Goal: Information Seeking & Learning: Learn about a topic

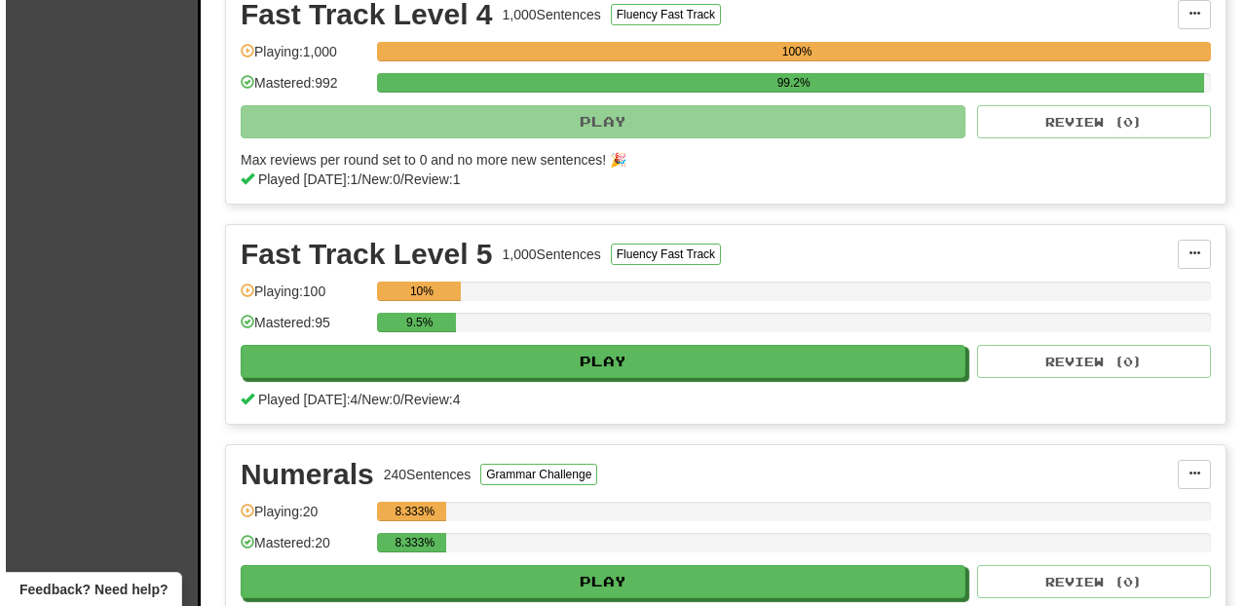
scroll to position [1247, 0]
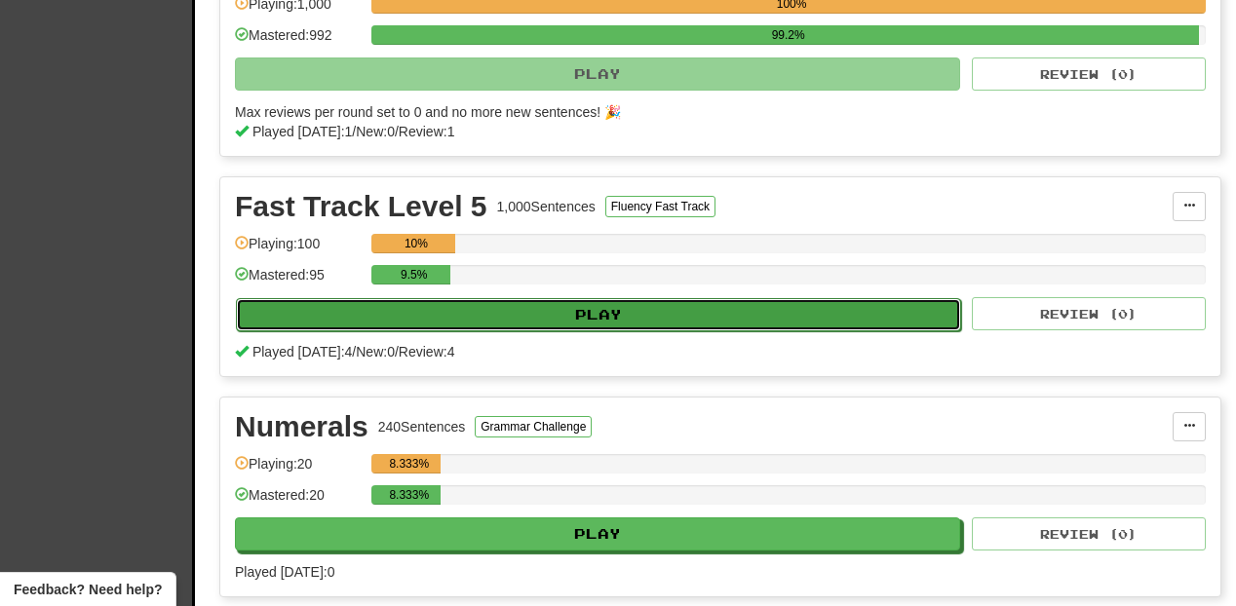
click at [667, 325] on button "Play" at bounding box center [598, 314] width 725 height 33
select select "********"
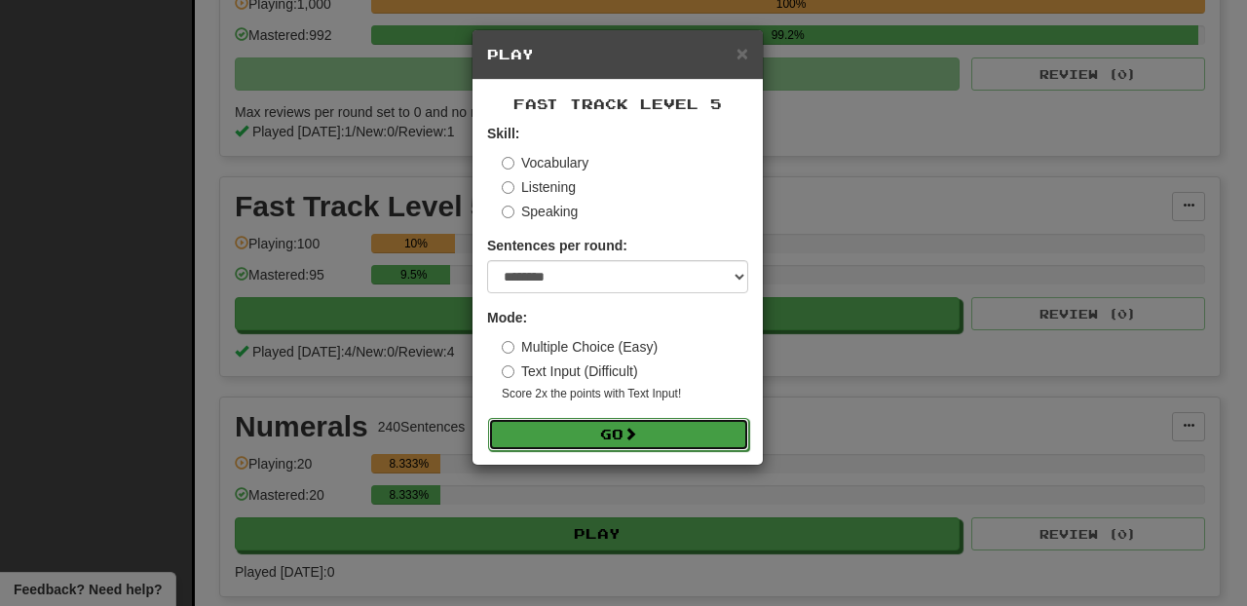
click at [571, 437] on button "Go" at bounding box center [618, 434] width 261 height 33
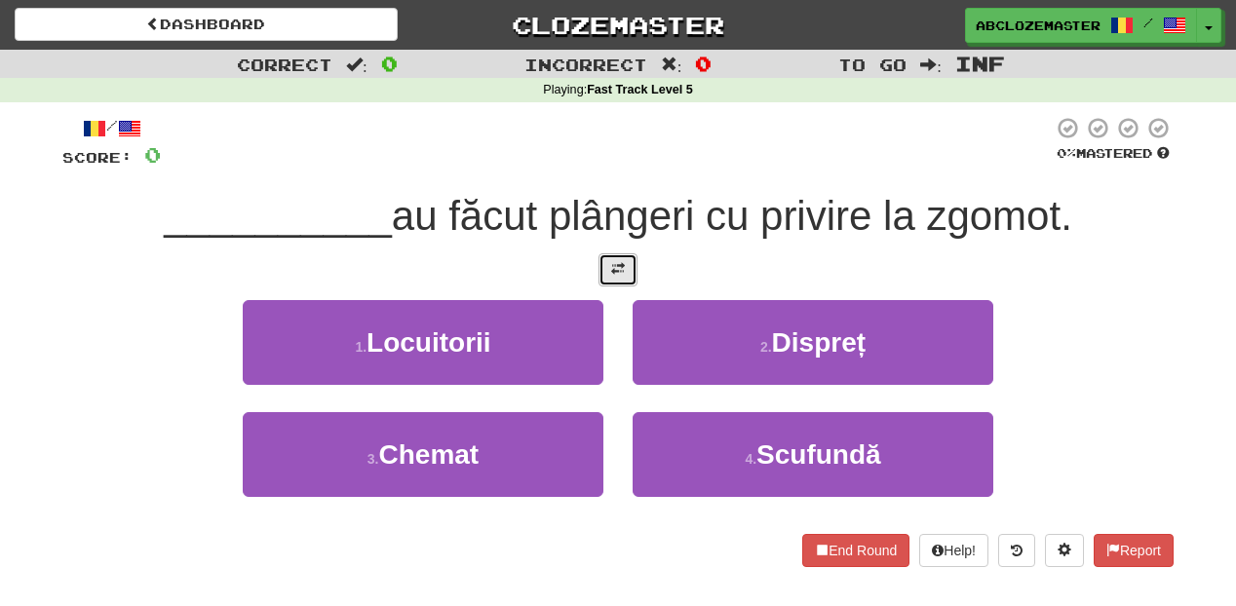
click at [625, 279] on button at bounding box center [617, 269] width 39 height 33
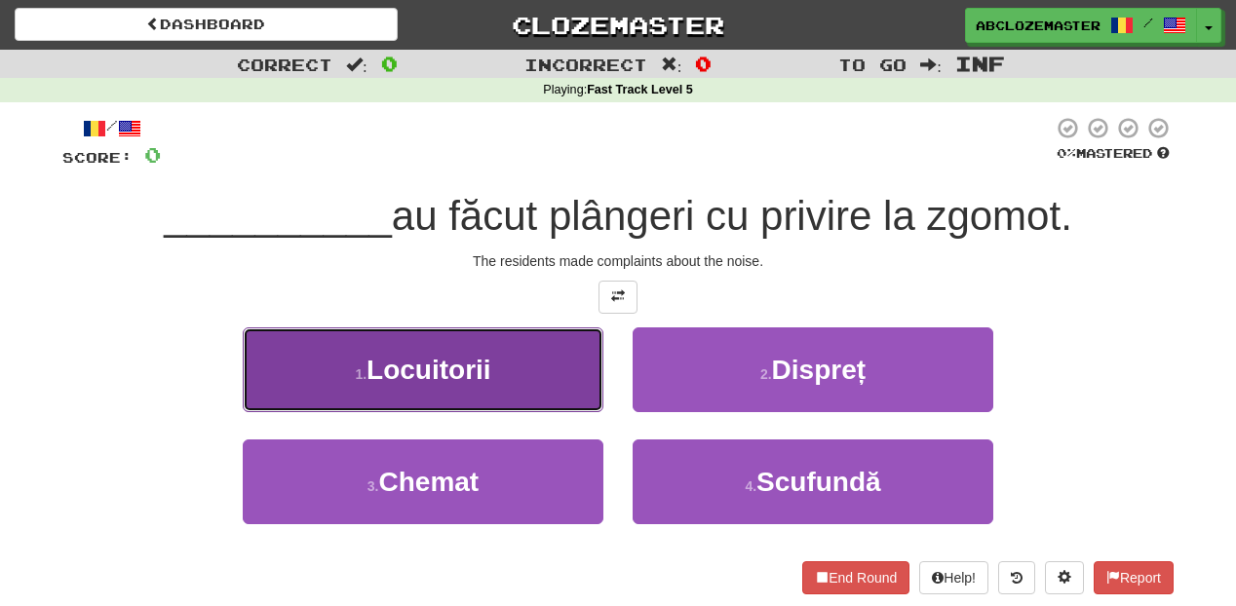
click at [500, 371] on button "1 . Locuitorii" at bounding box center [423, 369] width 361 height 85
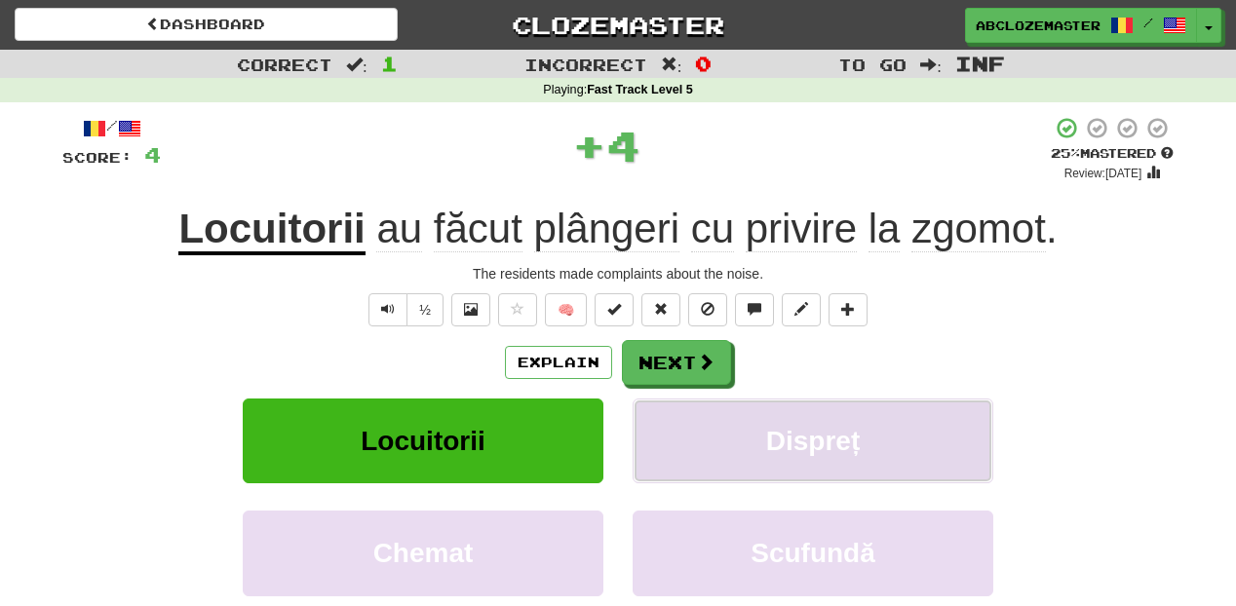
click at [807, 461] on button "Dispreț" at bounding box center [812, 441] width 361 height 85
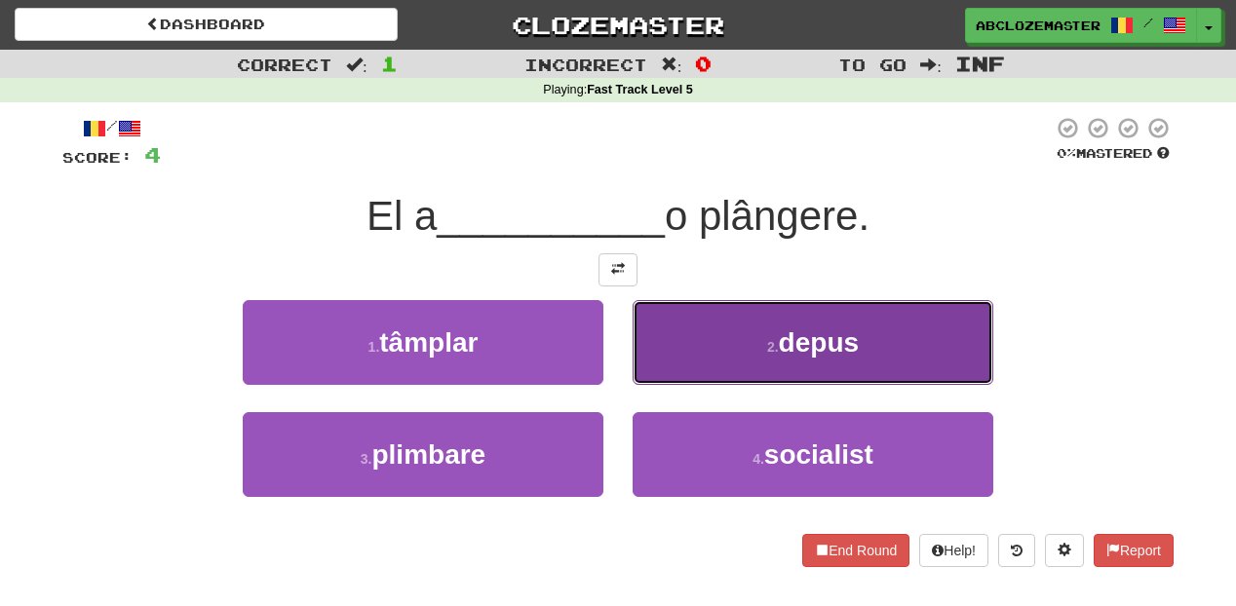
click at [699, 333] on button "2 . depus" at bounding box center [812, 342] width 361 height 85
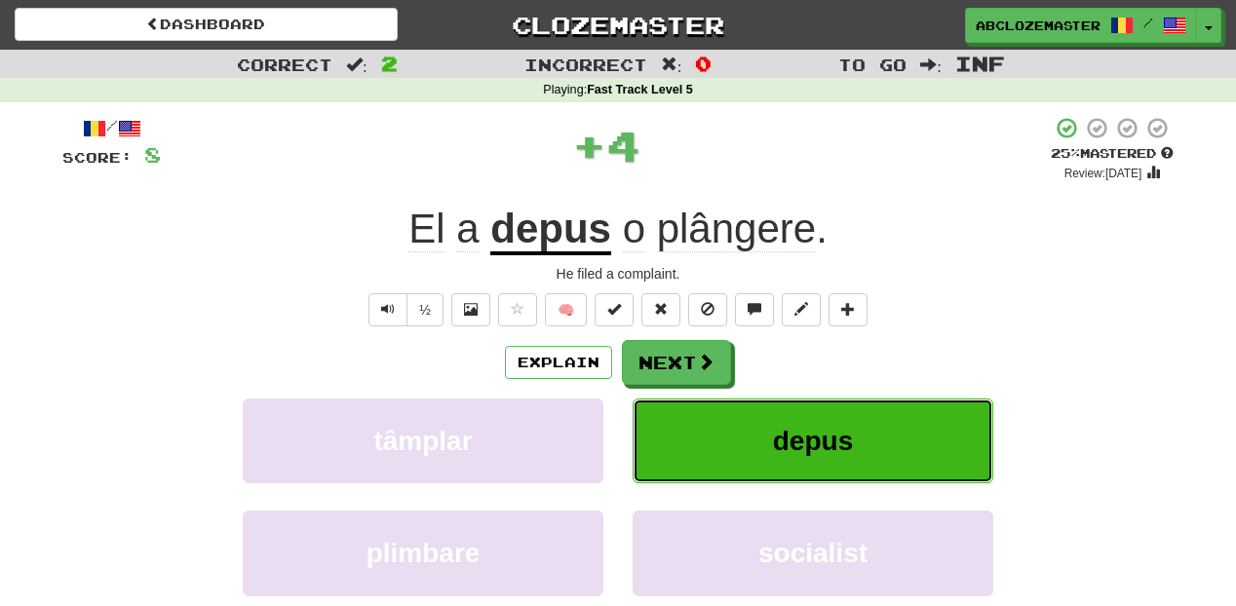
click at [715, 451] on button "depus" at bounding box center [812, 441] width 361 height 85
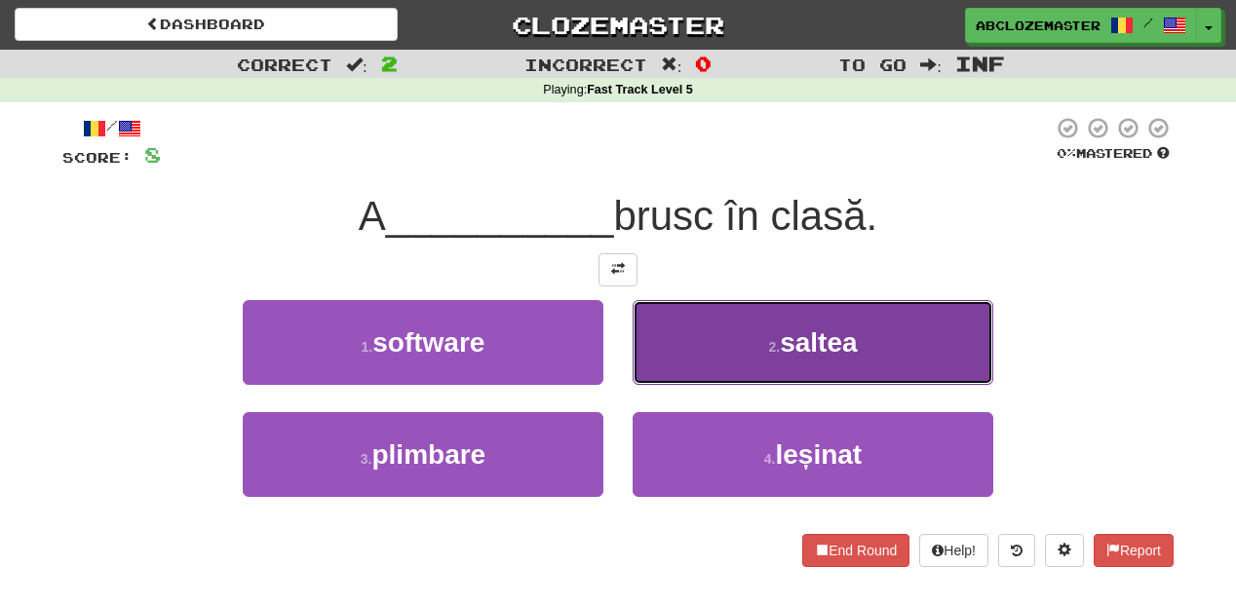
click at [738, 359] on button "2 . saltea" at bounding box center [812, 342] width 361 height 85
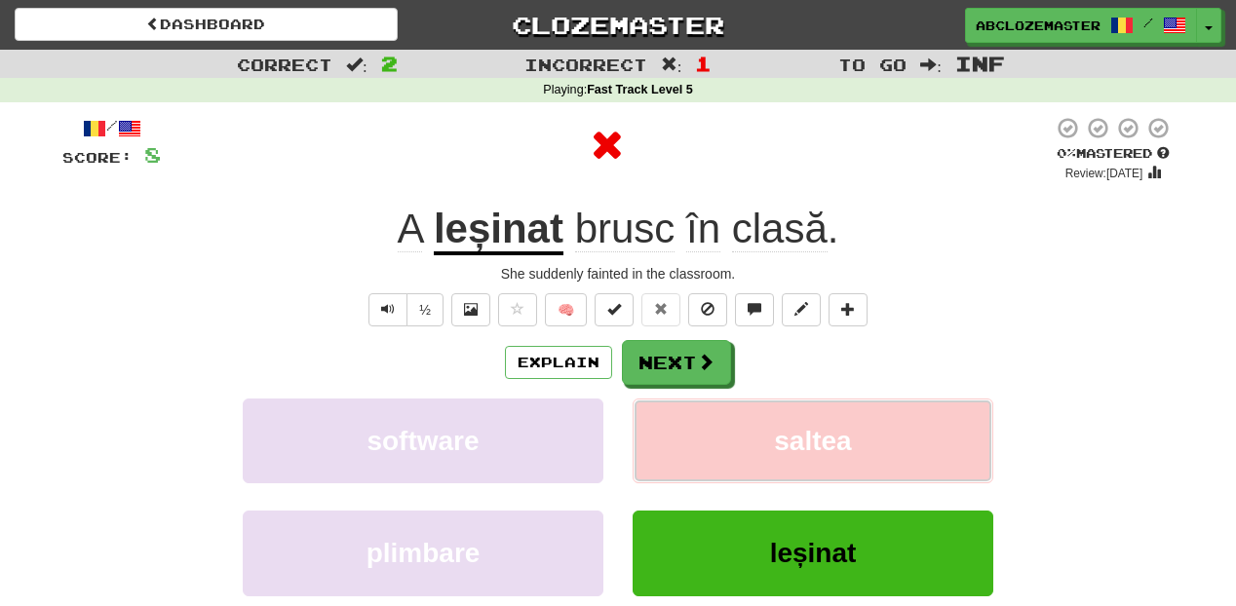
click at [730, 417] on button "saltea" at bounding box center [812, 441] width 361 height 85
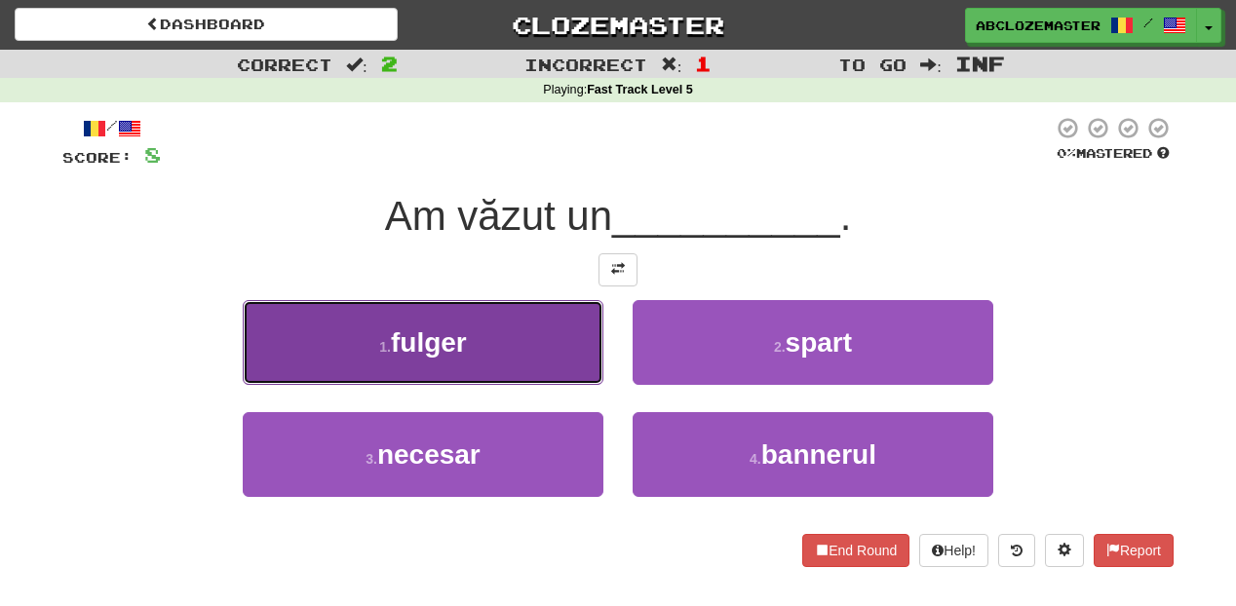
click at [543, 327] on button "1 . fulger" at bounding box center [423, 342] width 361 height 85
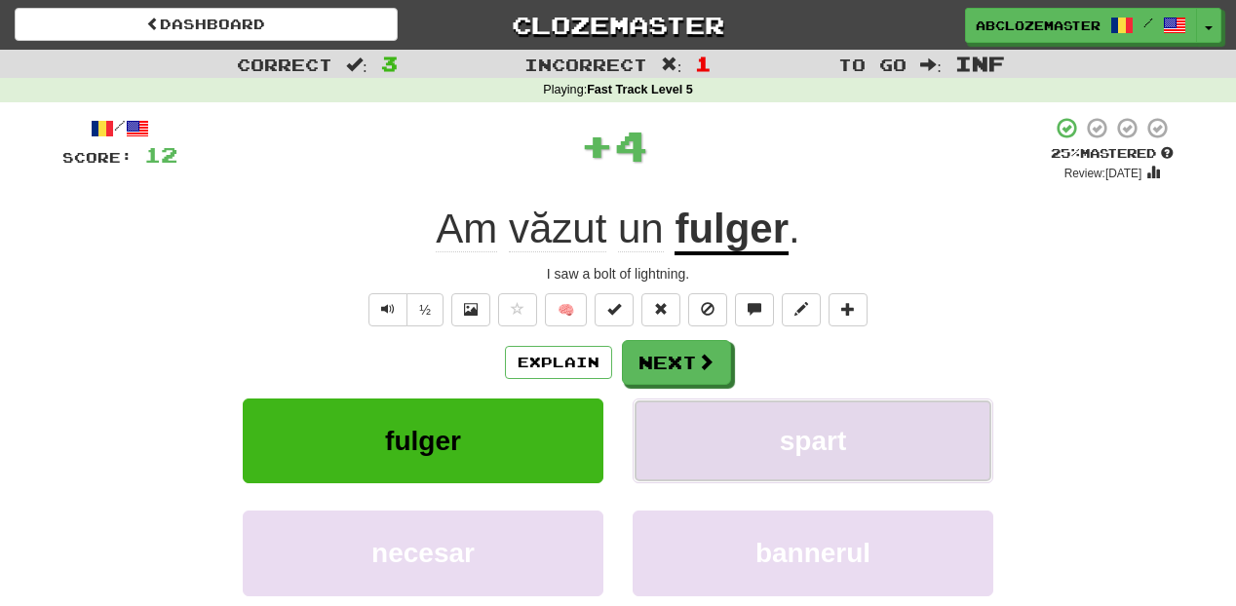
click at [769, 435] on button "spart" at bounding box center [812, 441] width 361 height 85
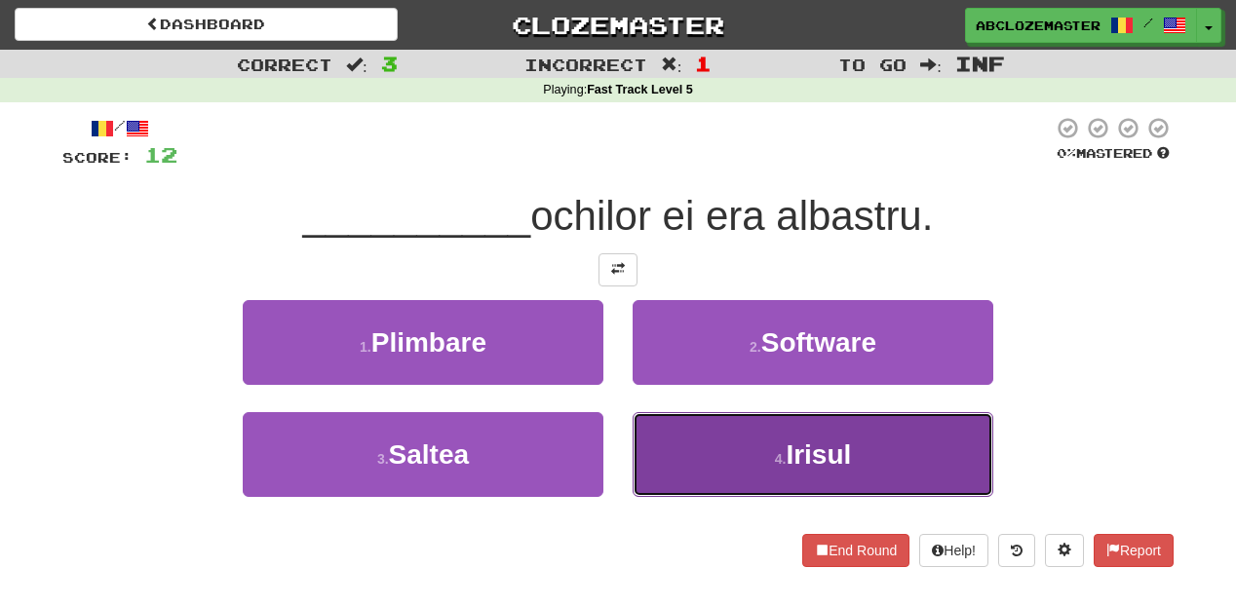
click at [768, 445] on button "4 . Irisul" at bounding box center [812, 454] width 361 height 85
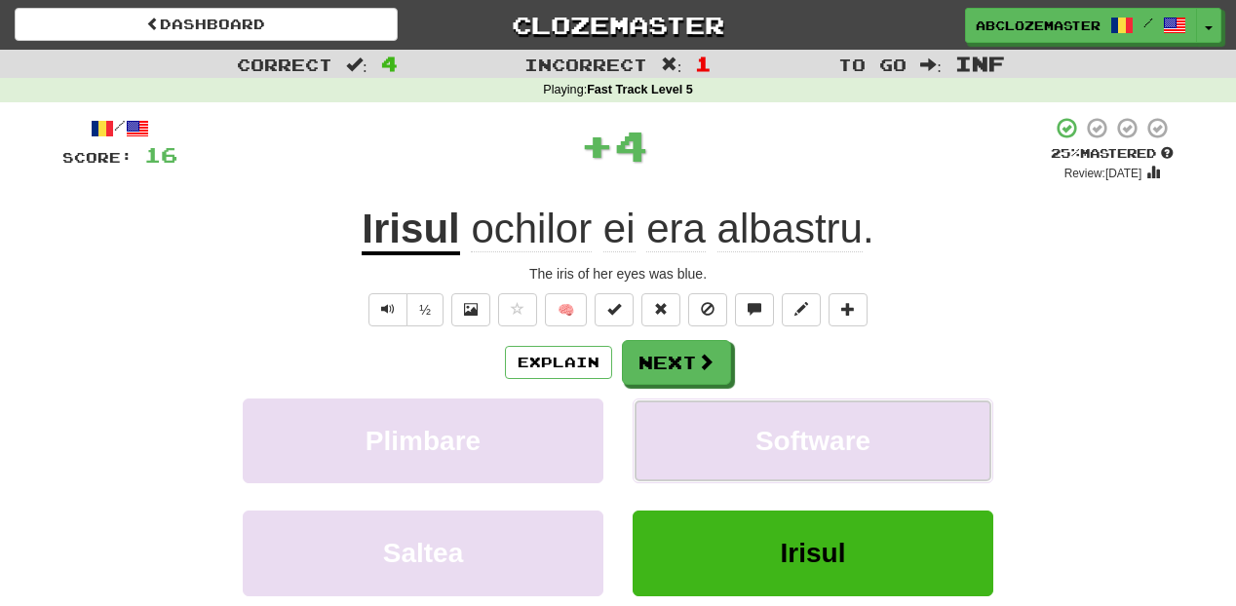
click at [768, 445] on span "Software" at bounding box center [812, 441] width 115 height 30
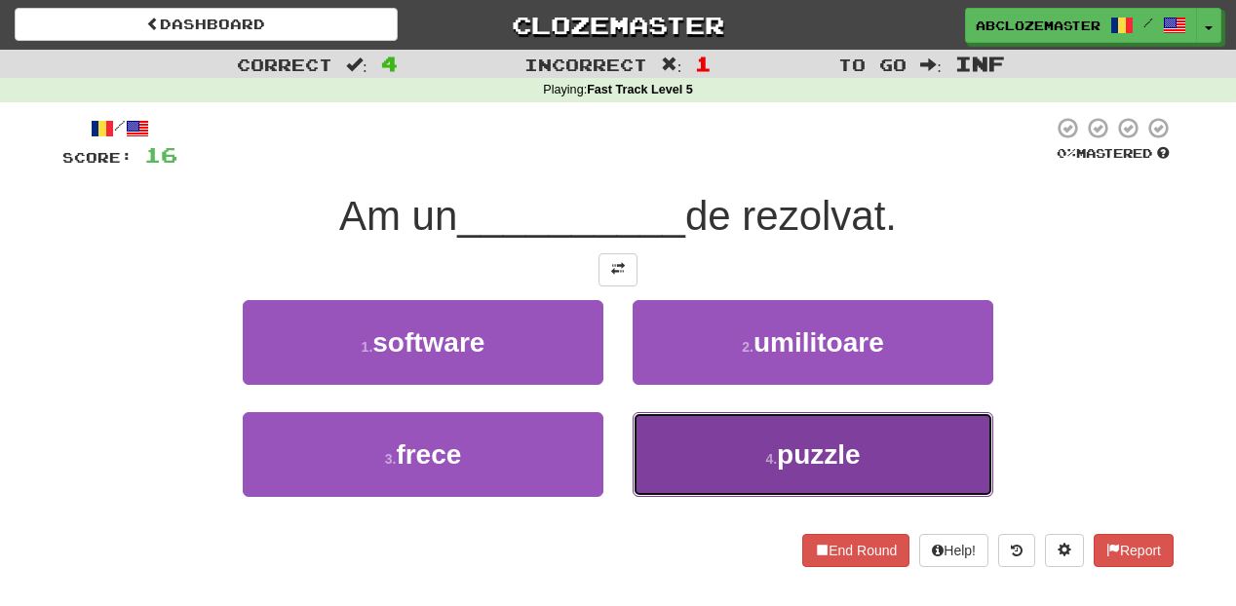
click at [734, 459] on button "4 . puzzle" at bounding box center [812, 454] width 361 height 85
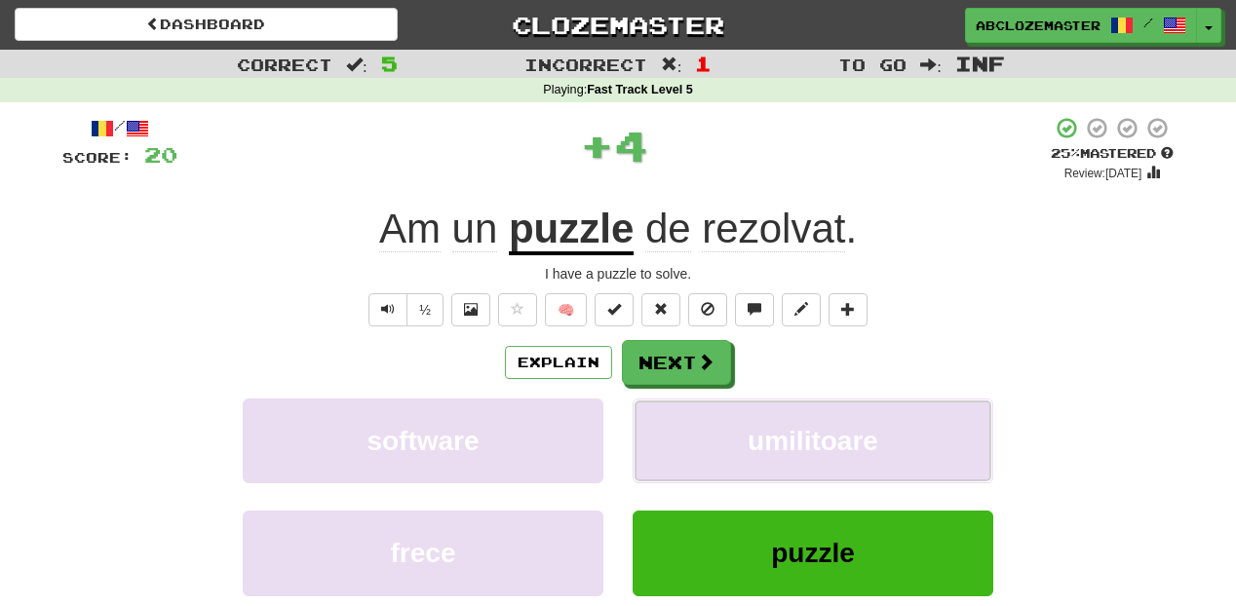
click at [734, 459] on button "umilitoare" at bounding box center [812, 441] width 361 height 85
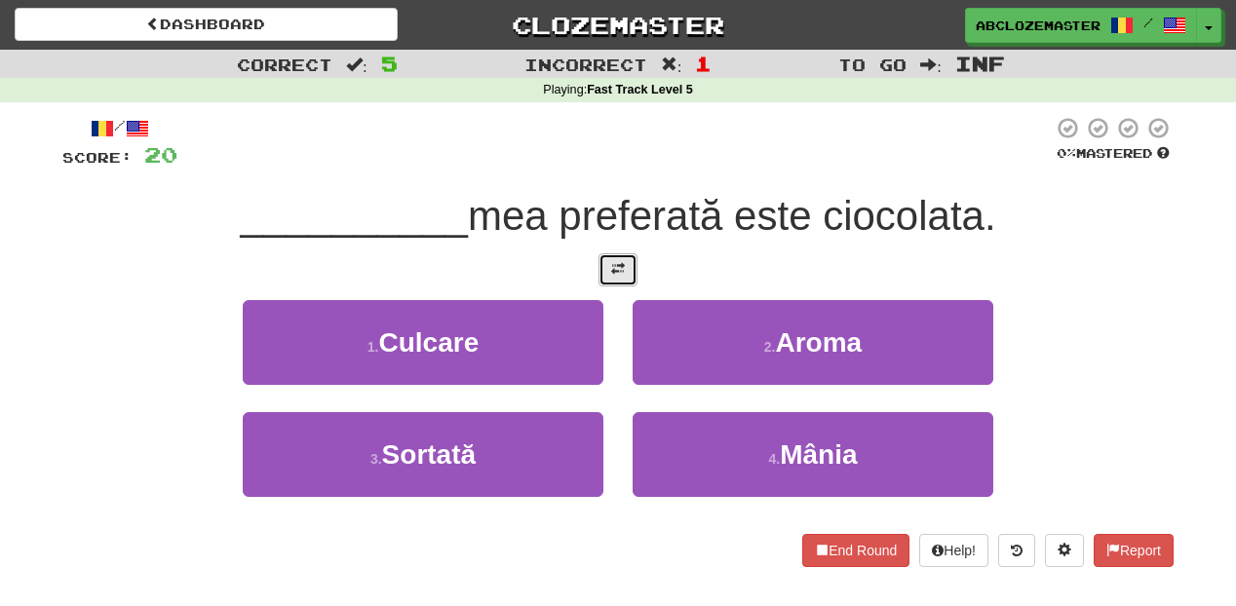
click at [626, 265] on button at bounding box center [617, 269] width 39 height 33
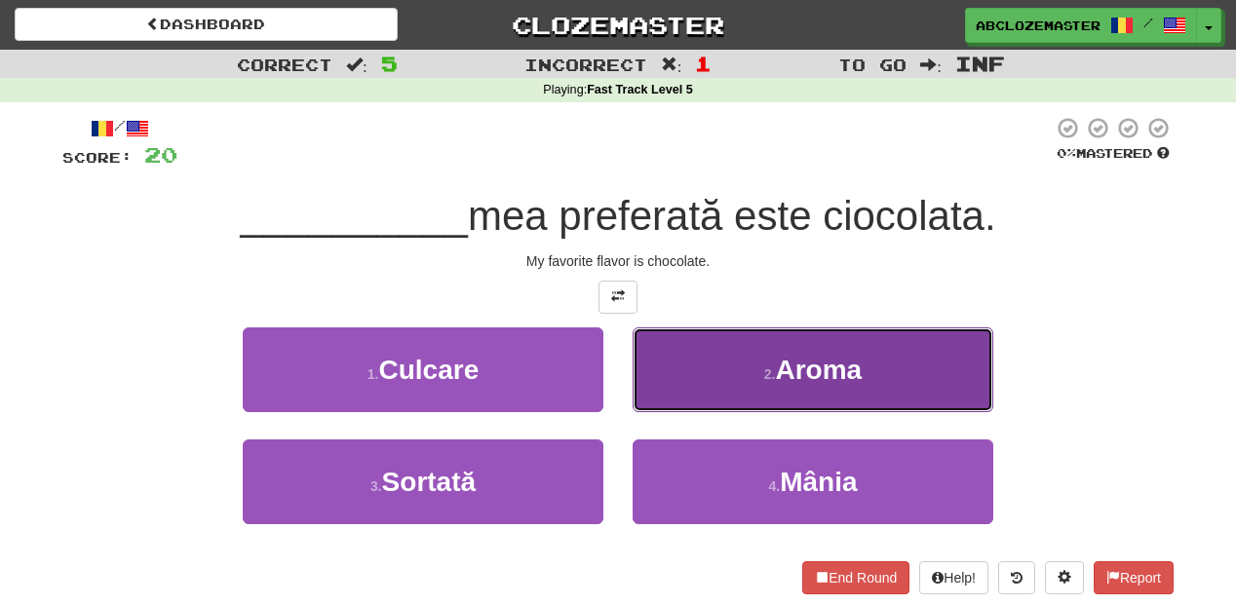
click at [770, 364] on button "2 . [GEOGRAPHIC_DATA]" at bounding box center [812, 369] width 361 height 85
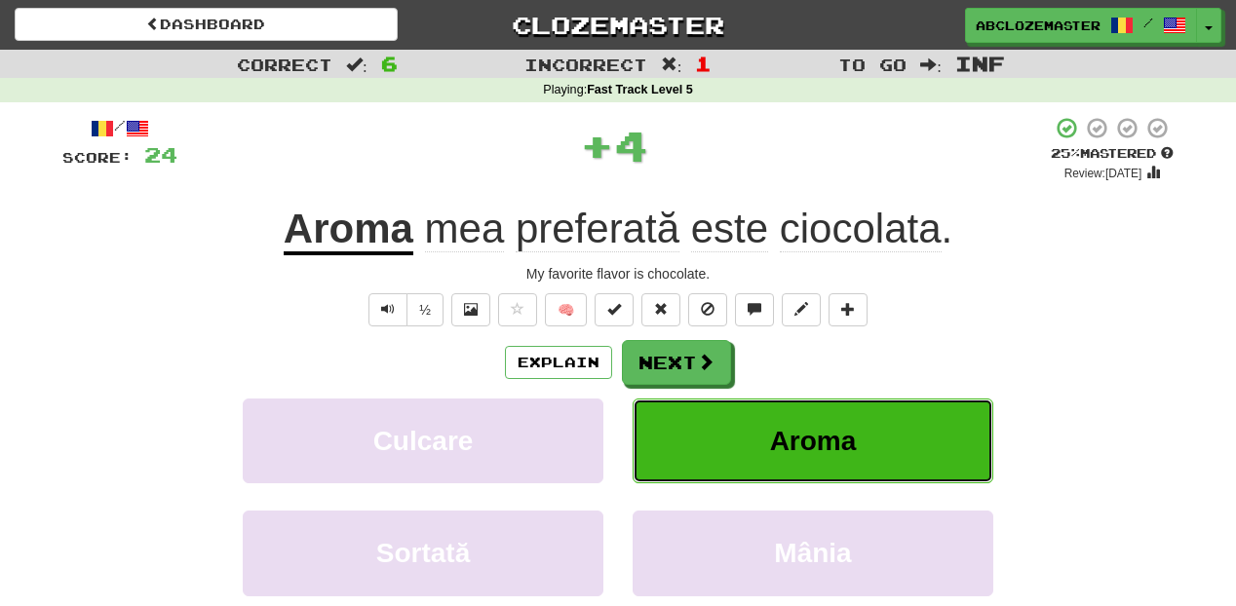
click at [768, 472] on button "Aroma" at bounding box center [812, 441] width 361 height 85
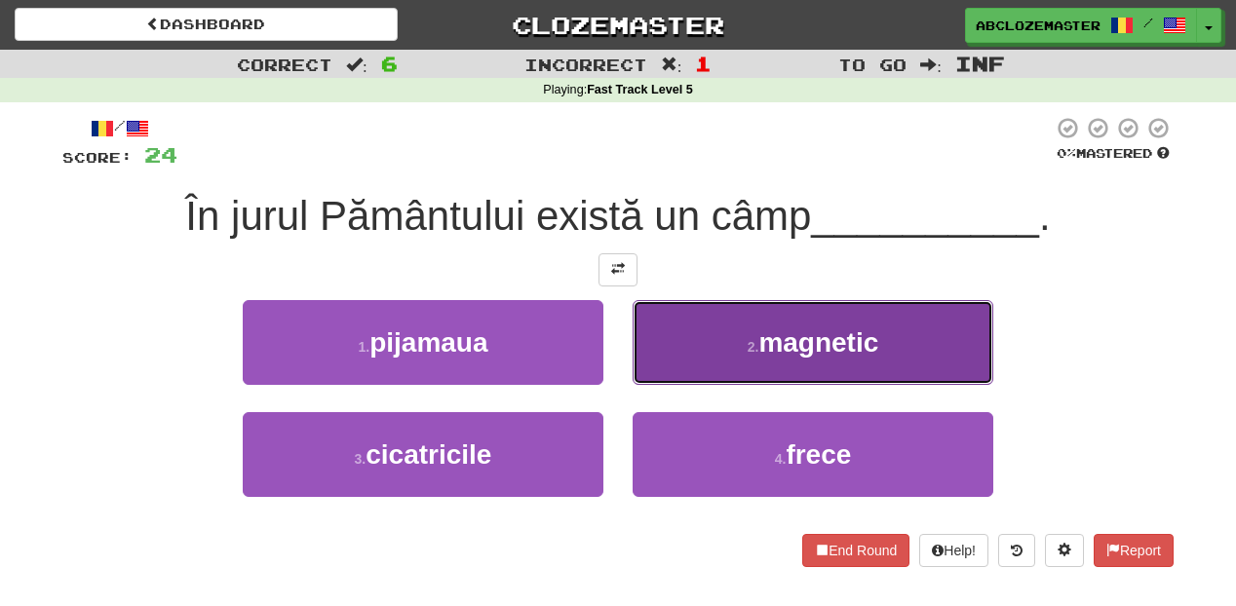
click at [729, 339] on button "2 . magnetic" at bounding box center [812, 342] width 361 height 85
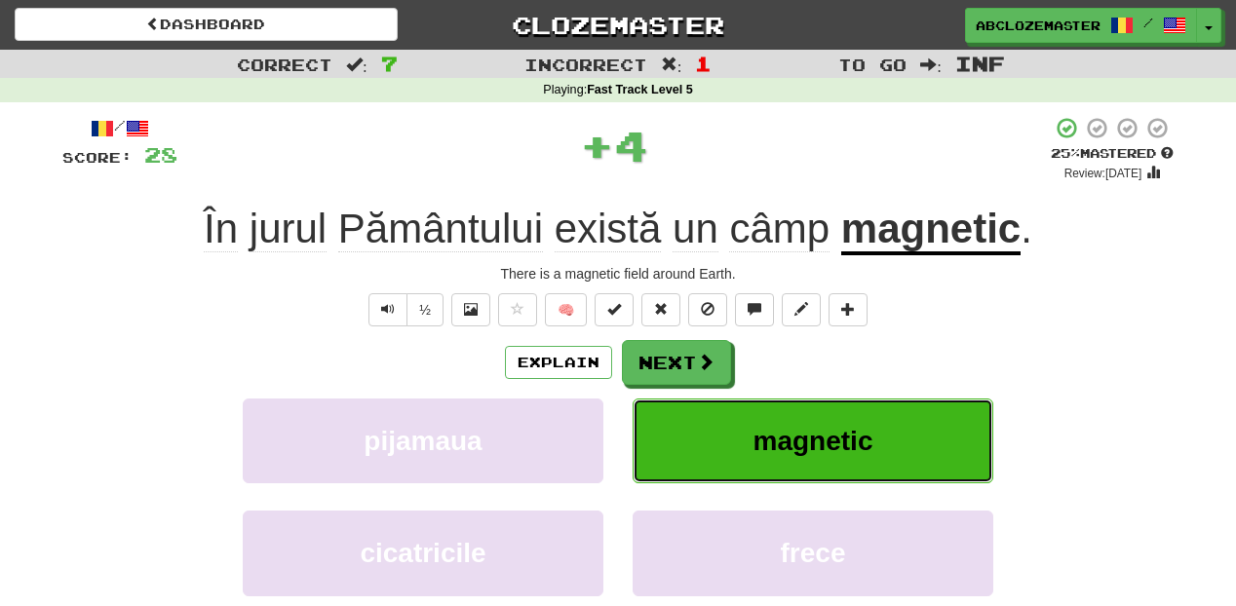
click at [731, 468] on button "magnetic" at bounding box center [812, 441] width 361 height 85
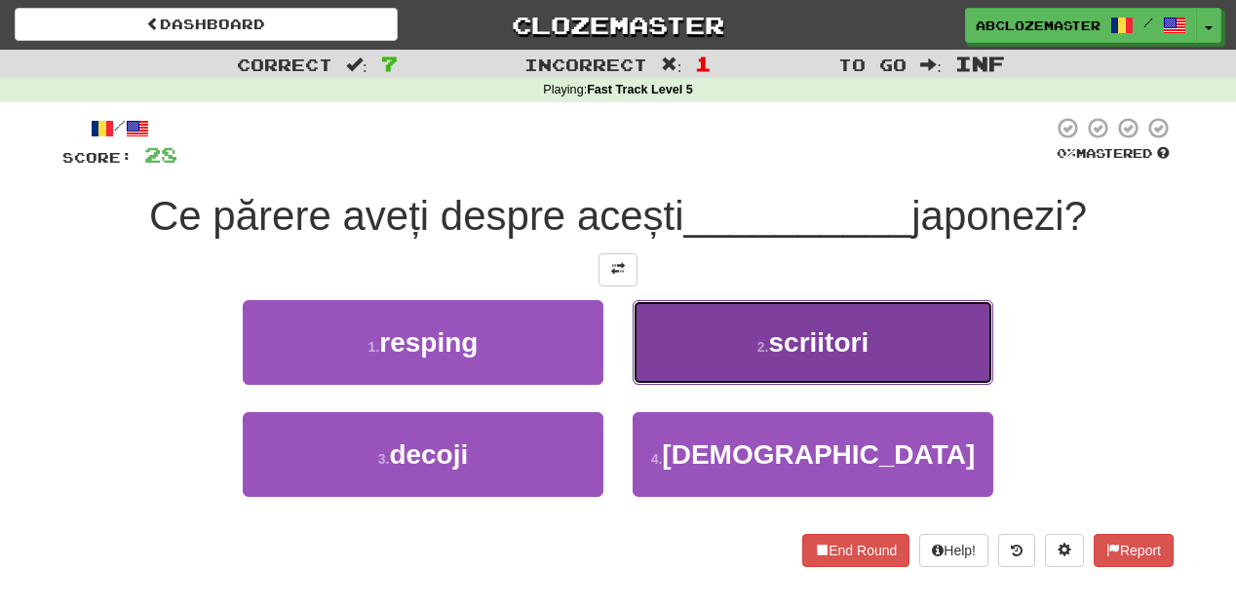
click at [721, 362] on button "2 . scriitori" at bounding box center [812, 342] width 361 height 85
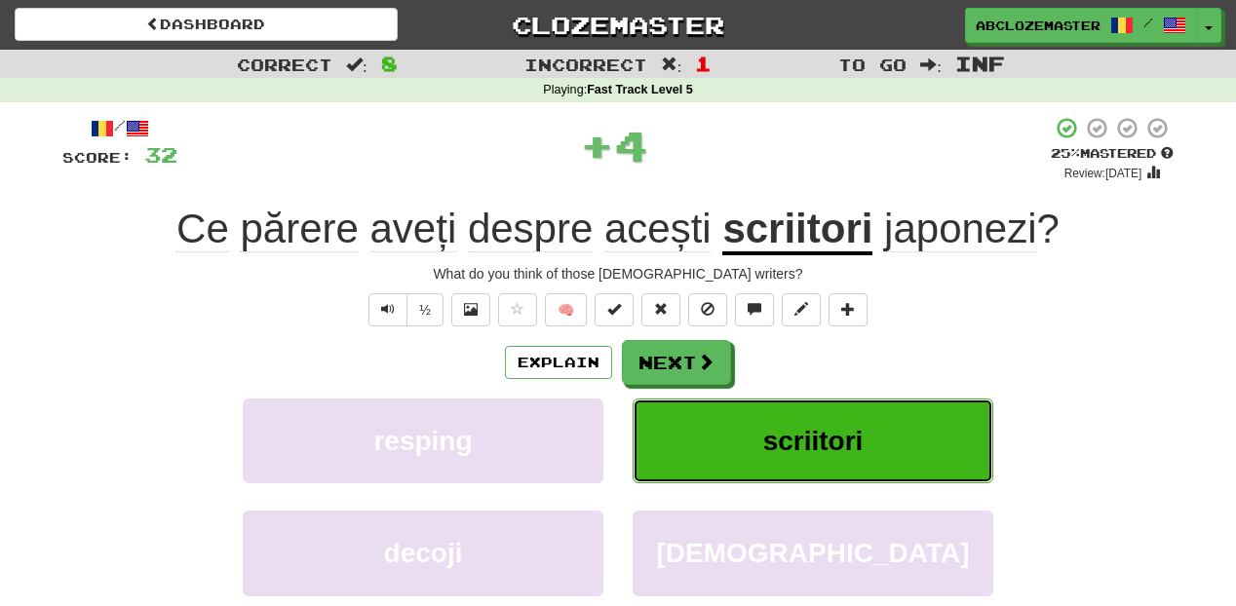
click at [739, 479] on button "scriitori" at bounding box center [812, 441] width 361 height 85
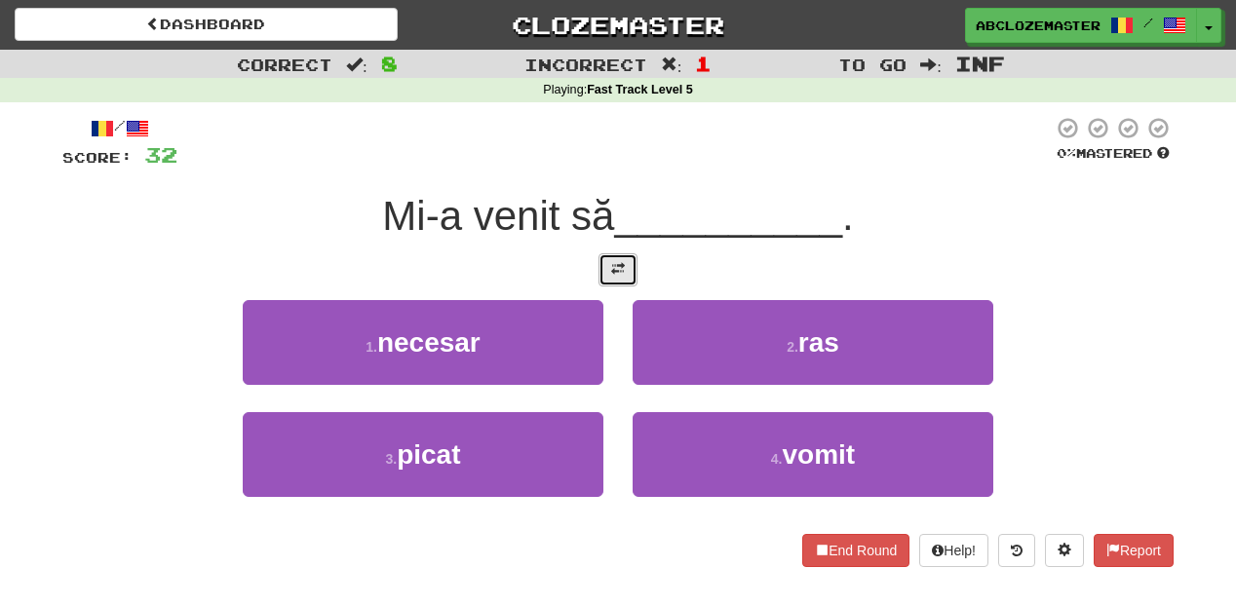
click at [620, 259] on button at bounding box center [617, 269] width 39 height 33
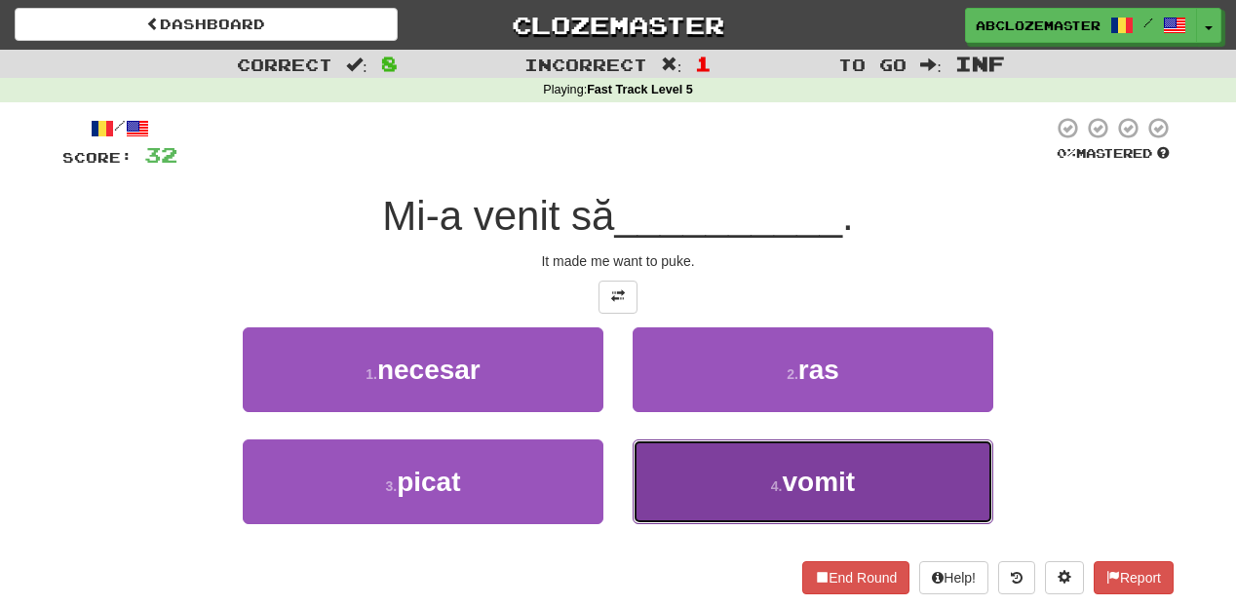
click at [707, 465] on button "4 . vomit" at bounding box center [812, 482] width 361 height 85
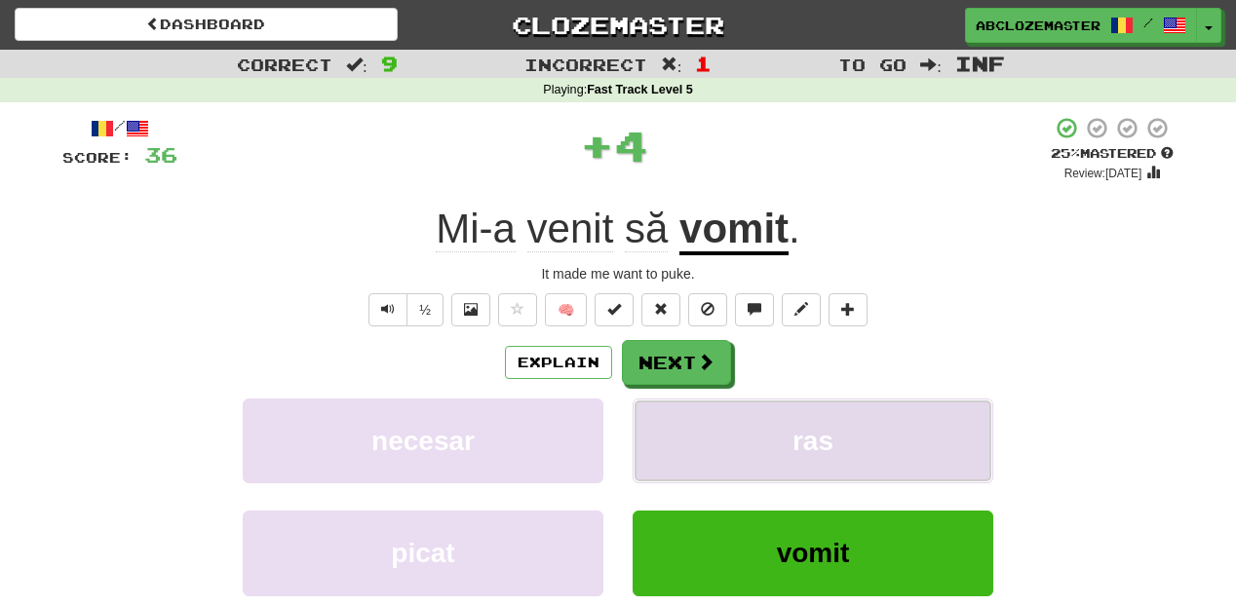
click at [743, 465] on button "ras" at bounding box center [812, 441] width 361 height 85
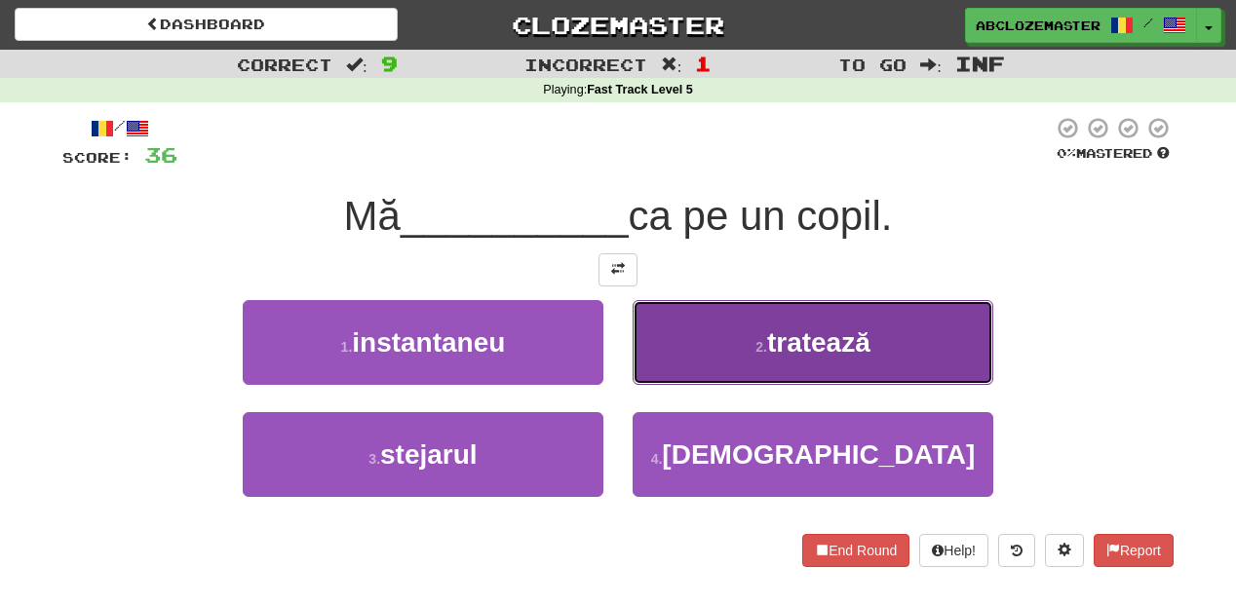
click at [726, 350] on button "2 . tratează" at bounding box center [812, 342] width 361 height 85
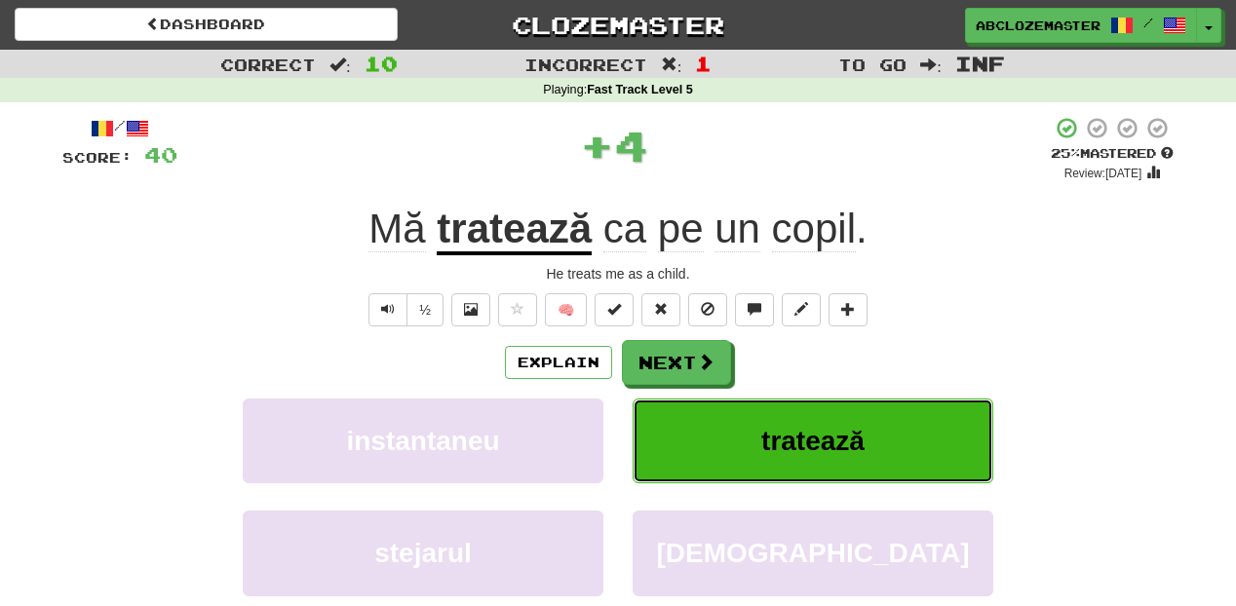
click at [761, 444] on span "tratează" at bounding box center [812, 441] width 103 height 30
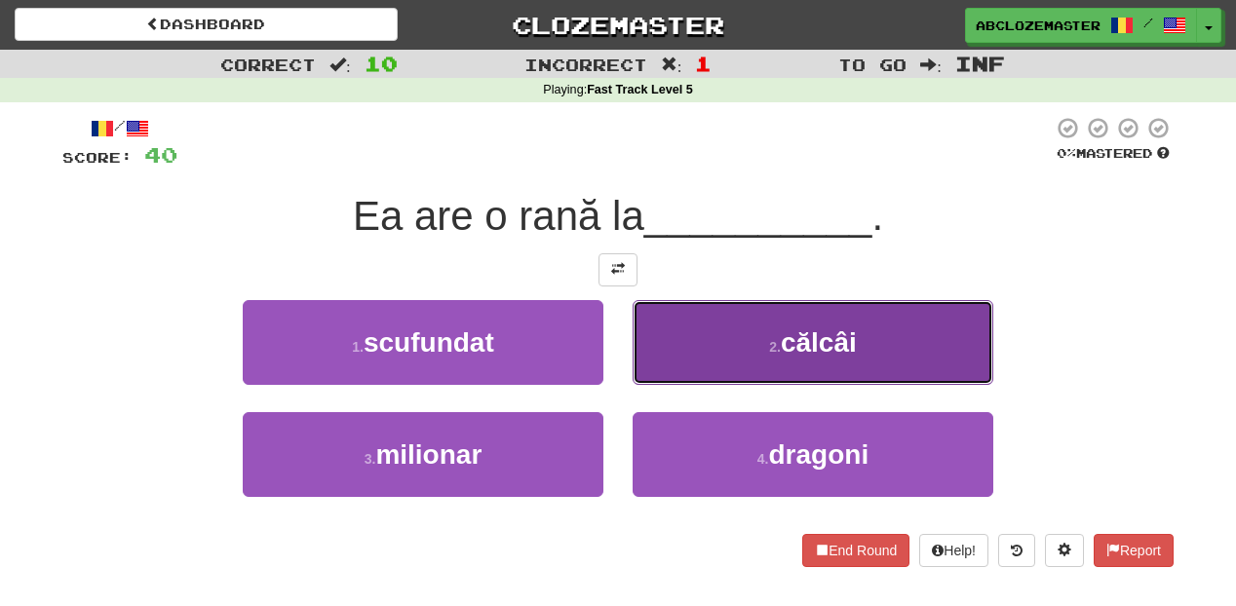
click at [725, 331] on button "2 . călcâi" at bounding box center [812, 342] width 361 height 85
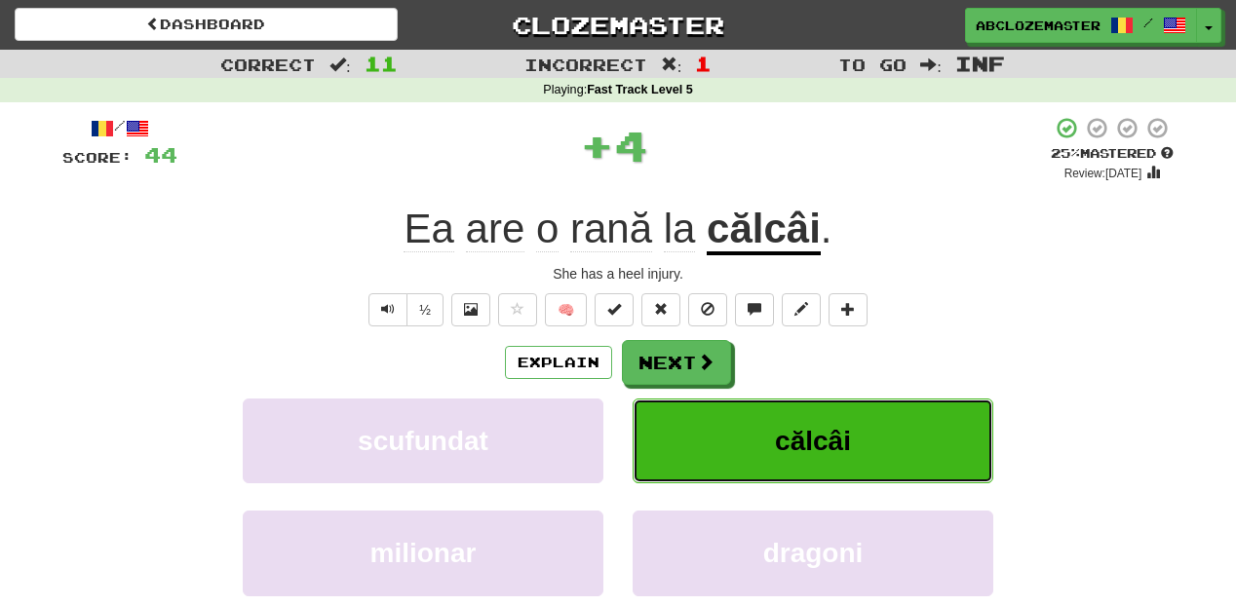
click at [741, 464] on button "călcâi" at bounding box center [812, 441] width 361 height 85
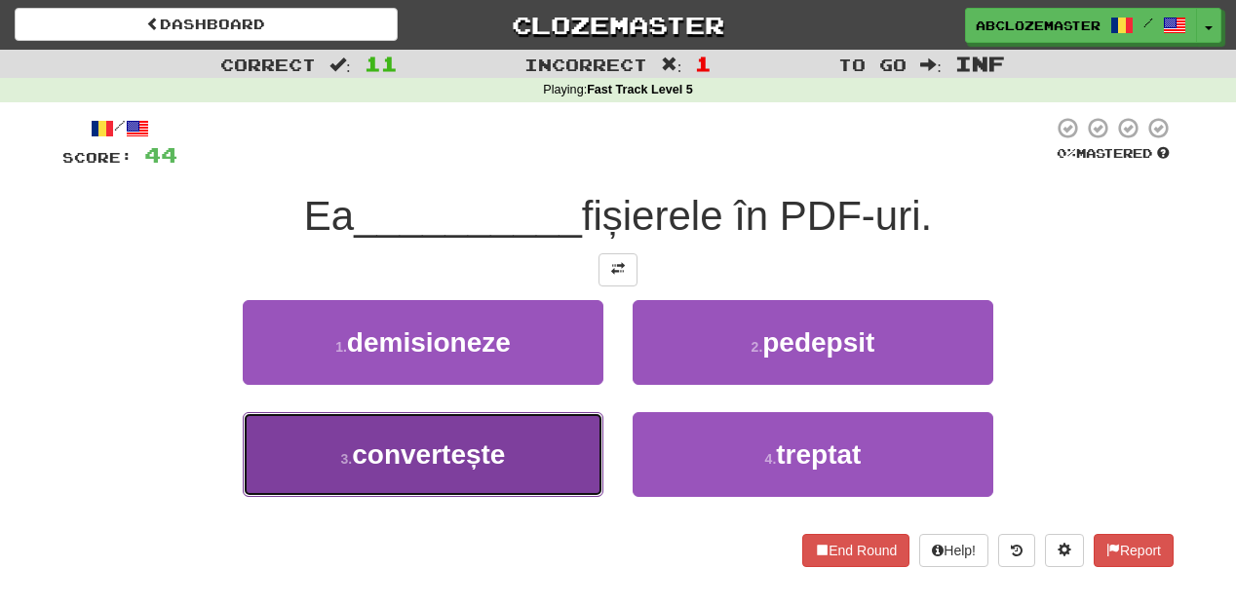
click at [531, 468] on button "3 . convertește" at bounding box center [423, 454] width 361 height 85
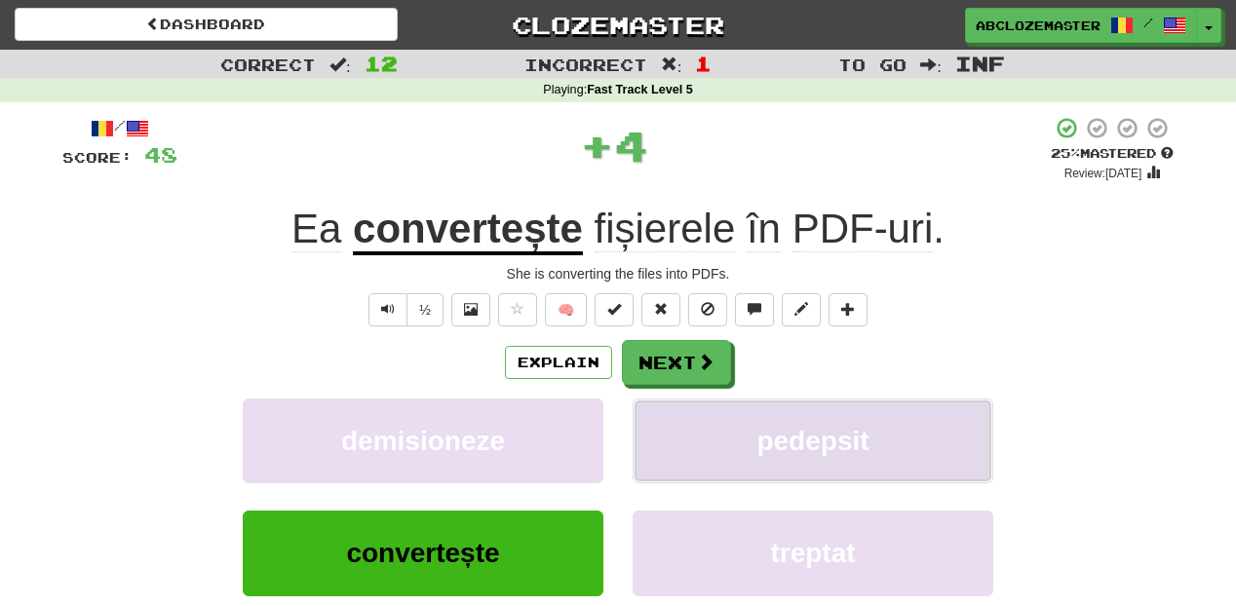
click at [799, 438] on span "pedepsit" at bounding box center [812, 441] width 112 height 30
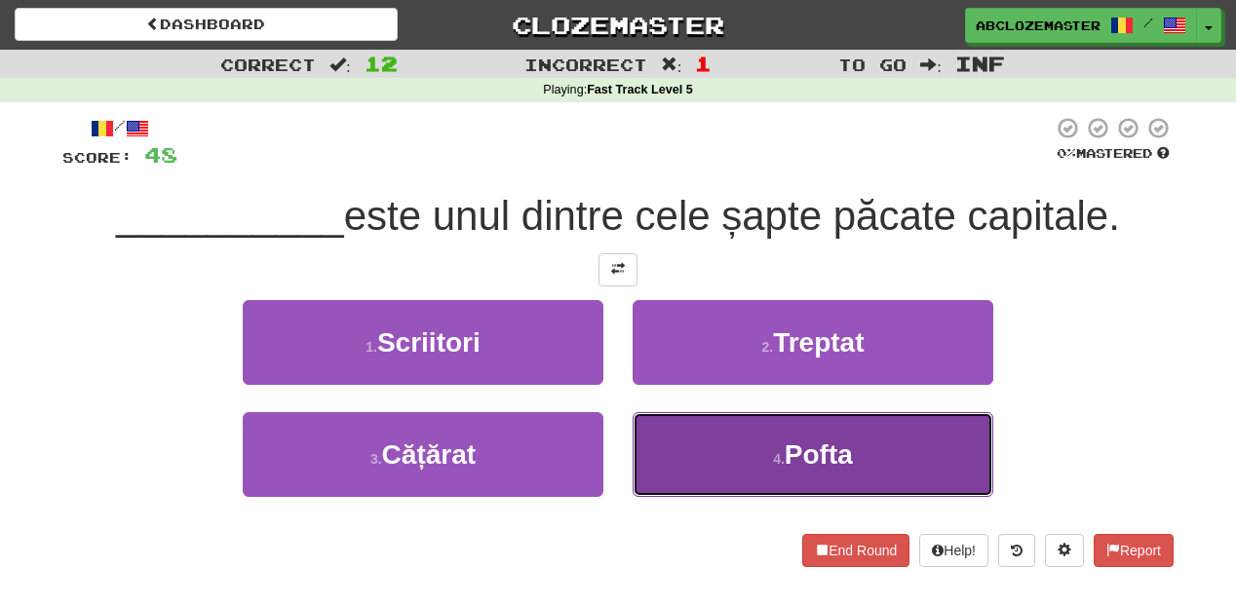
click at [791, 450] on span "Pofta" at bounding box center [819, 455] width 68 height 30
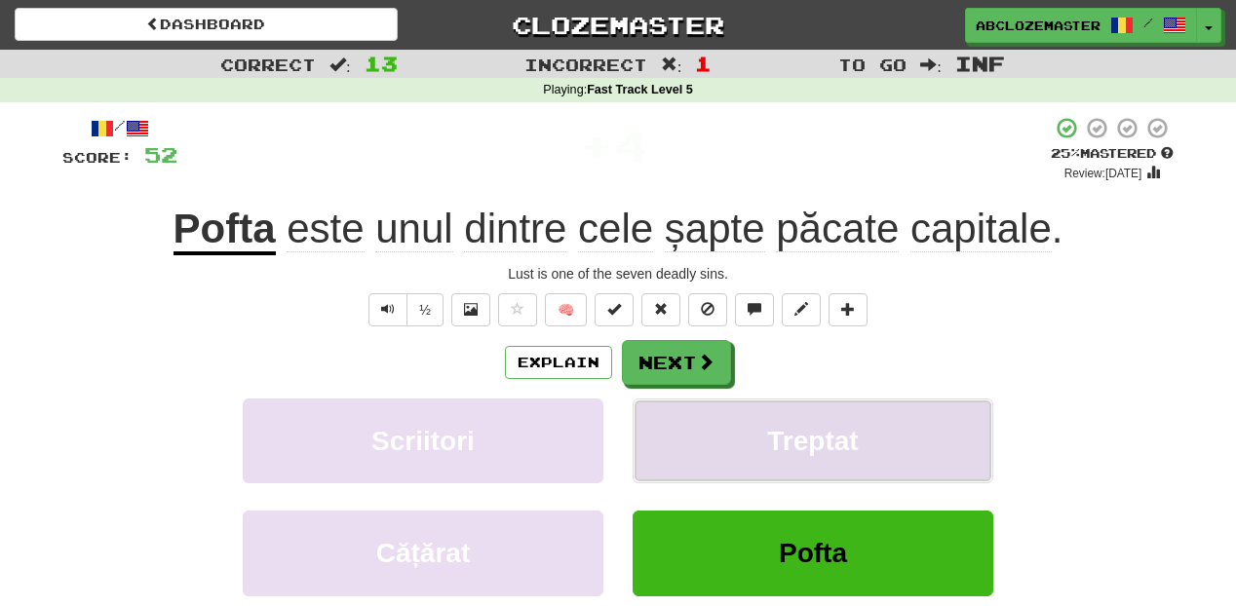
click at [806, 435] on span "Treptat" at bounding box center [812, 441] width 91 height 30
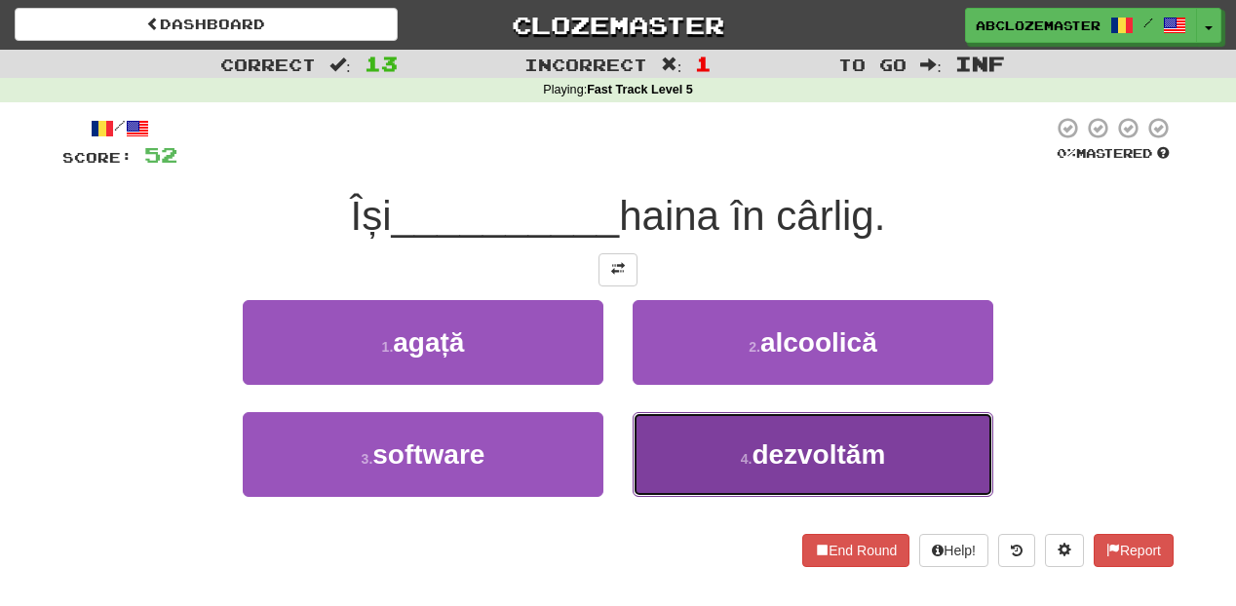
click at [725, 449] on button "4 . dezvoltăm" at bounding box center [812, 454] width 361 height 85
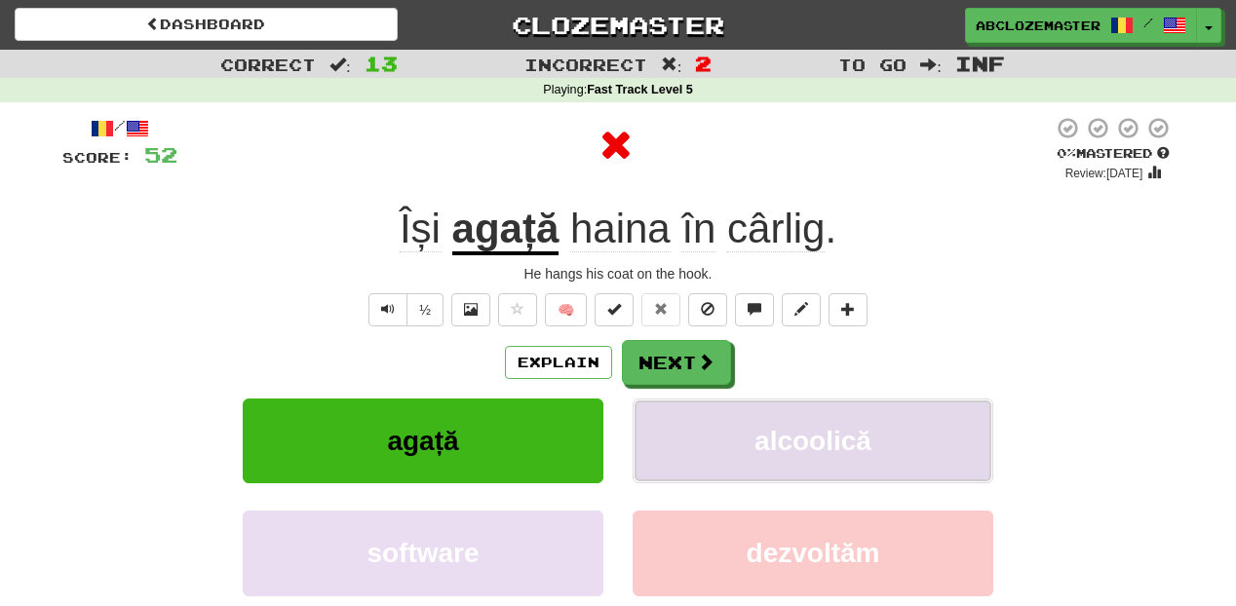
click at [748, 438] on button "alcoolică" at bounding box center [812, 441] width 361 height 85
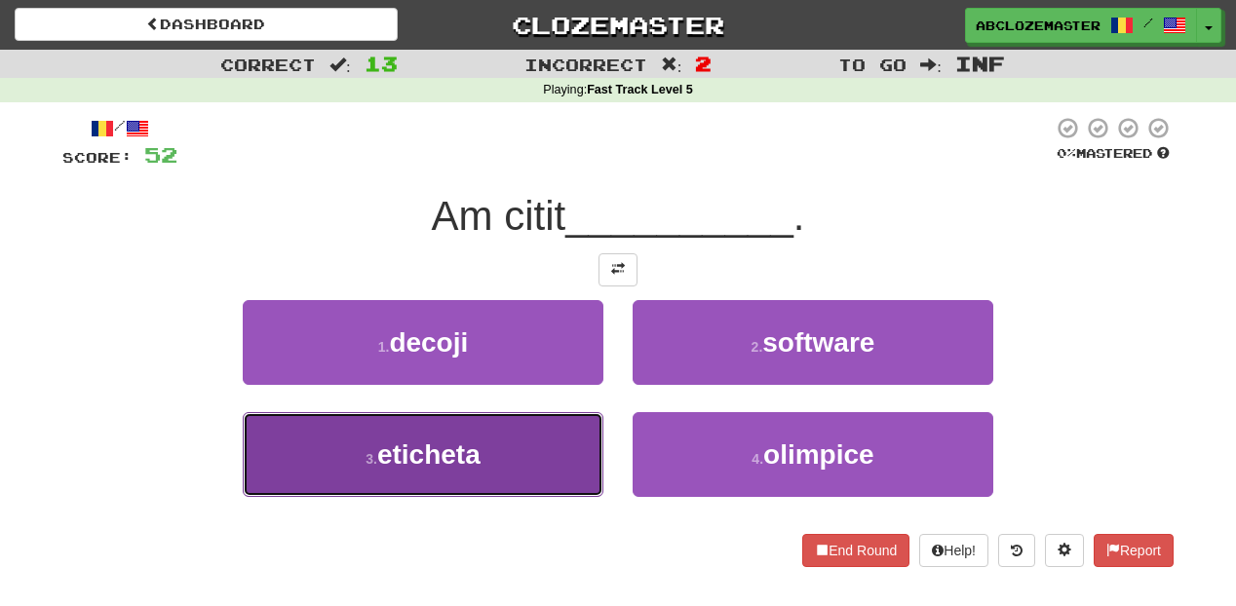
click at [521, 452] on button "3 . eticheta" at bounding box center [423, 454] width 361 height 85
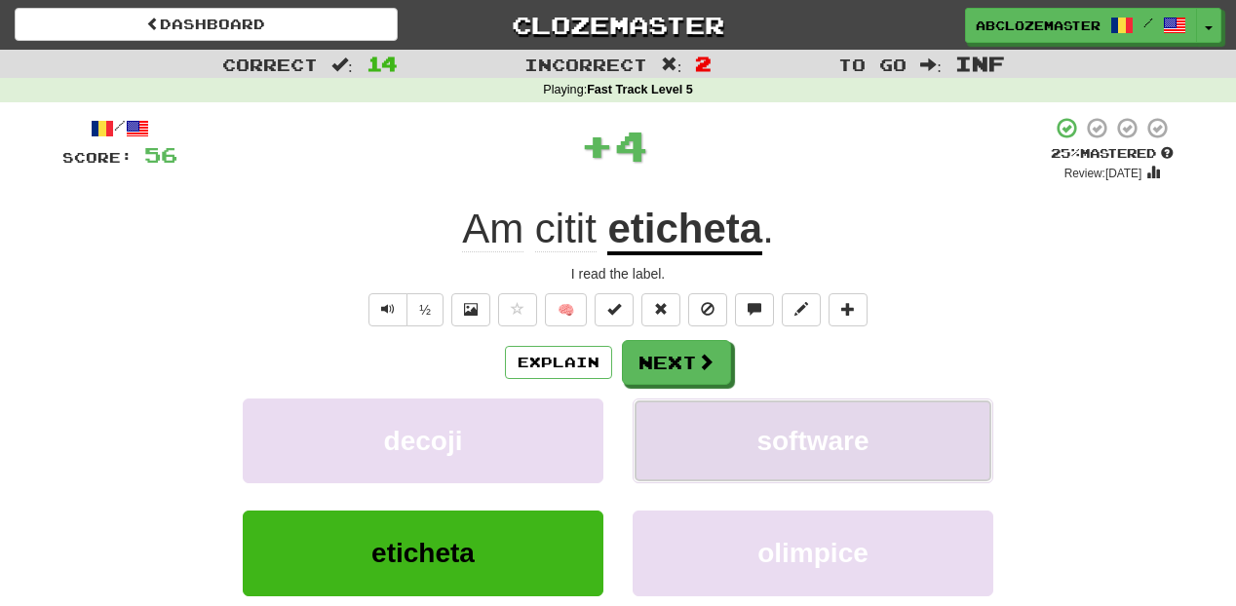
click at [767, 442] on span "software" at bounding box center [812, 441] width 112 height 30
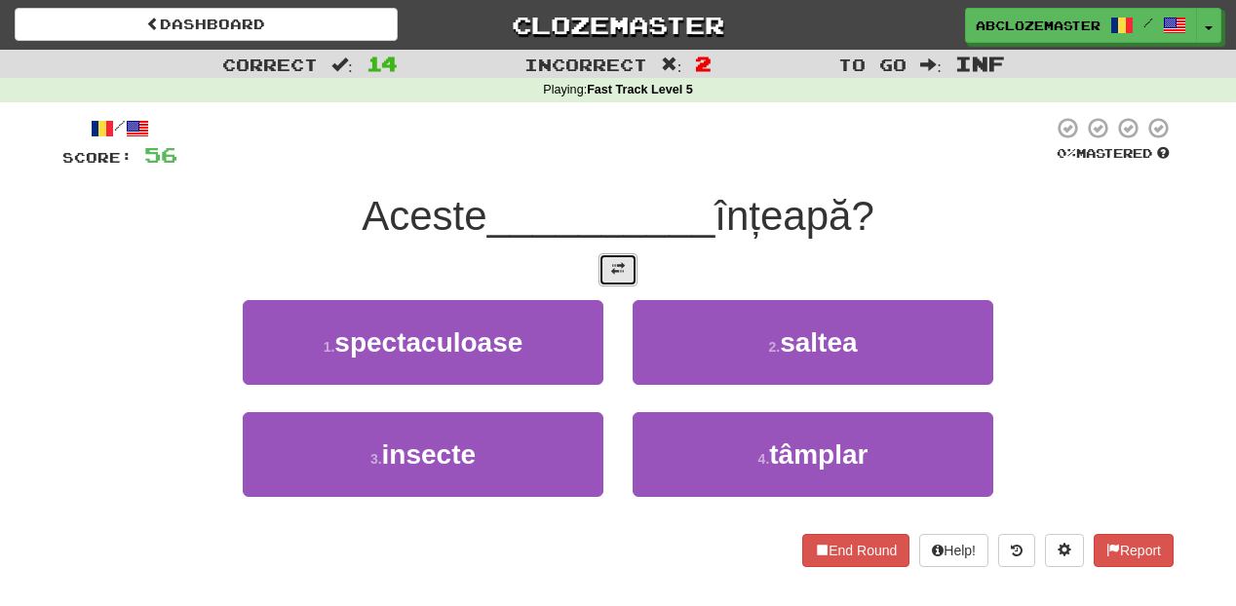
click at [623, 276] on span at bounding box center [618, 269] width 14 height 14
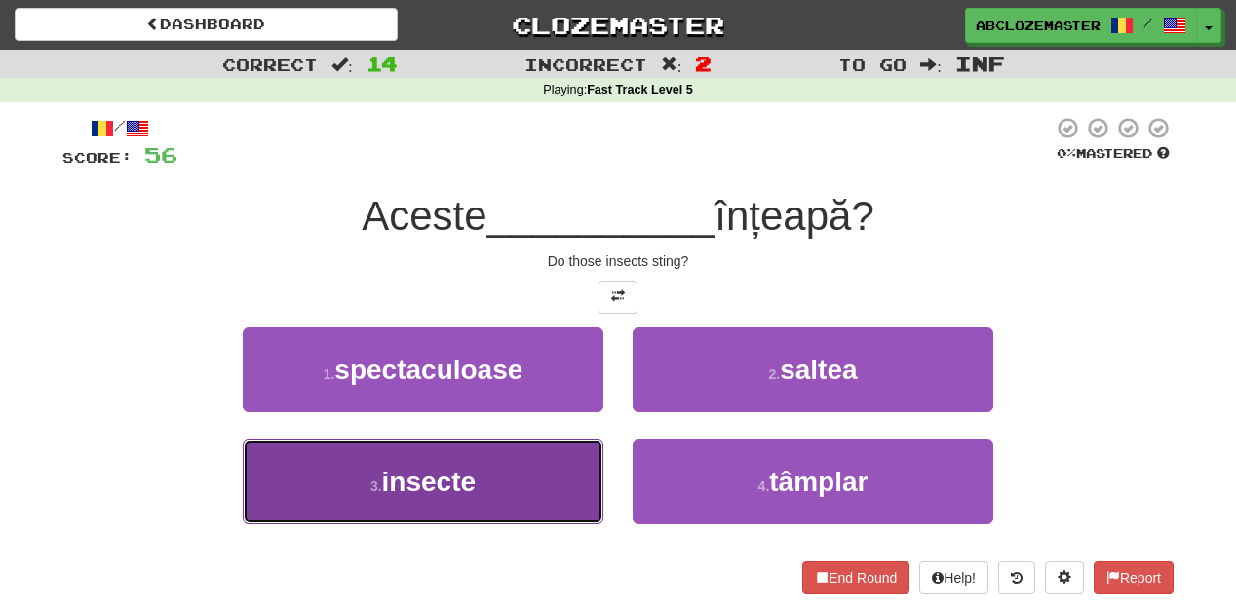
click at [511, 484] on button "3 . insecte" at bounding box center [423, 482] width 361 height 85
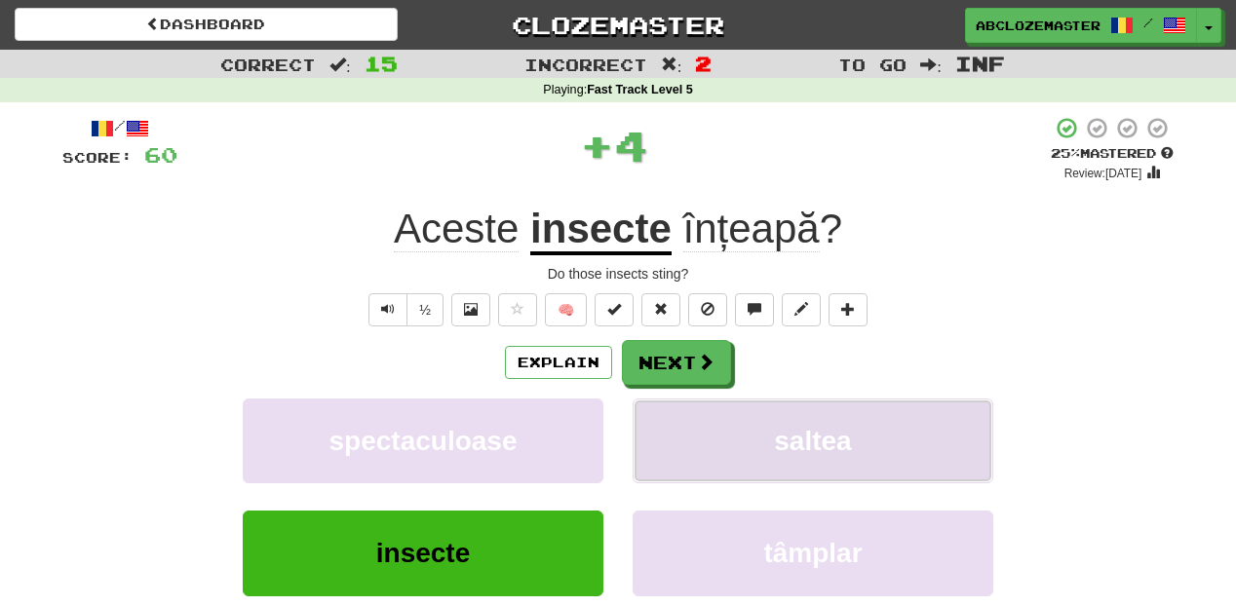
click at [760, 420] on button "saltea" at bounding box center [812, 441] width 361 height 85
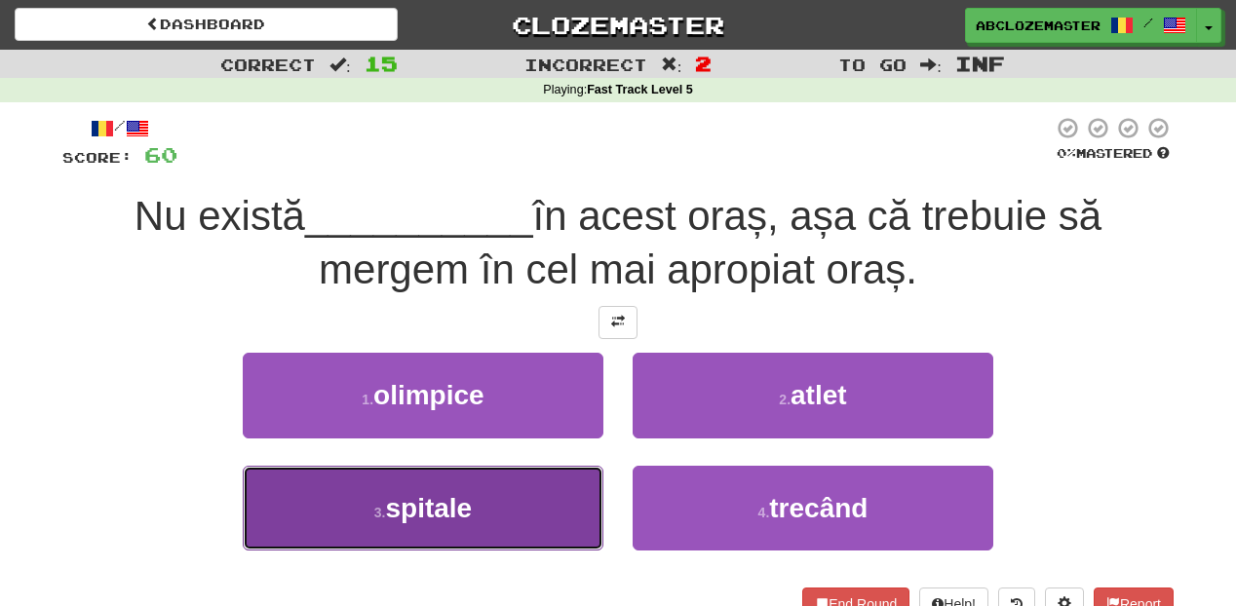
click at [507, 507] on button "3 . spitale" at bounding box center [423, 508] width 361 height 85
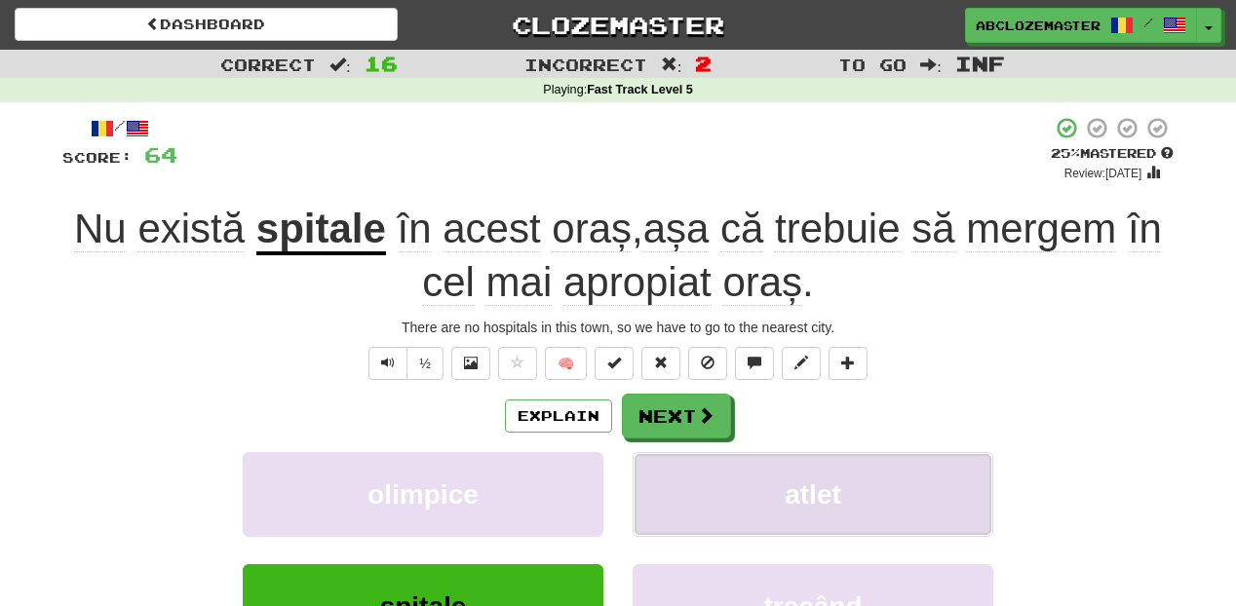
click at [828, 479] on button "atlet" at bounding box center [812, 494] width 361 height 85
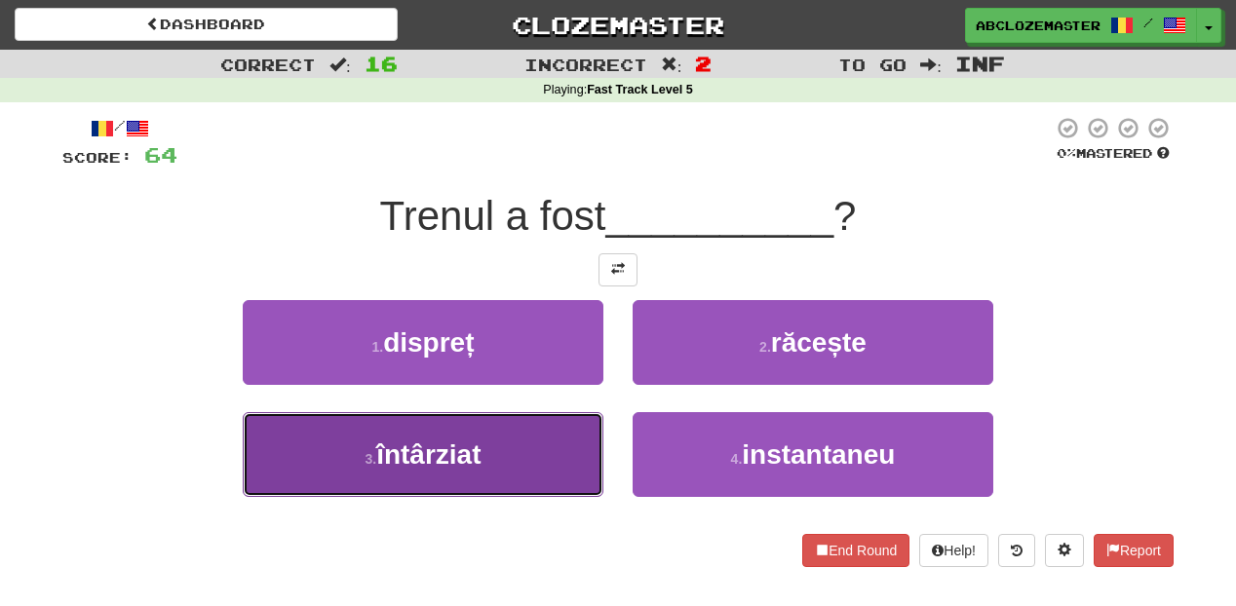
click at [578, 465] on button "3 . întârziat" at bounding box center [423, 454] width 361 height 85
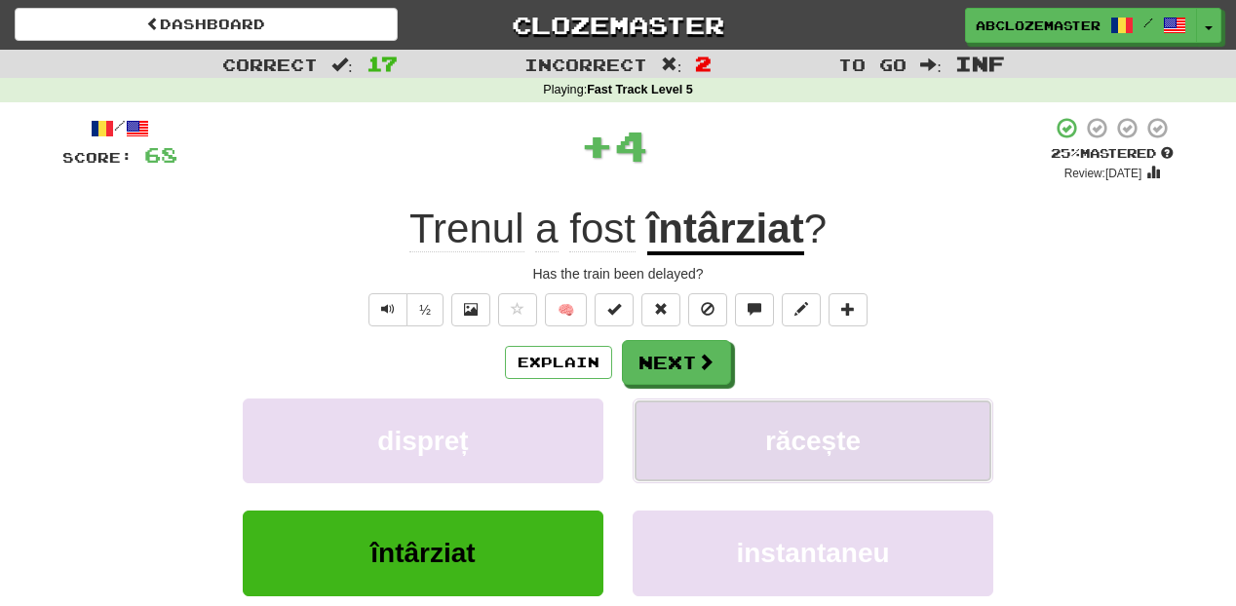
click at [716, 469] on button "răcește" at bounding box center [812, 441] width 361 height 85
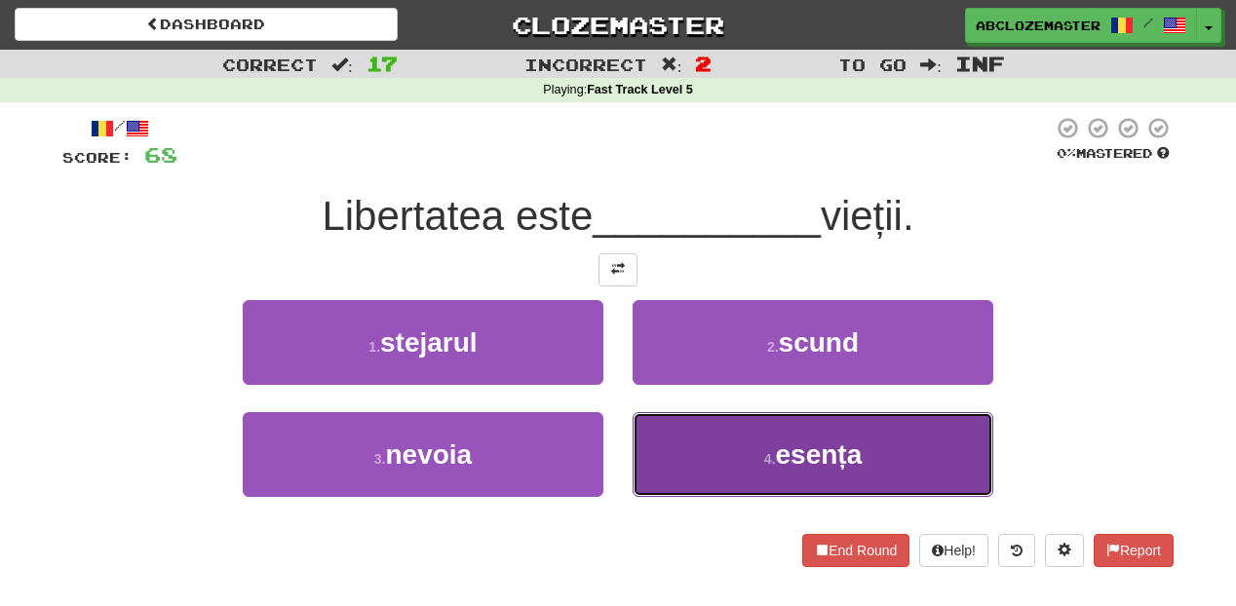
click at [702, 471] on button "4 . esența" at bounding box center [812, 454] width 361 height 85
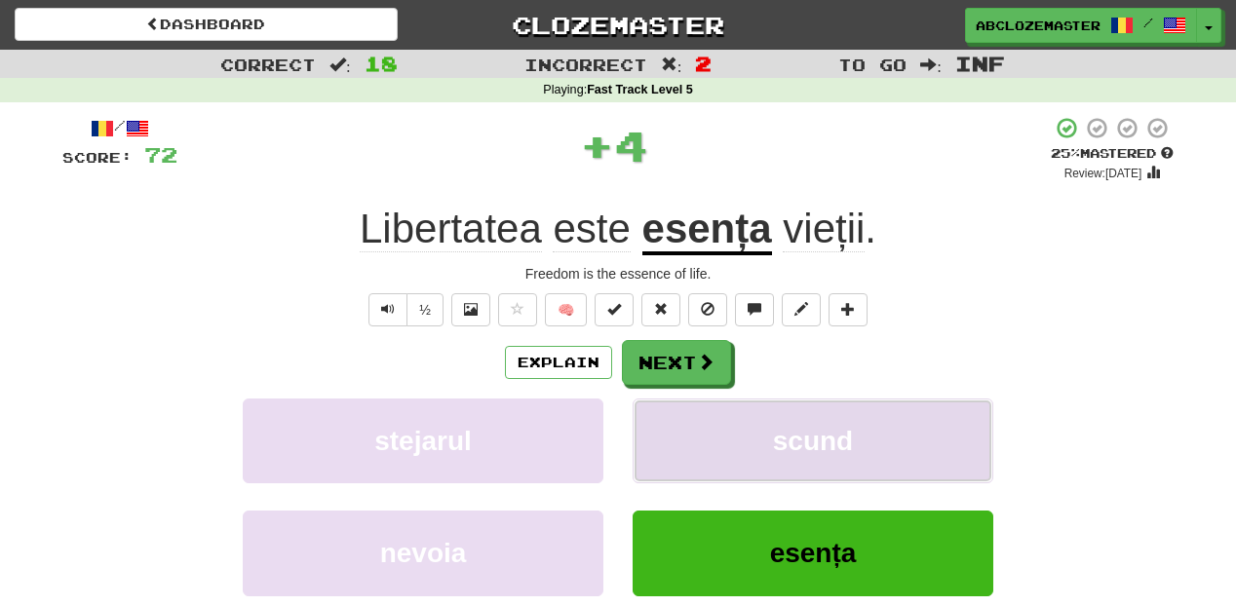
click at [709, 444] on button "scund" at bounding box center [812, 441] width 361 height 85
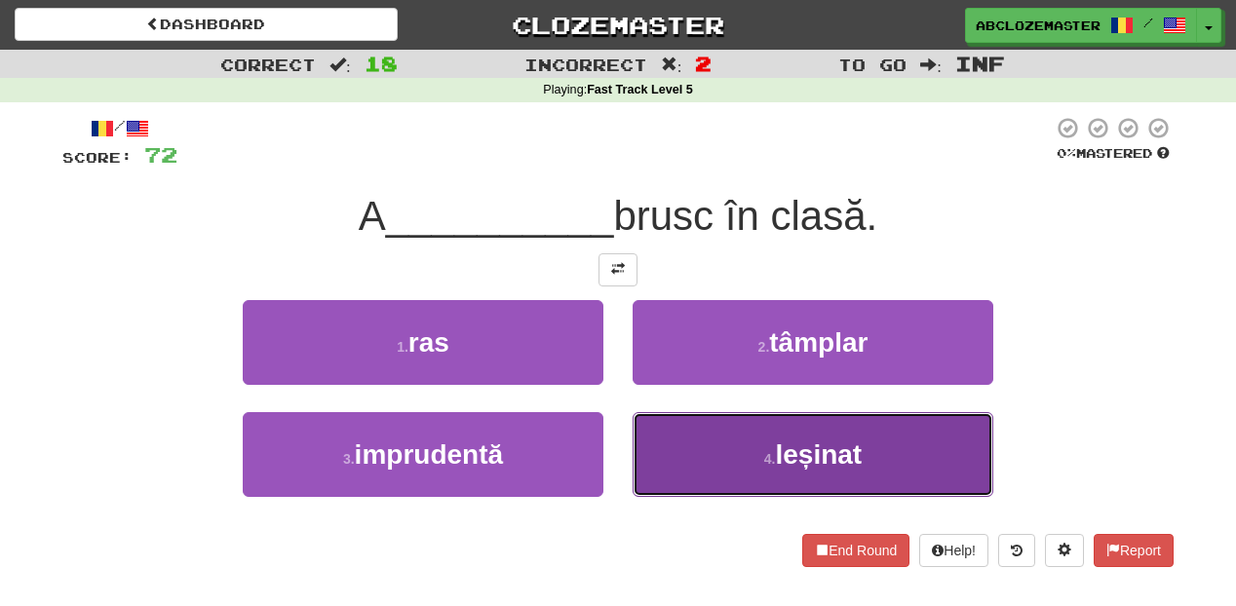
click at [741, 467] on button "4 . leșinat" at bounding box center [812, 454] width 361 height 85
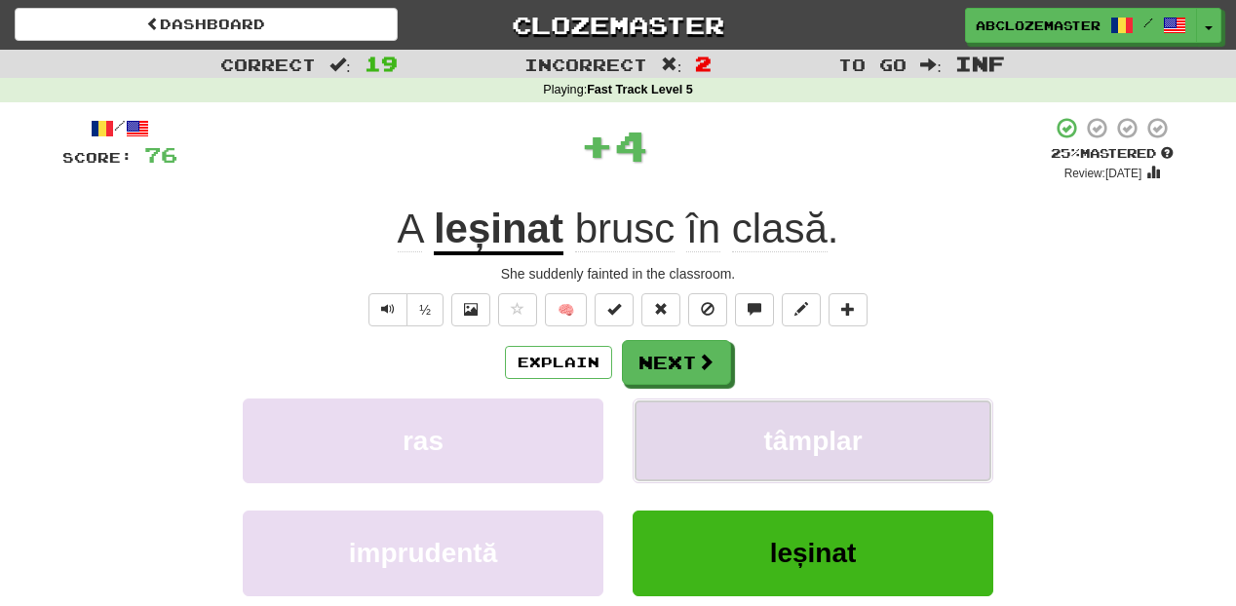
click at [749, 453] on button "tâmplar" at bounding box center [812, 441] width 361 height 85
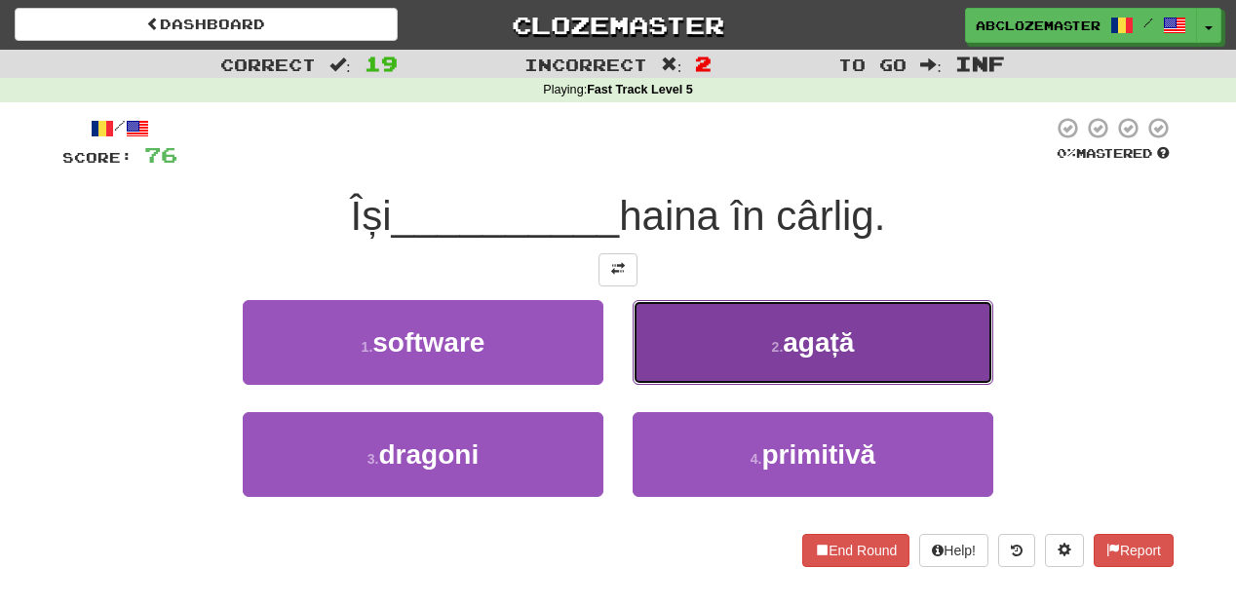
click at [729, 333] on button "2 . agață" at bounding box center [812, 342] width 361 height 85
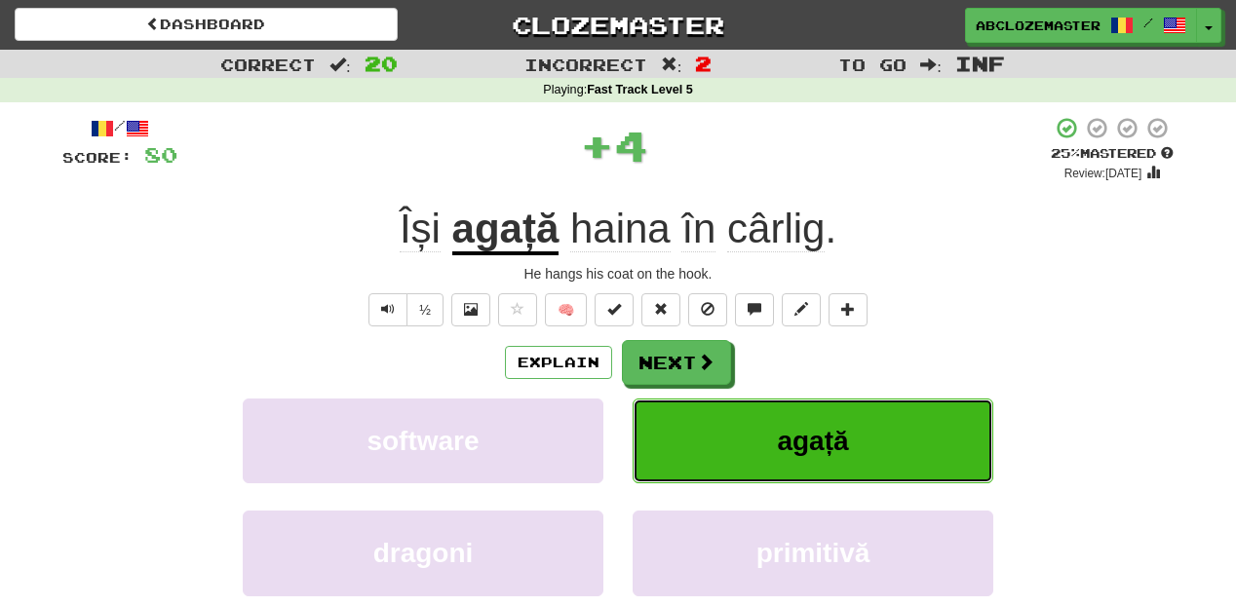
click at [781, 456] on span "agață" at bounding box center [812, 441] width 71 height 30
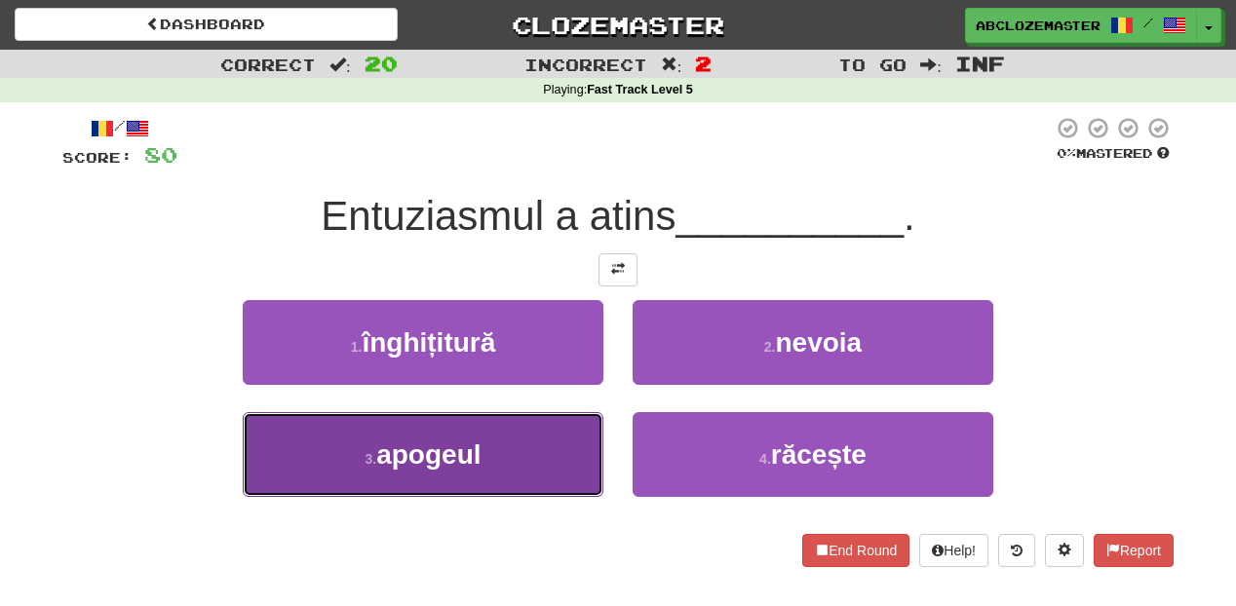
click at [488, 460] on button "3 . apogeul" at bounding box center [423, 454] width 361 height 85
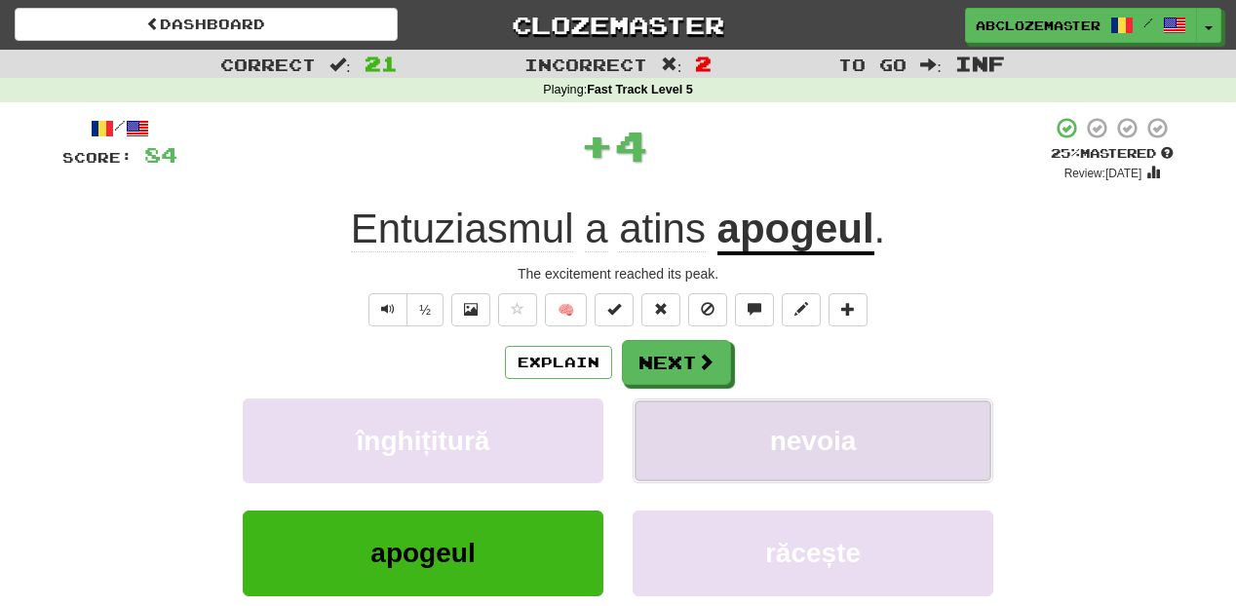
click at [789, 449] on span "nevoia" at bounding box center [813, 441] width 87 height 30
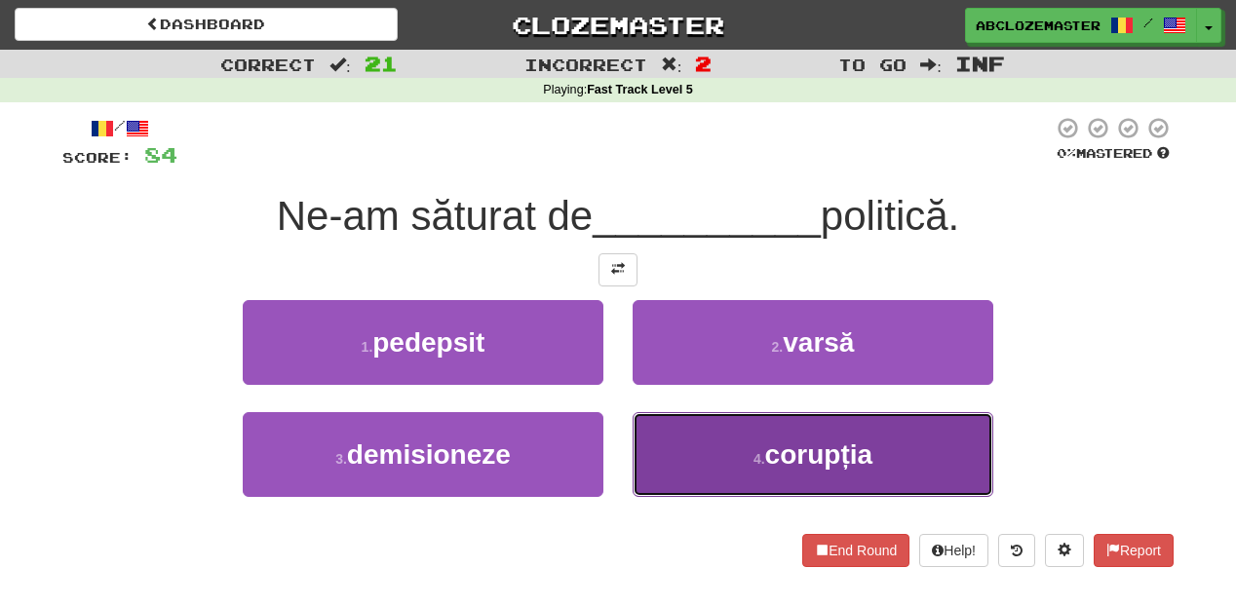
click at [766, 468] on span "corupția" at bounding box center [818, 455] width 107 height 30
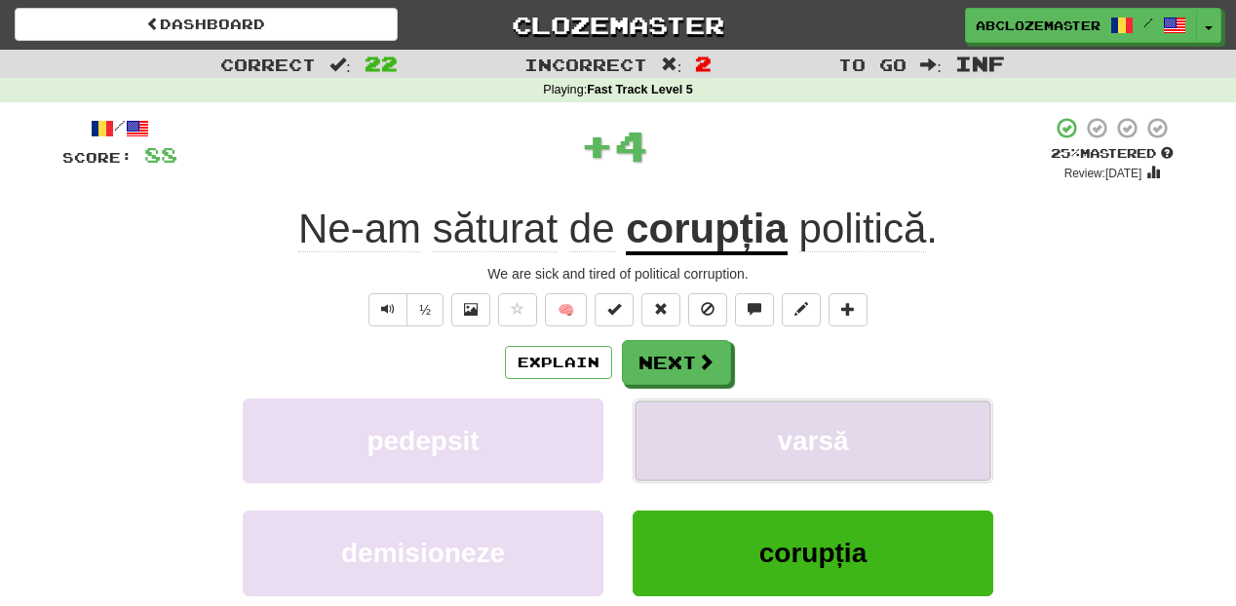
click at [788, 439] on span "varsă" at bounding box center [812, 441] width 71 height 30
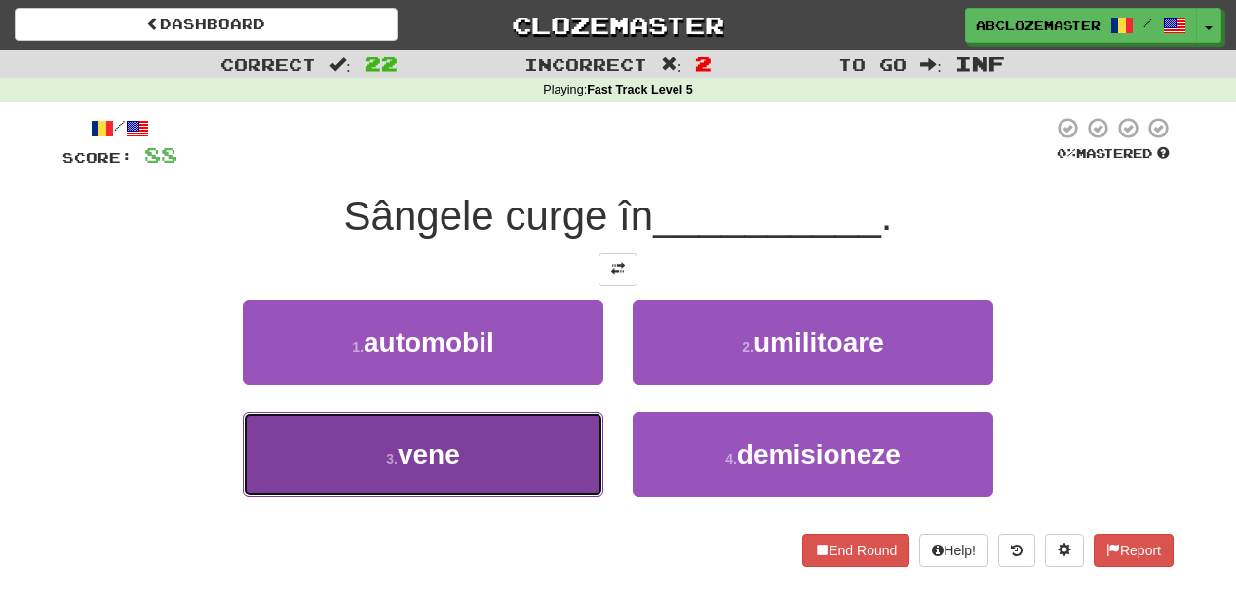
click at [563, 483] on button "3 . vene" at bounding box center [423, 454] width 361 height 85
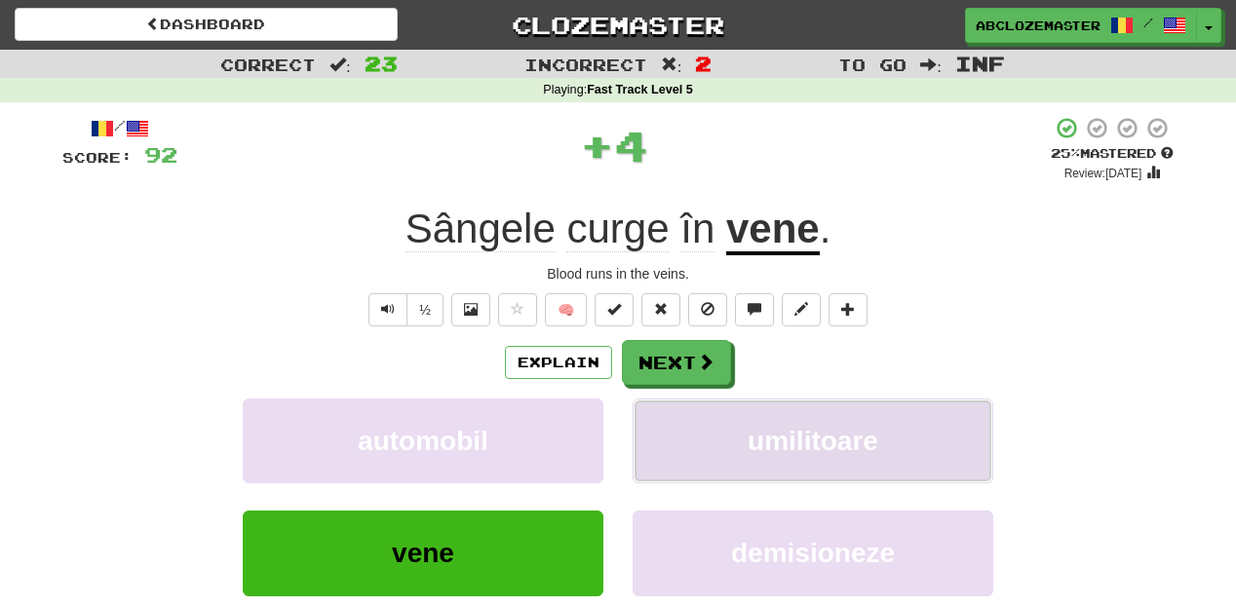
click at [740, 422] on button "umilitoare" at bounding box center [812, 441] width 361 height 85
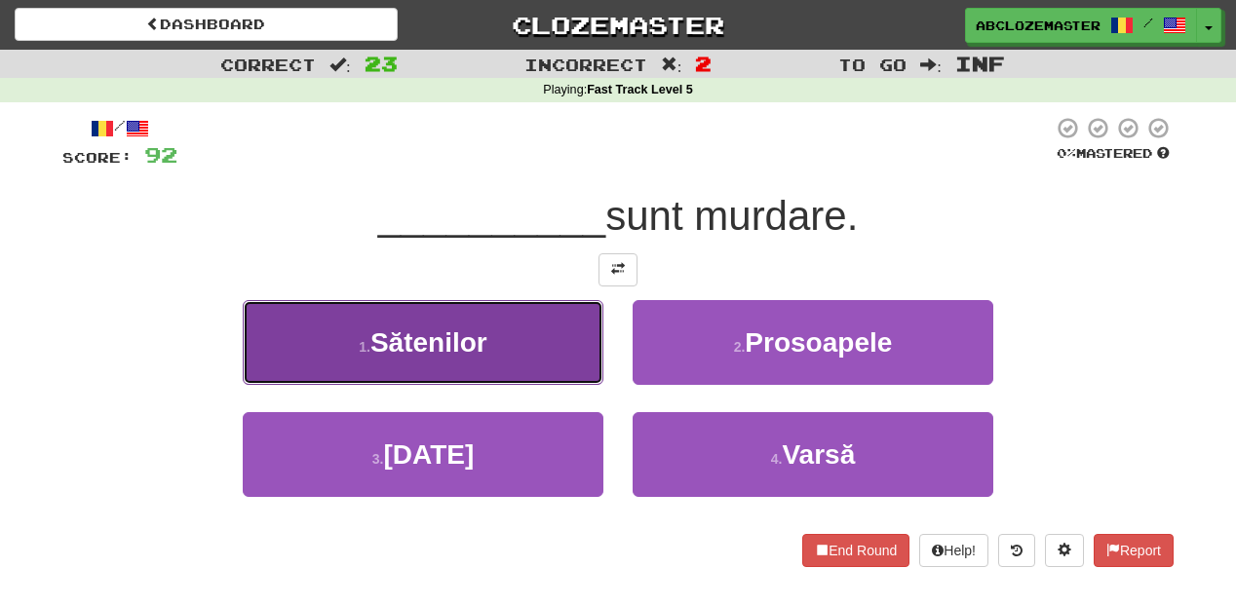
click at [504, 332] on button "1 . Sătenilor" at bounding box center [423, 342] width 361 height 85
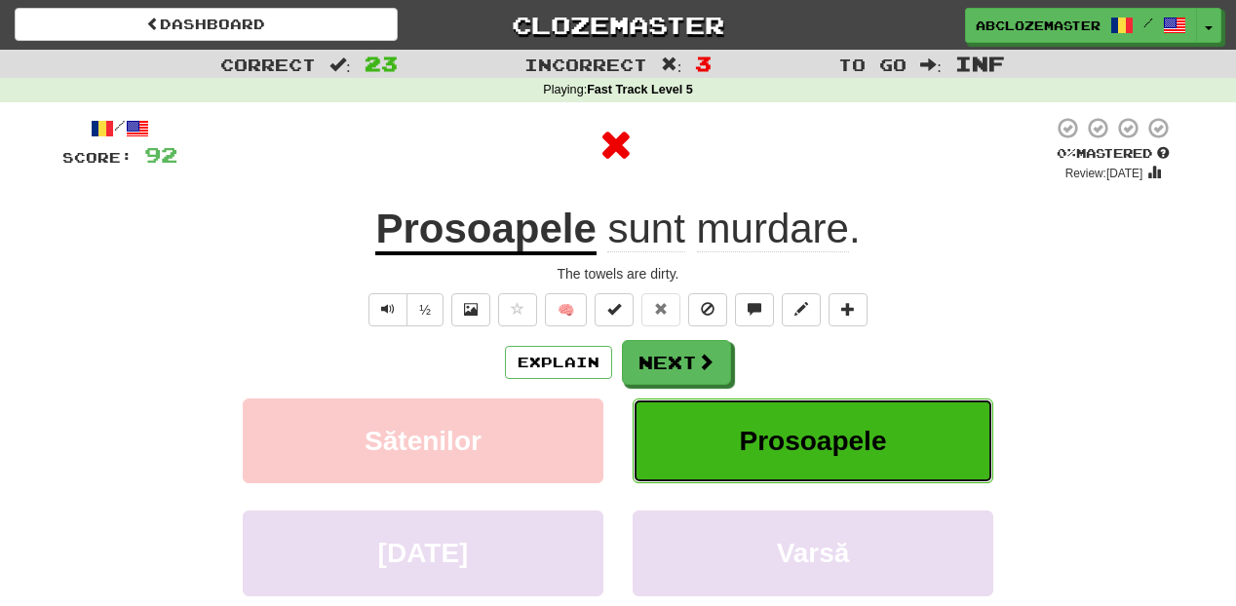
click at [748, 417] on button "Prosoapele" at bounding box center [812, 441] width 361 height 85
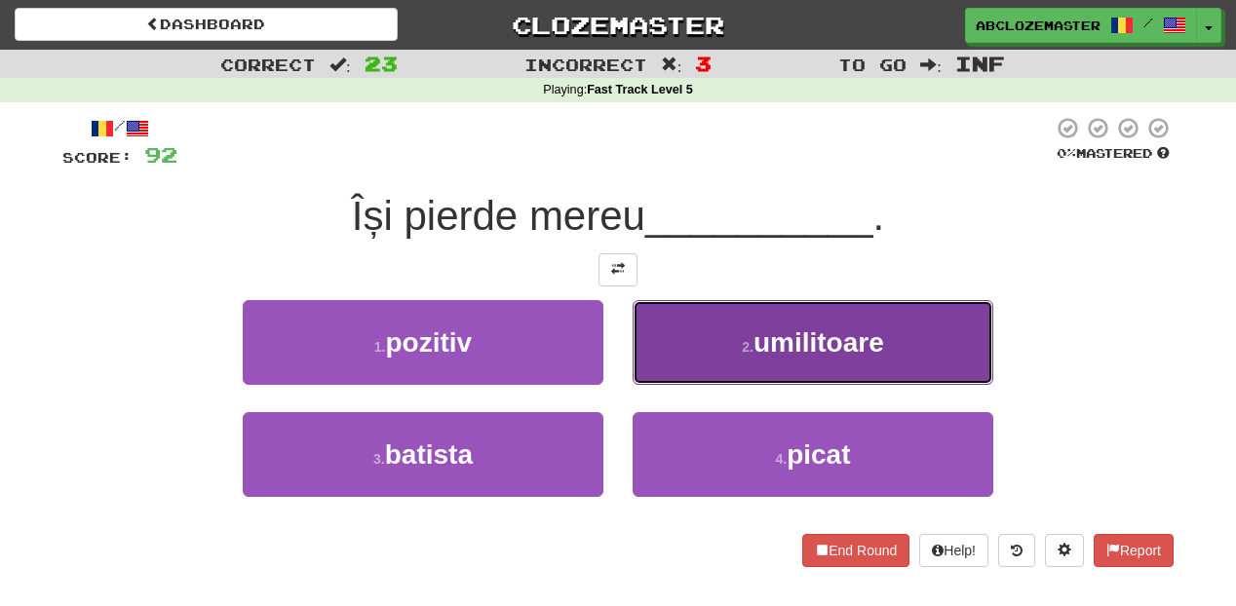
click at [761, 332] on span "umilitoare" at bounding box center [818, 342] width 131 height 30
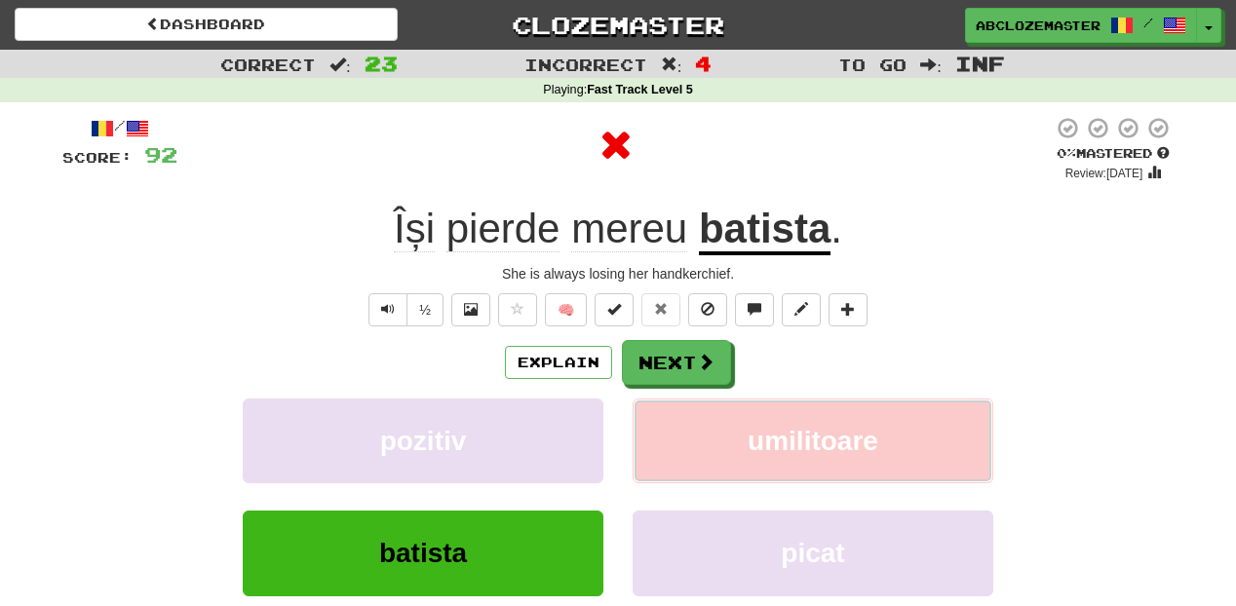
click at [743, 433] on button "umilitoare" at bounding box center [812, 441] width 361 height 85
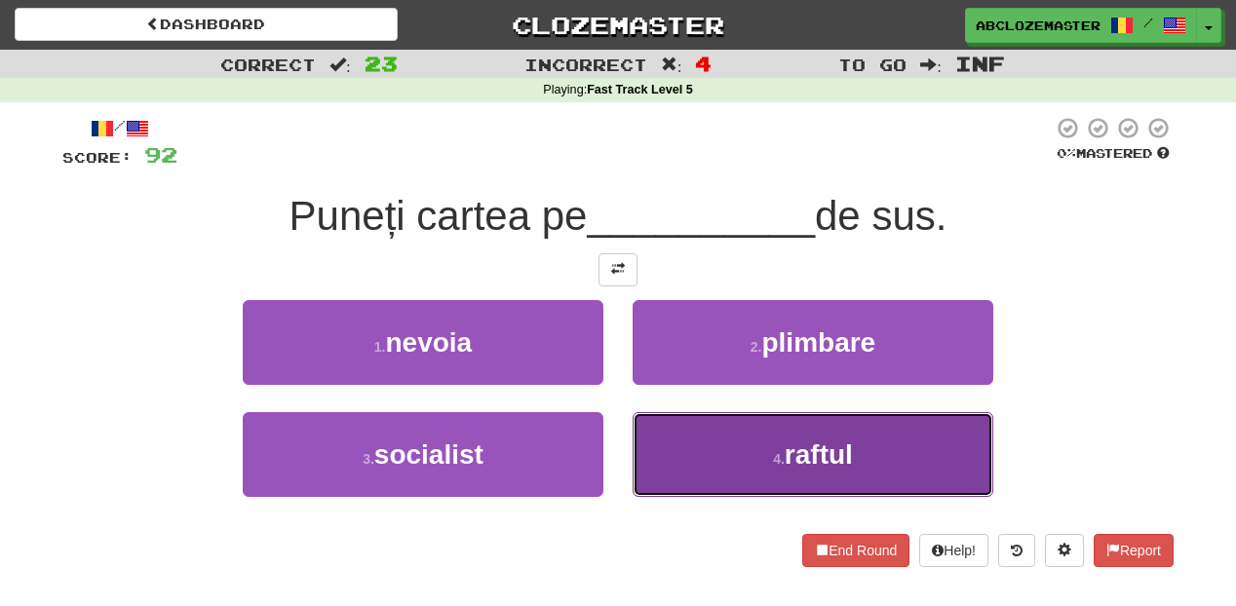
click at [779, 488] on button "4 . raftul" at bounding box center [812, 454] width 361 height 85
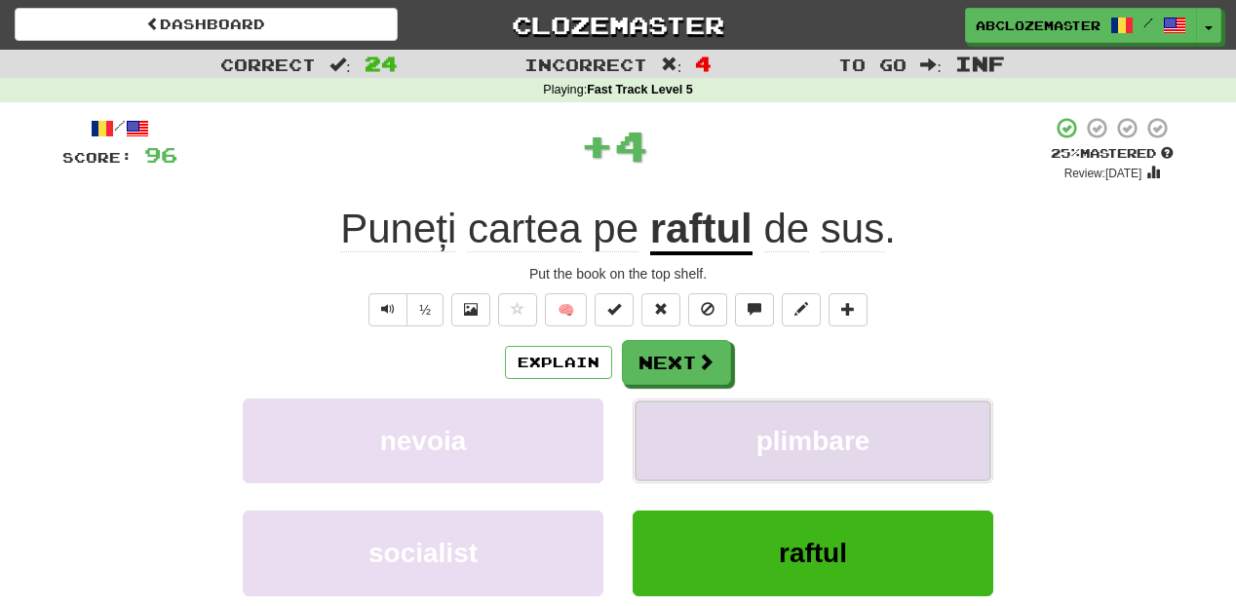
click at [792, 437] on span "plimbare" at bounding box center [813, 441] width 114 height 30
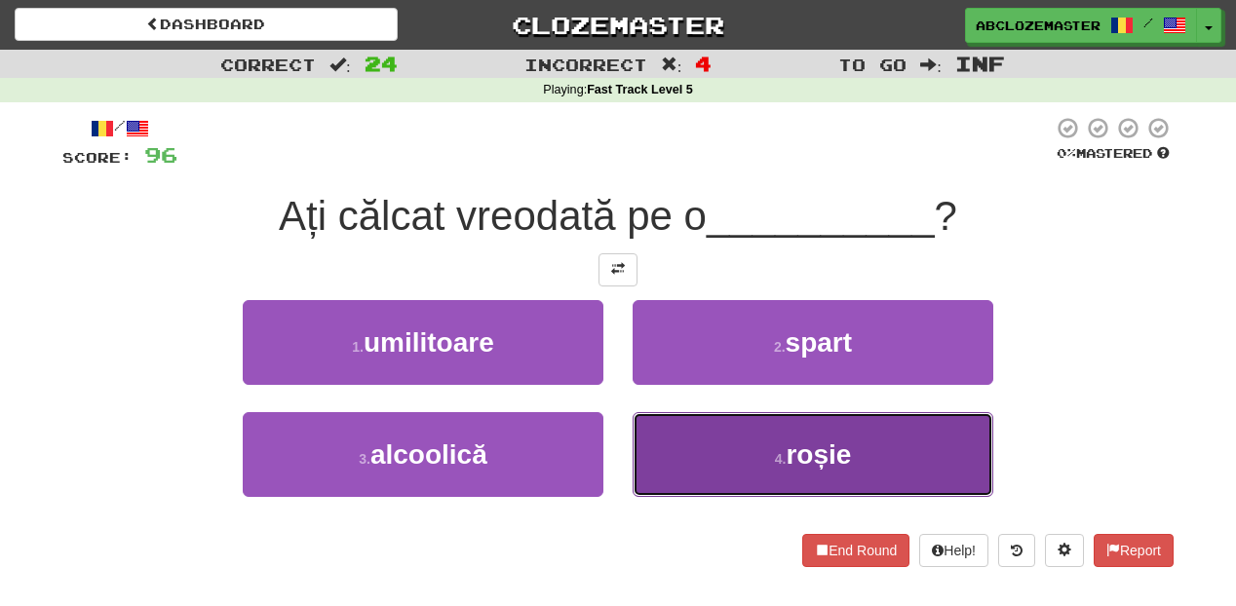
click at [751, 475] on button "4 . roșie" at bounding box center [812, 454] width 361 height 85
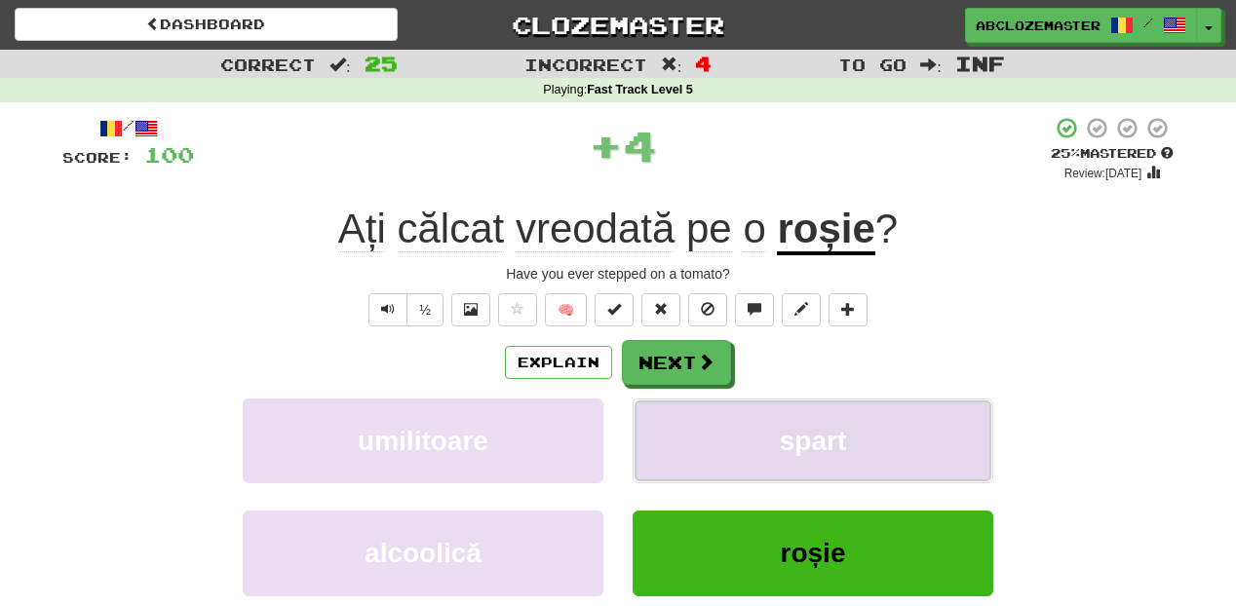
click at [774, 443] on button "spart" at bounding box center [812, 441] width 361 height 85
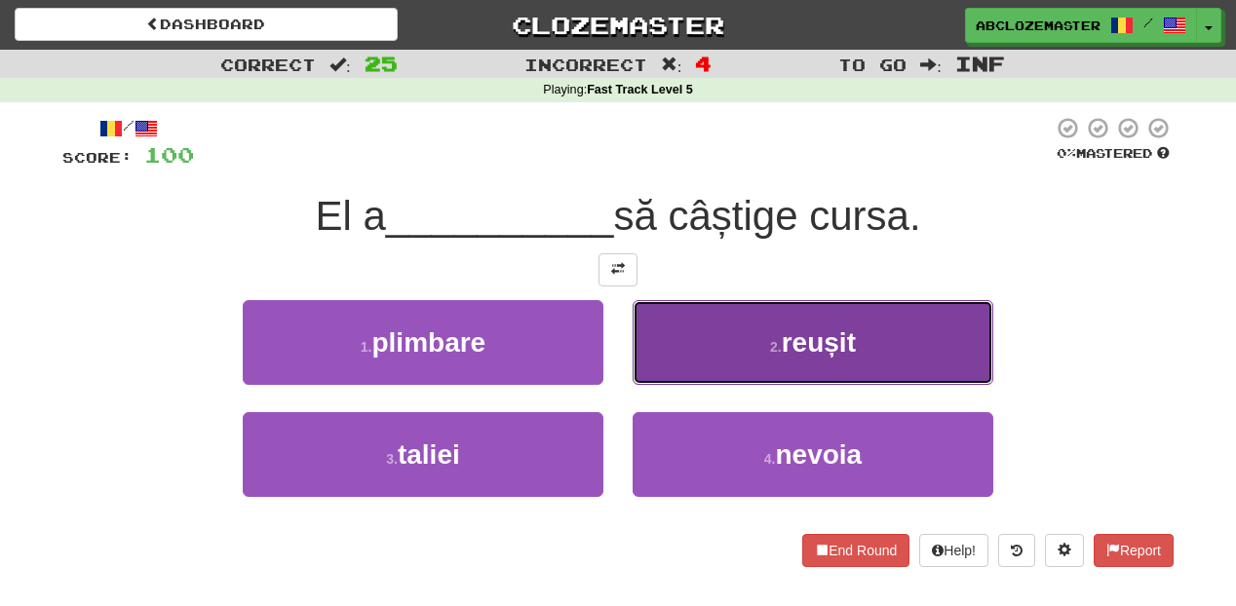
click at [682, 332] on button "2 . reușit" at bounding box center [812, 342] width 361 height 85
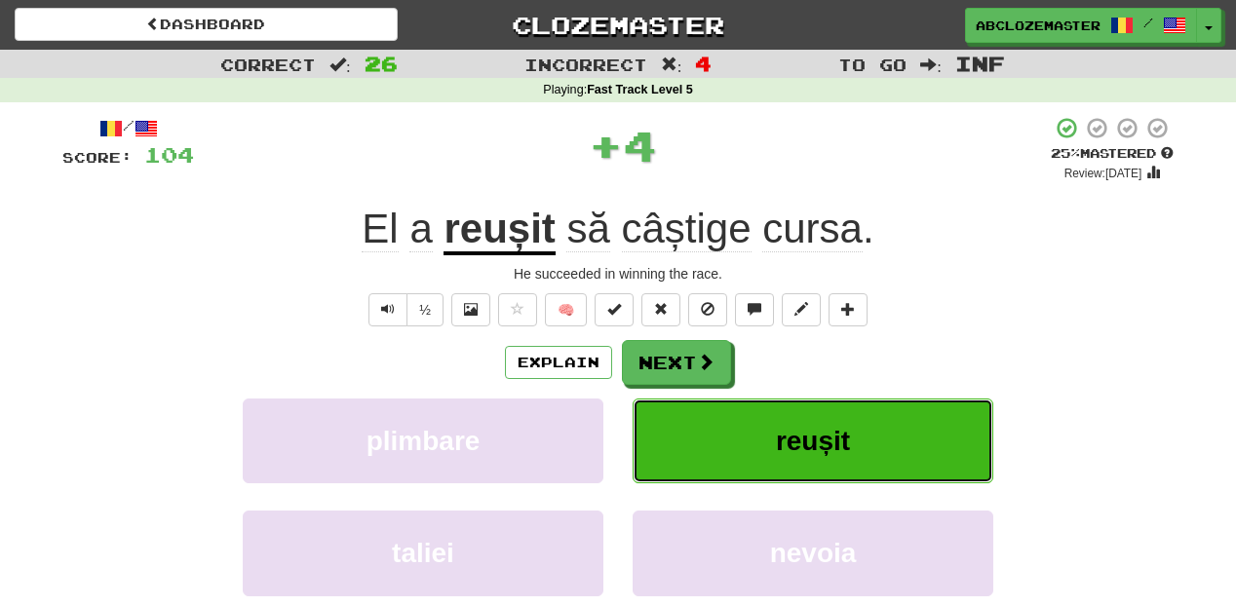
click at [741, 456] on button "reușit" at bounding box center [812, 441] width 361 height 85
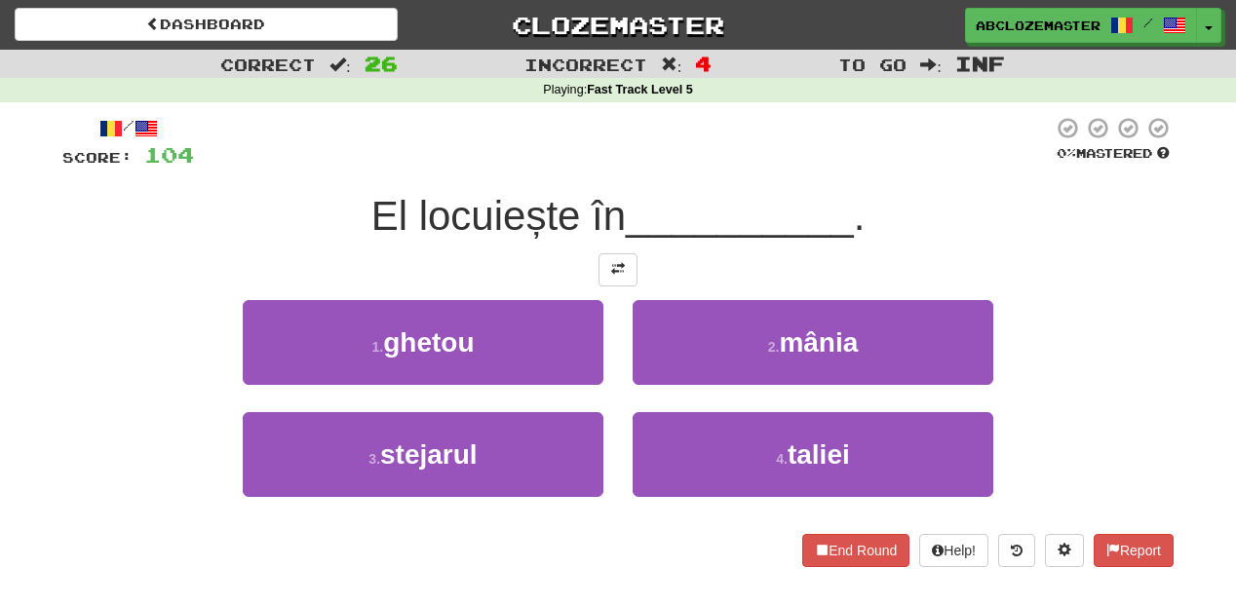
click at [441, 260] on div at bounding box center [617, 269] width 1111 height 33
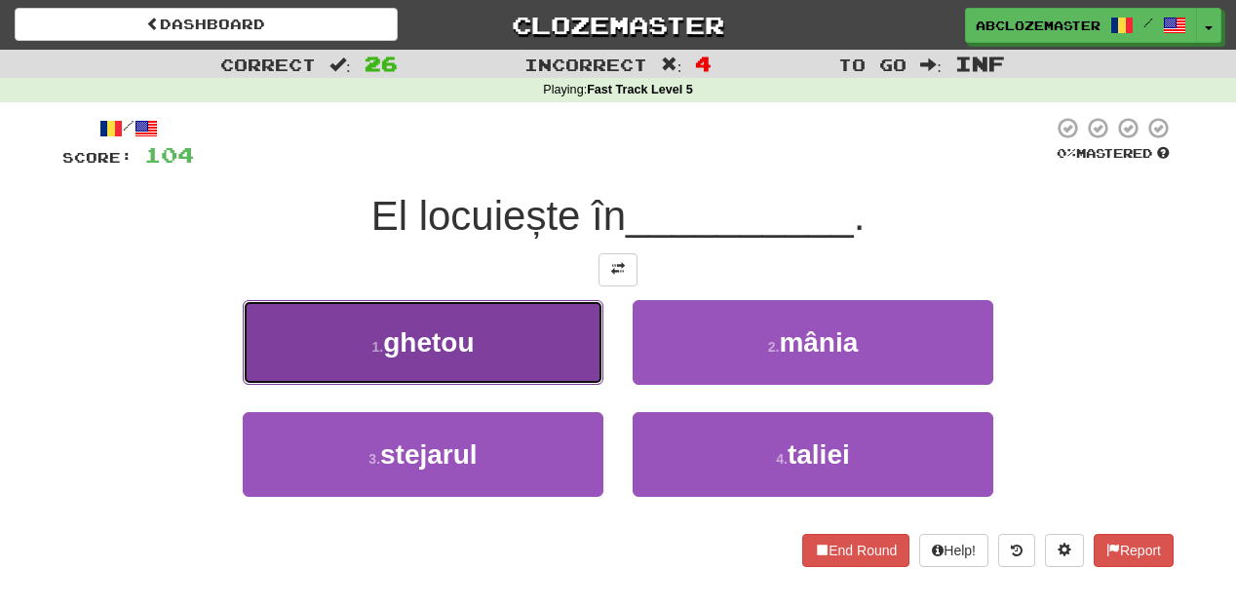
click at [501, 337] on button "1 . ghetou" at bounding box center [423, 342] width 361 height 85
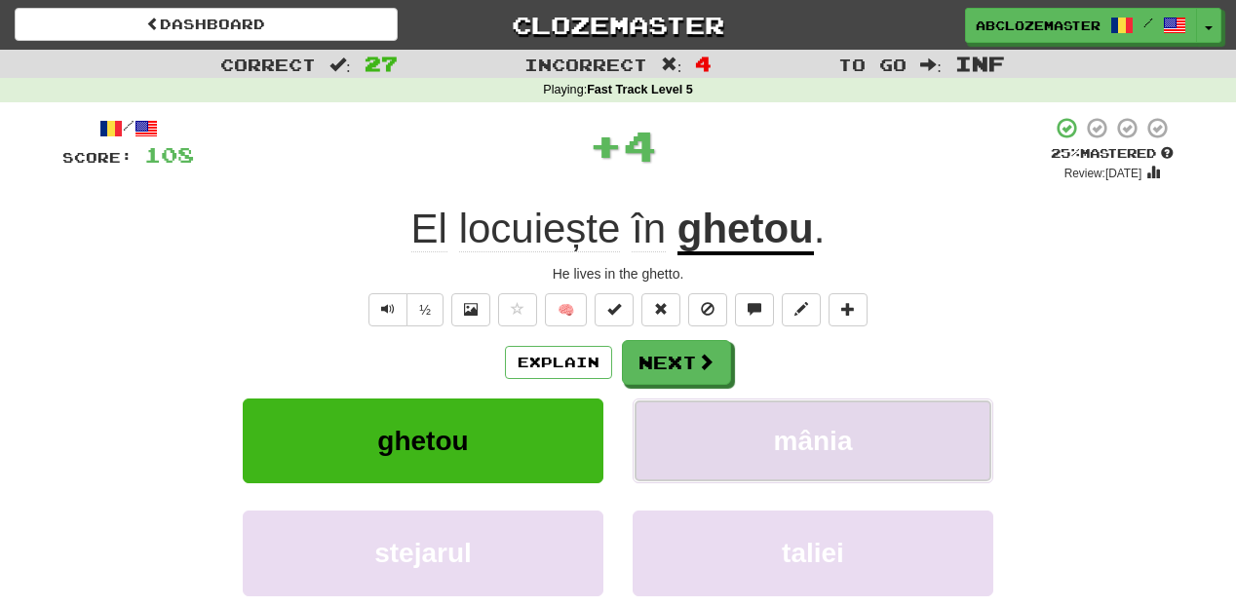
click at [731, 417] on button "mânia" at bounding box center [812, 441] width 361 height 85
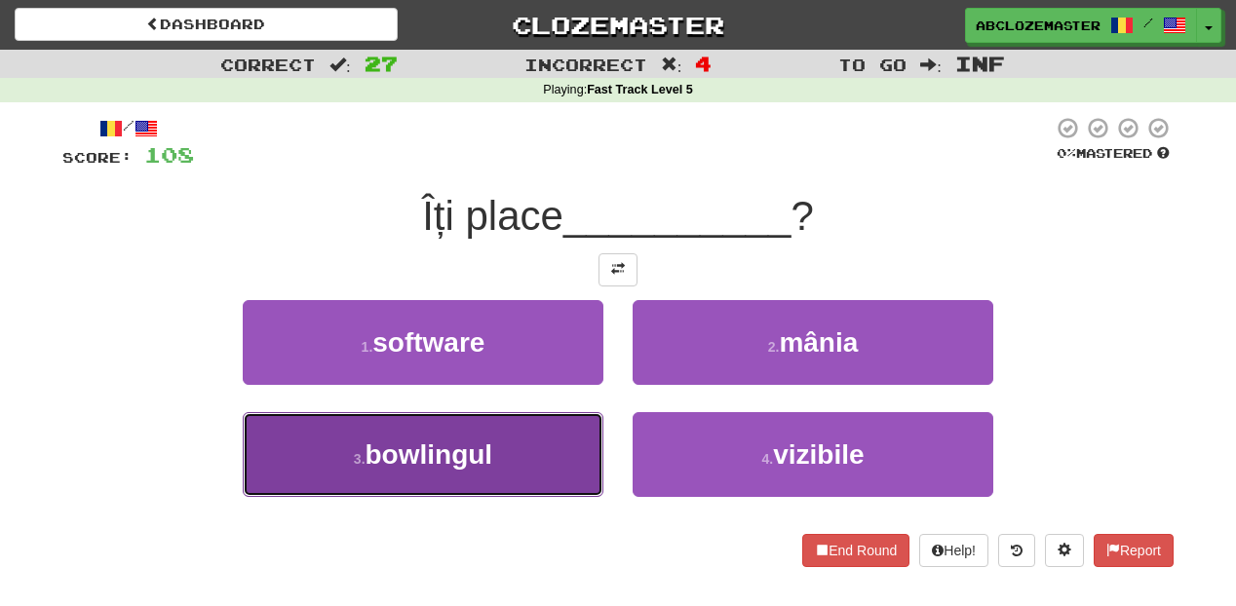
click at [538, 478] on button "3 . bowlingul" at bounding box center [423, 454] width 361 height 85
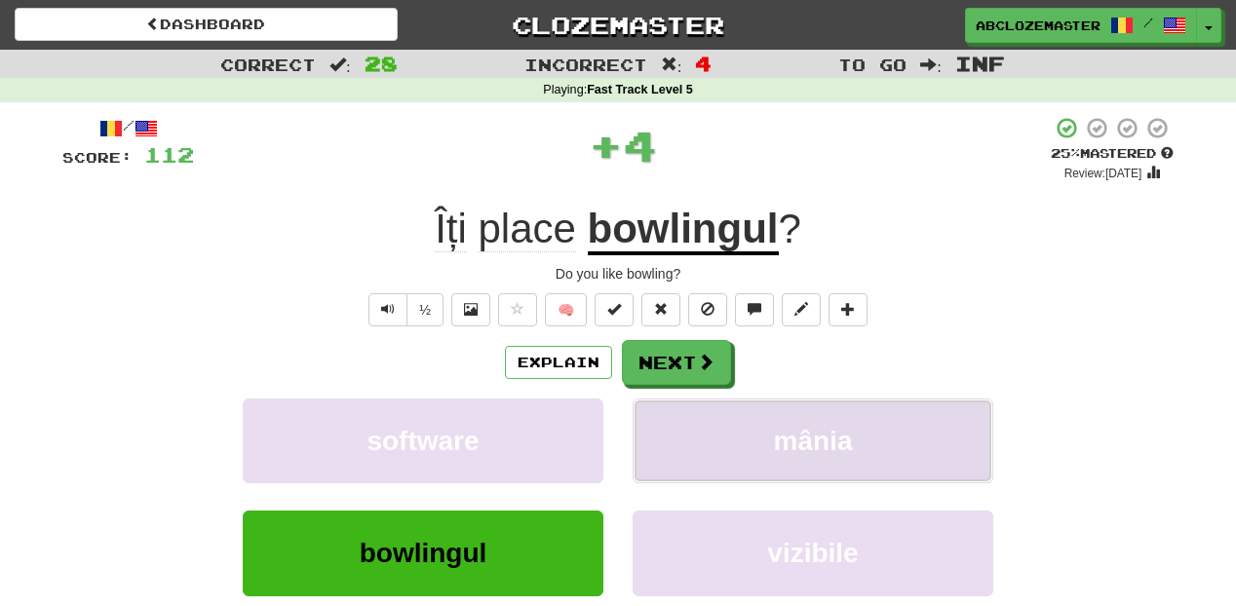
click at [732, 463] on button "mânia" at bounding box center [812, 441] width 361 height 85
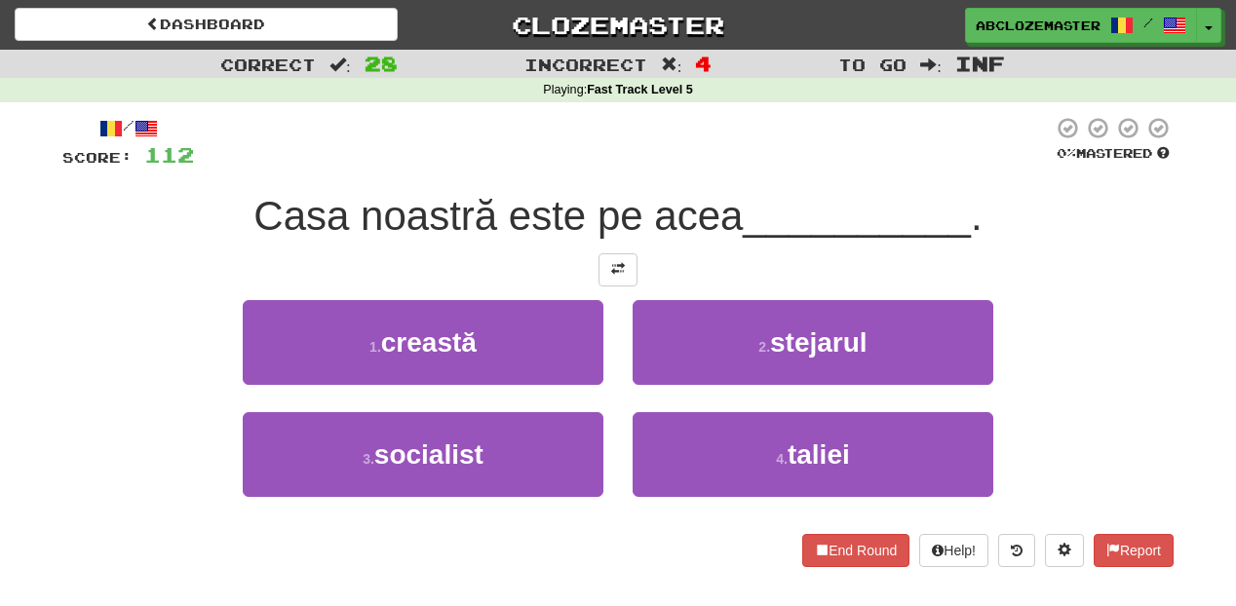
click at [643, 264] on div at bounding box center [617, 269] width 1111 height 33
click at [624, 273] on span at bounding box center [618, 269] width 14 height 14
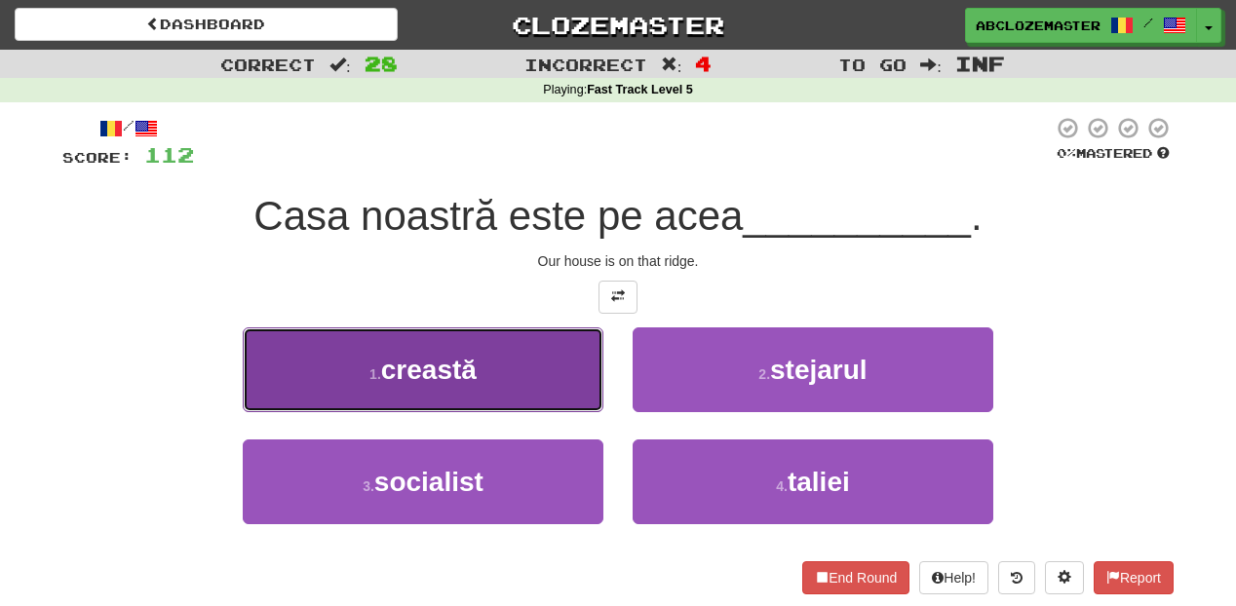
click at [477, 402] on button "1 . creastă" at bounding box center [423, 369] width 361 height 85
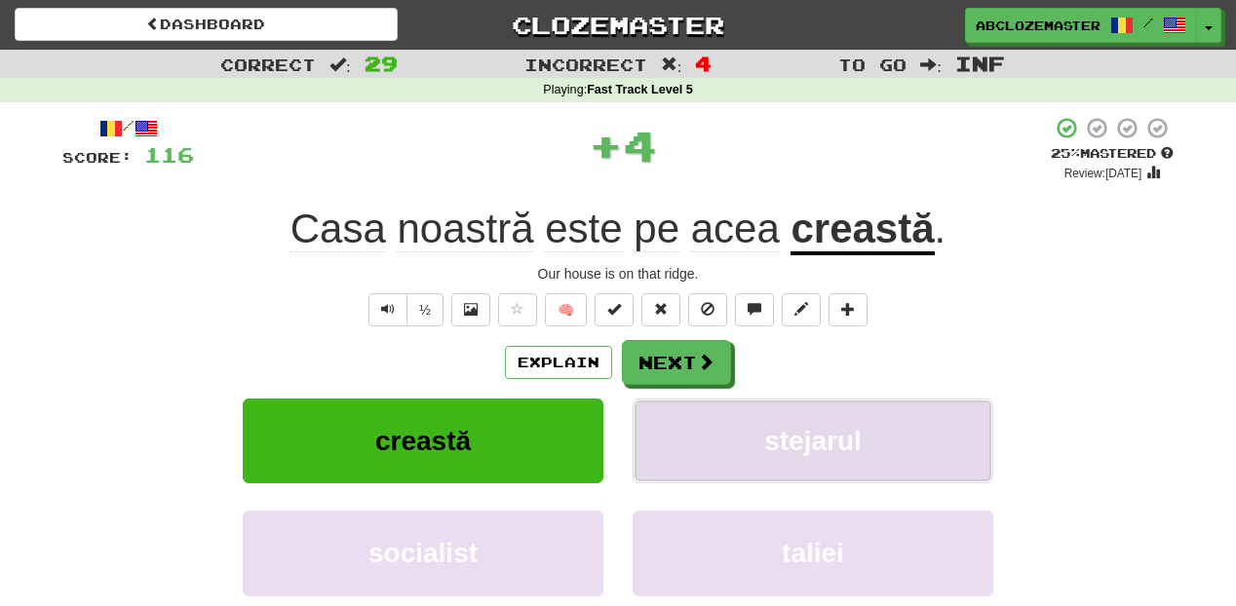
click at [706, 448] on button "stejarul" at bounding box center [812, 441] width 361 height 85
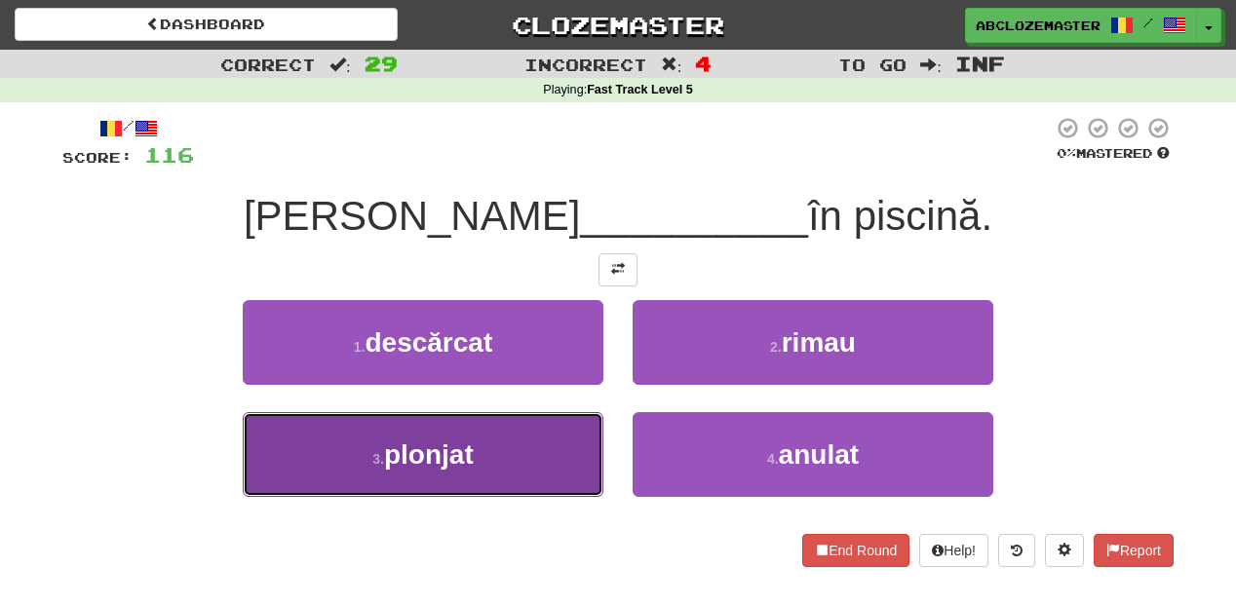
click at [534, 479] on button "3 . plonjat" at bounding box center [423, 454] width 361 height 85
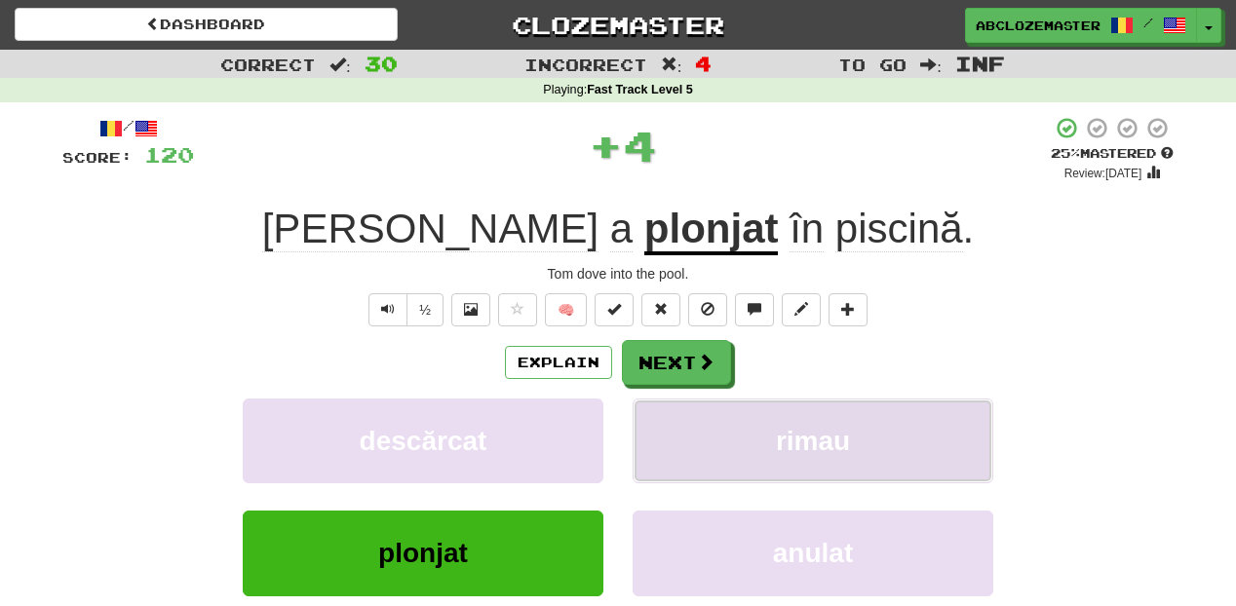
click at [760, 419] on button "rimau" at bounding box center [812, 441] width 361 height 85
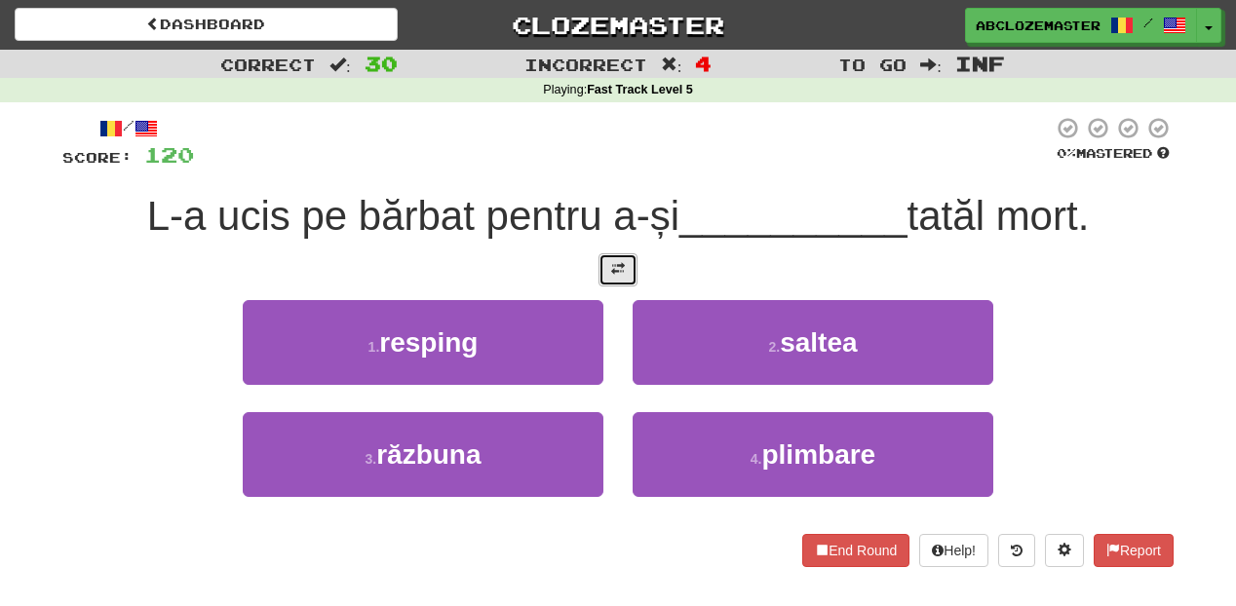
click at [628, 278] on button at bounding box center [617, 269] width 39 height 33
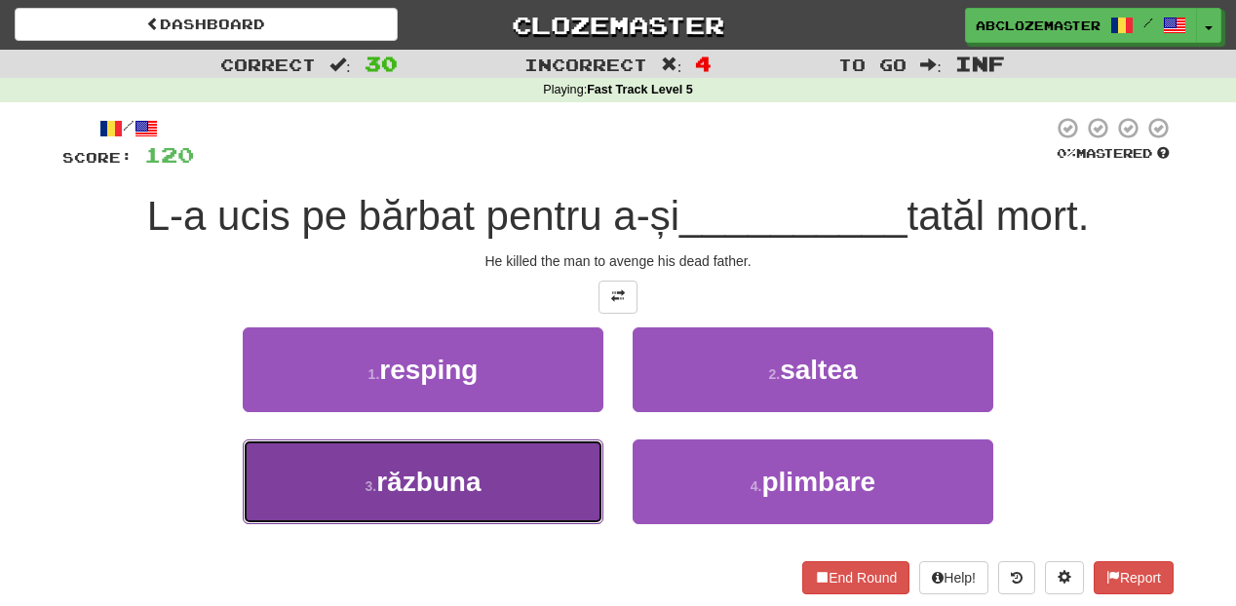
click at [508, 482] on button "3 . răzbuna" at bounding box center [423, 482] width 361 height 85
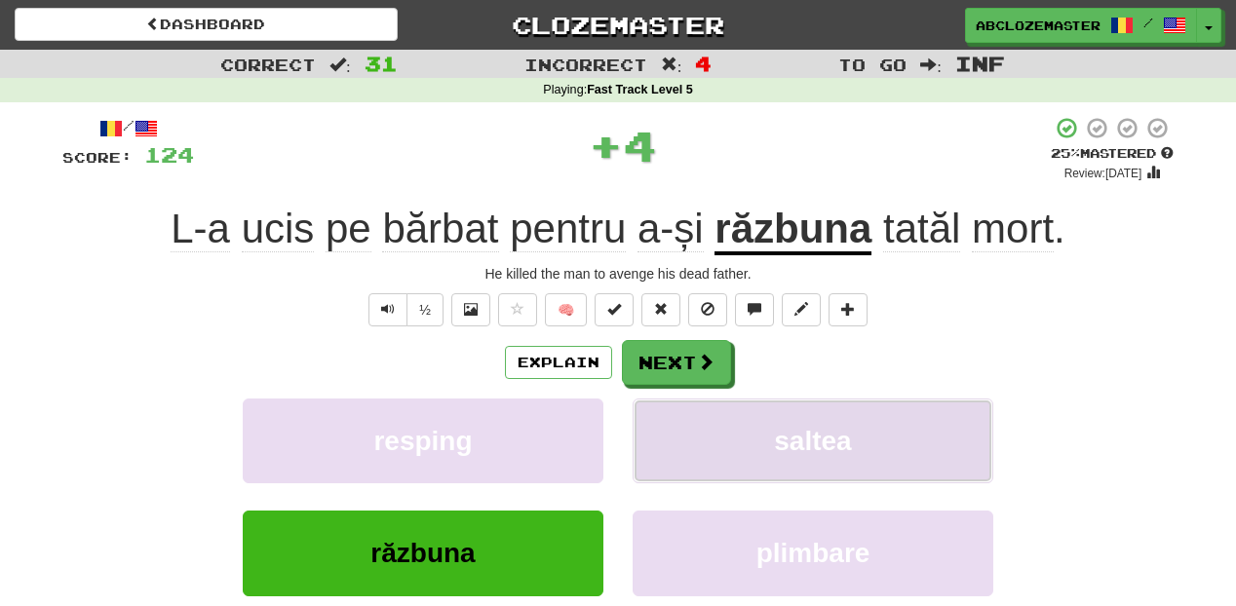
click at [712, 476] on button "saltea" at bounding box center [812, 441] width 361 height 85
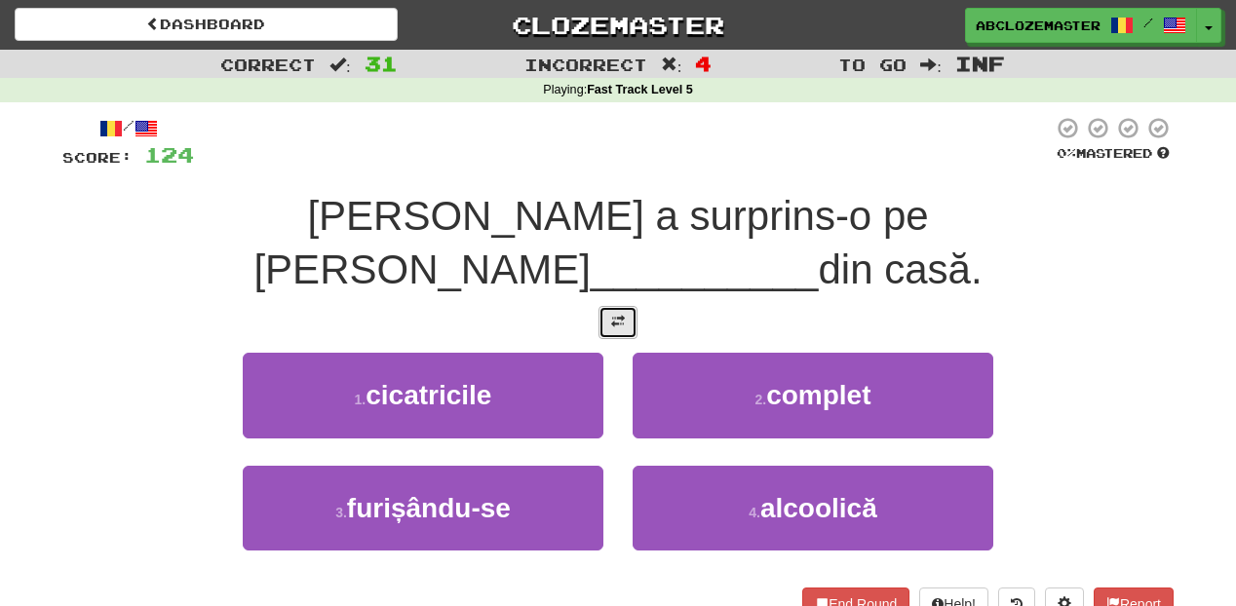
click at [628, 306] on button at bounding box center [617, 322] width 39 height 33
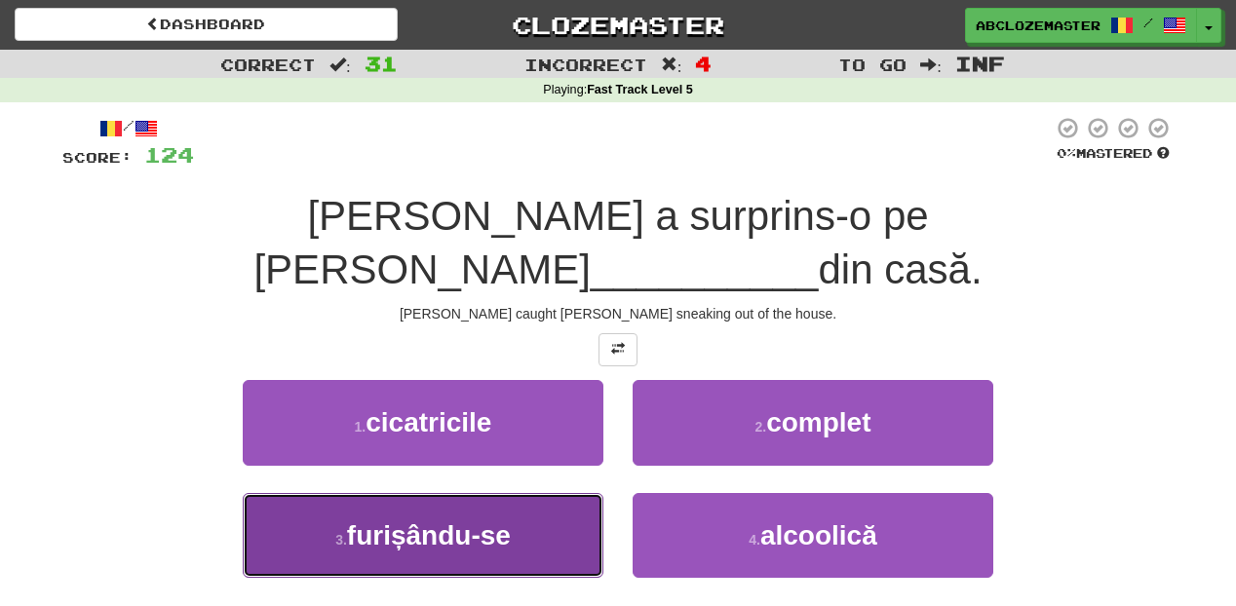
click at [529, 503] on button "3 . furișându-se" at bounding box center [423, 535] width 361 height 85
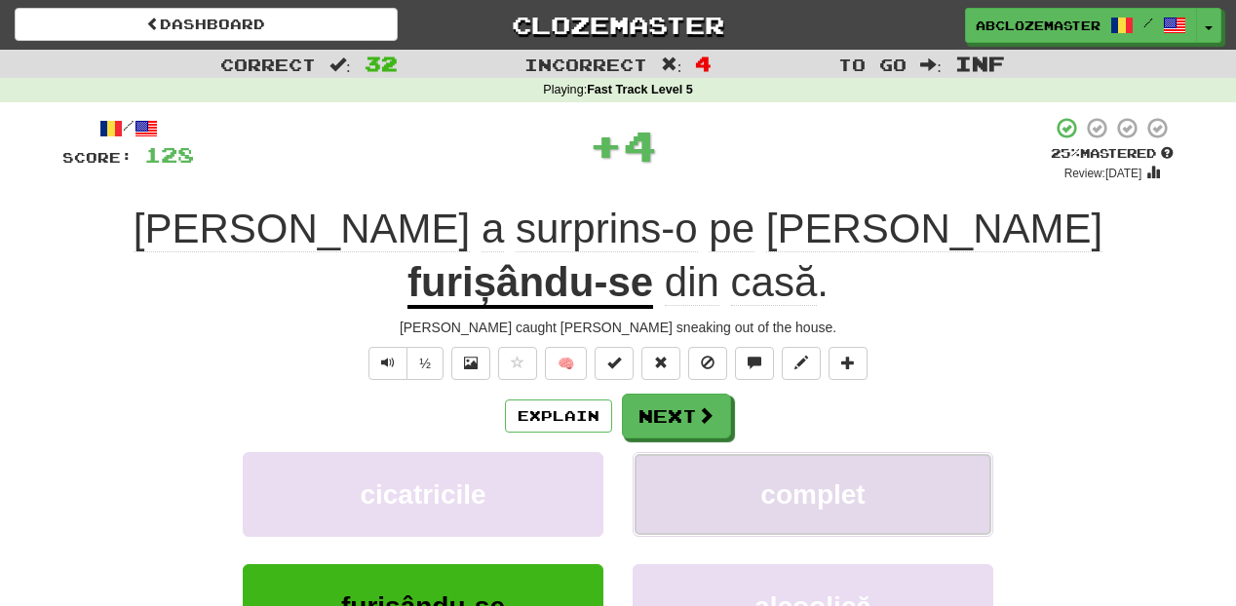
click at [719, 456] on button "complet" at bounding box center [812, 494] width 361 height 85
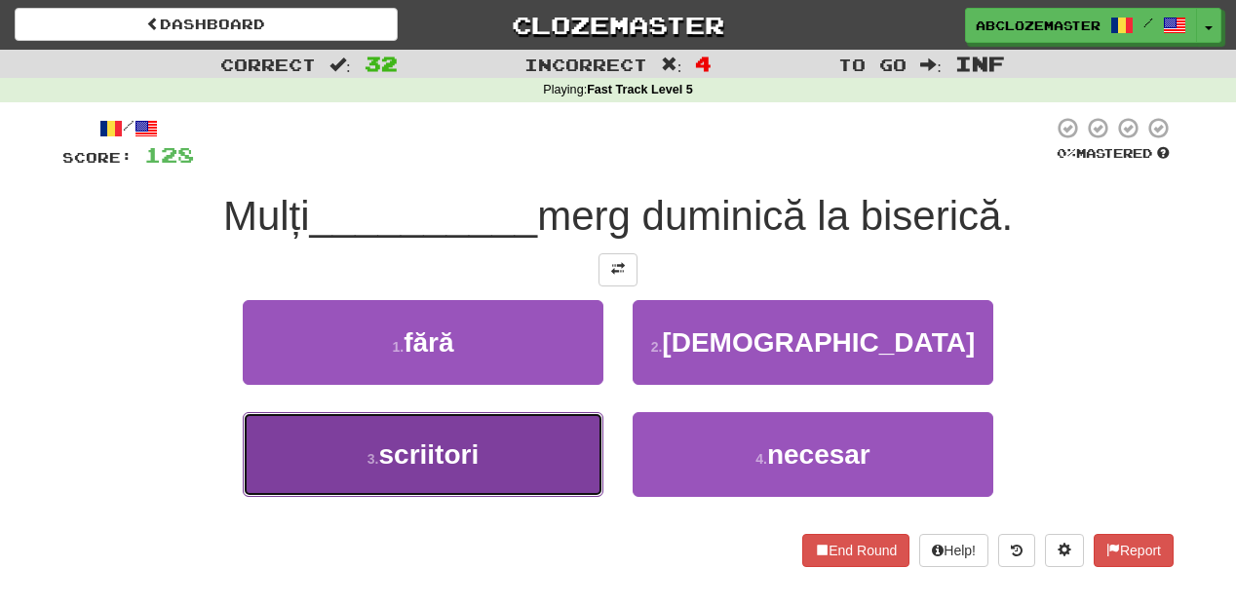
click at [548, 465] on button "3 . scriitori" at bounding box center [423, 454] width 361 height 85
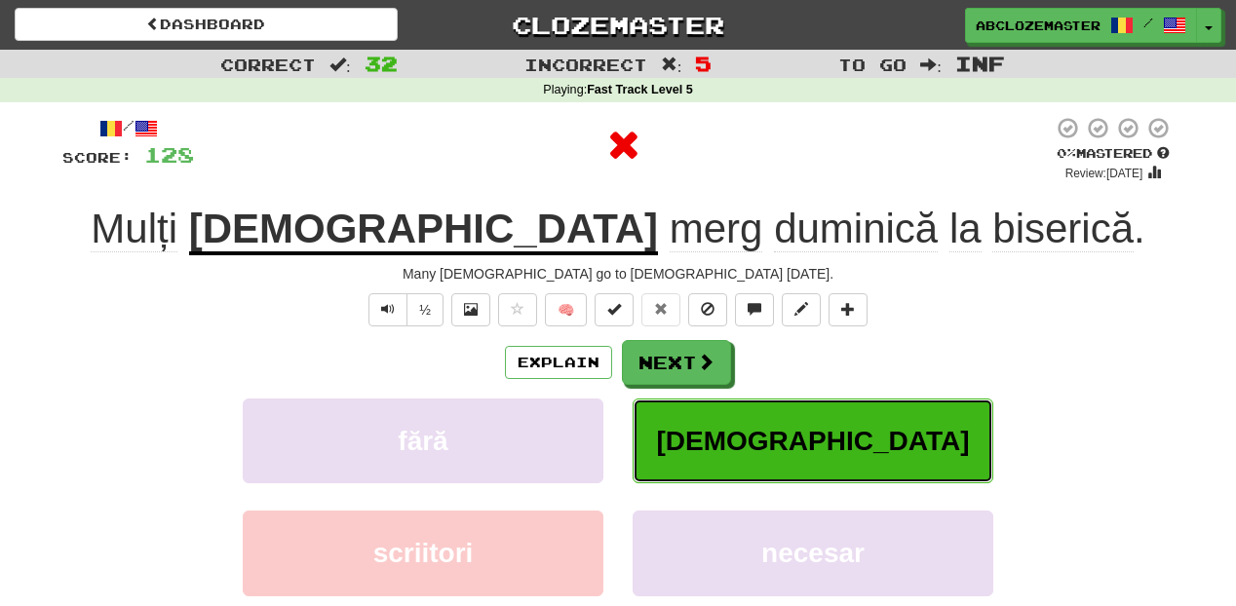
click at [740, 460] on button "[DEMOGRAPHIC_DATA]" at bounding box center [812, 441] width 361 height 85
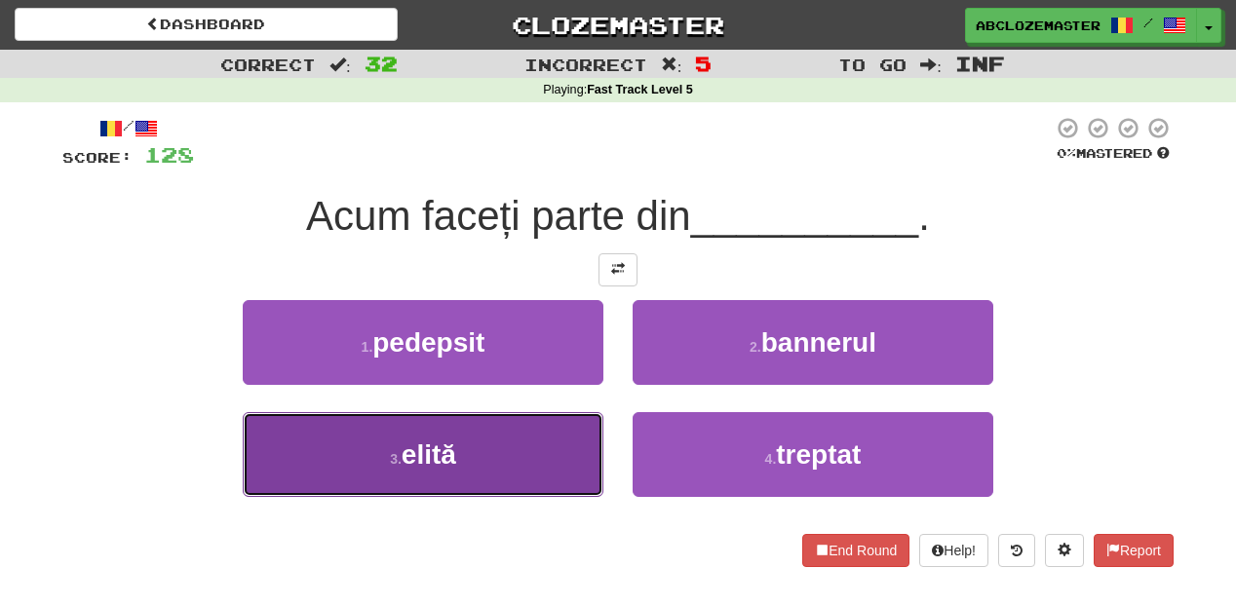
click at [432, 472] on button "3 . elită" at bounding box center [423, 454] width 361 height 85
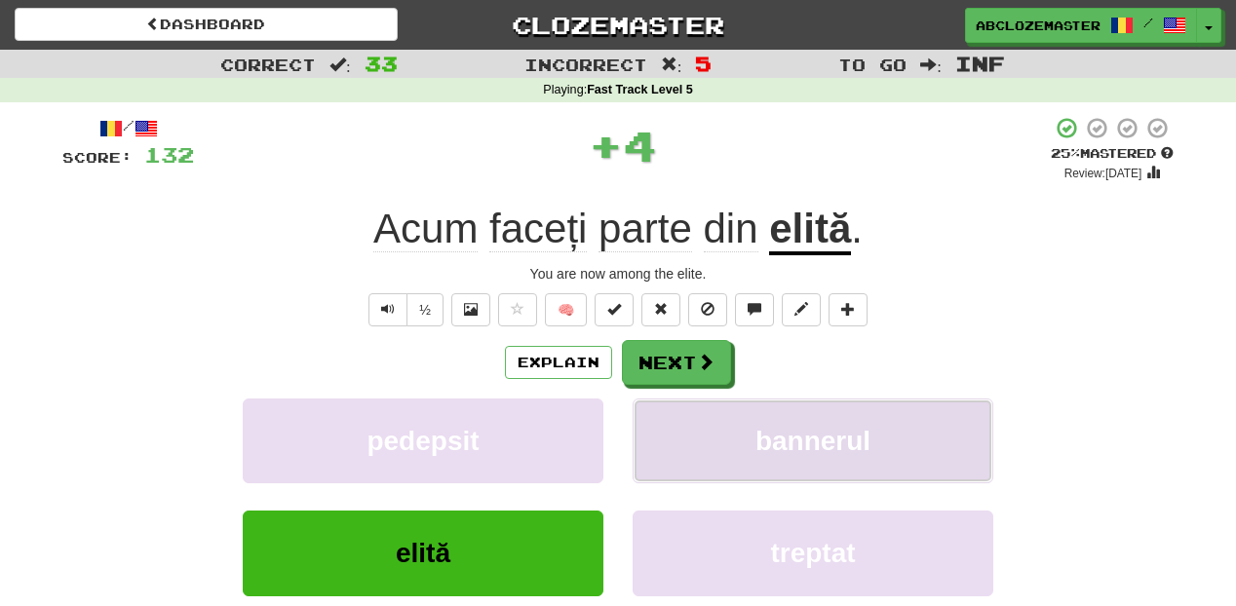
click at [733, 447] on button "bannerul" at bounding box center [812, 441] width 361 height 85
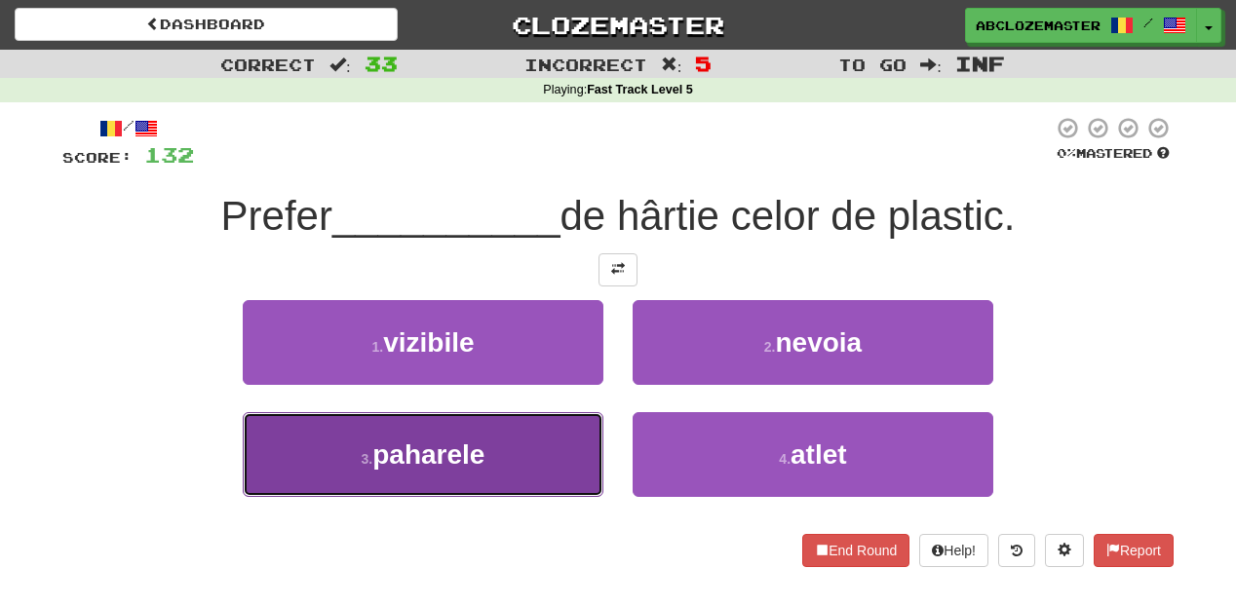
click at [501, 440] on button "3 . paharele" at bounding box center [423, 454] width 361 height 85
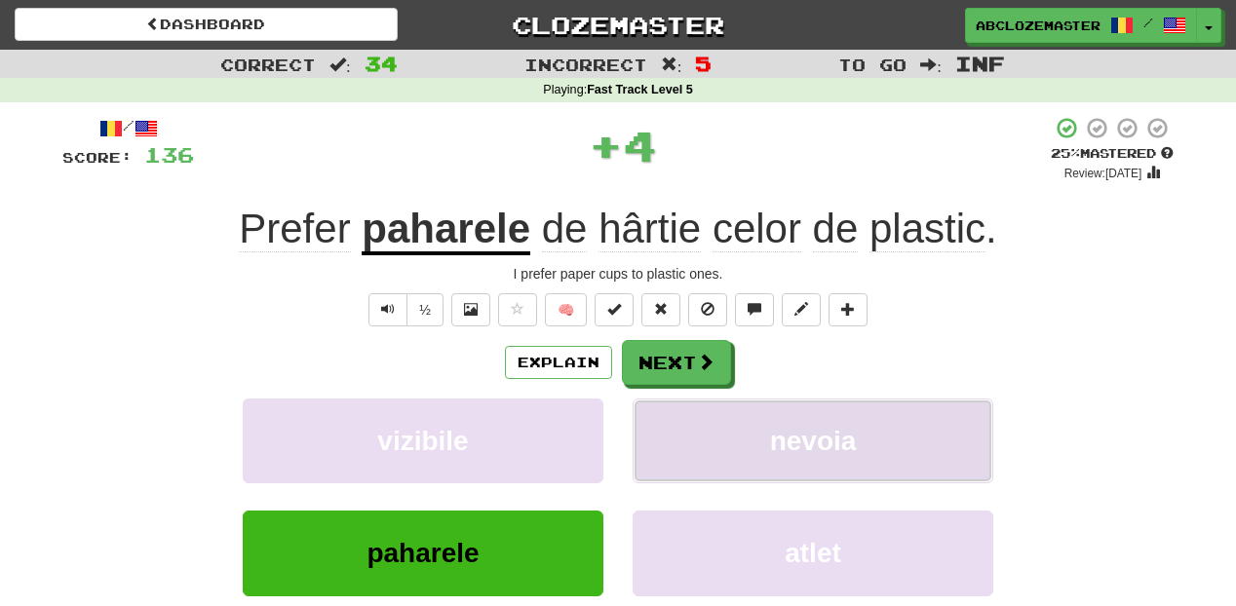
click at [805, 447] on span "nevoia" at bounding box center [813, 441] width 87 height 30
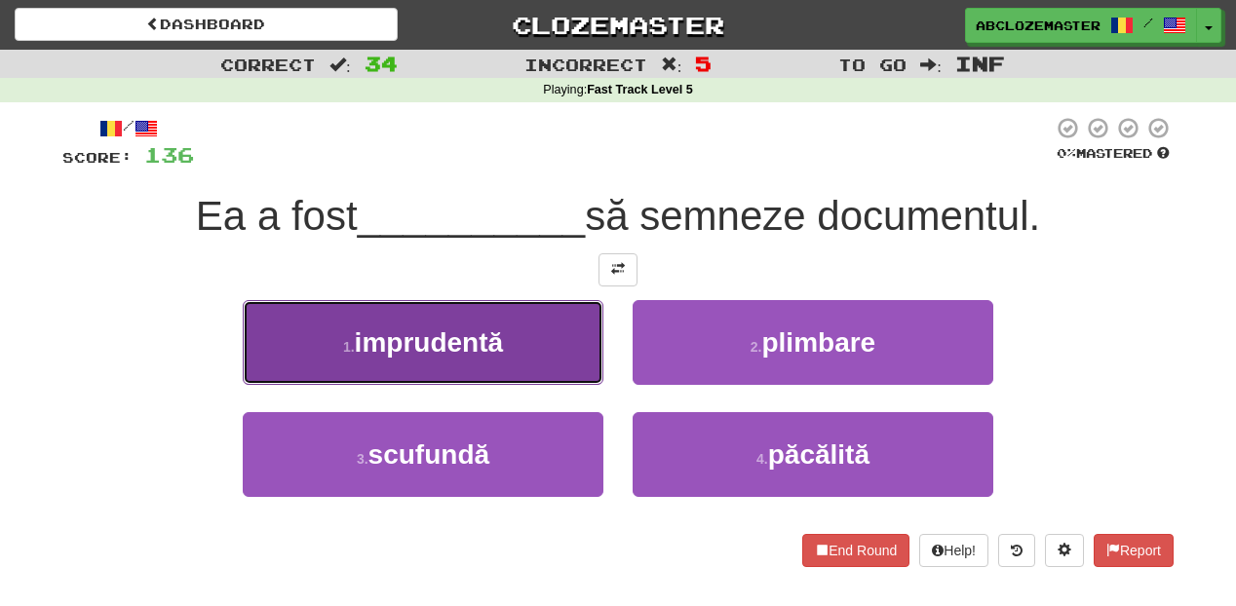
click at [519, 373] on button "1 . imprudentă" at bounding box center [423, 342] width 361 height 85
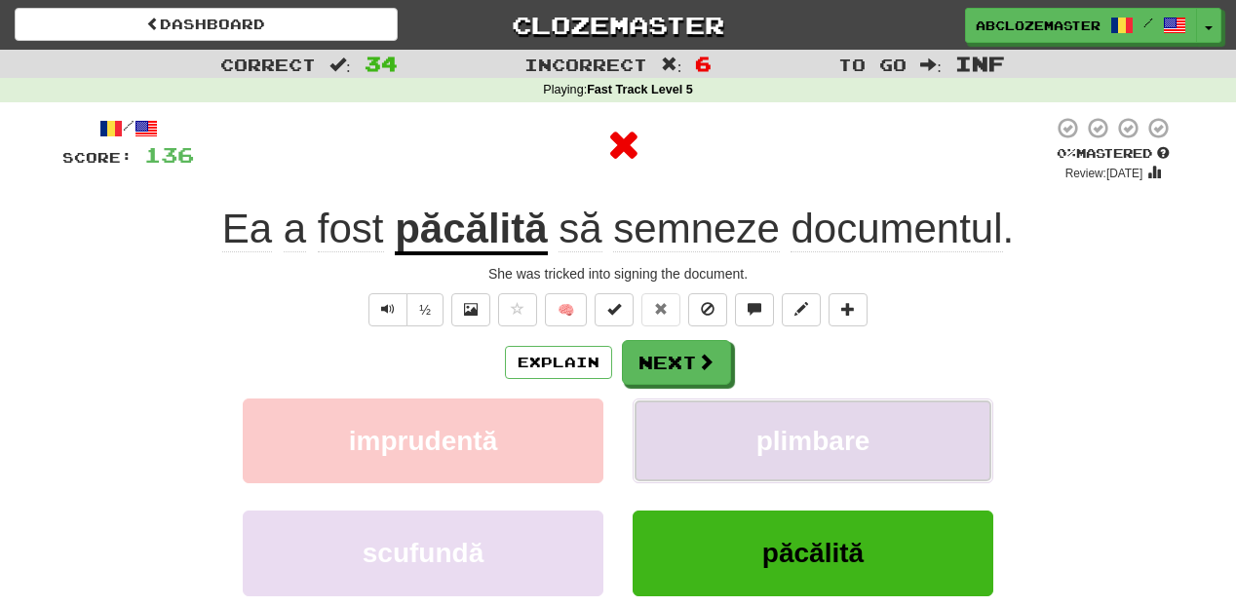
click at [766, 451] on span "plimbare" at bounding box center [813, 441] width 114 height 30
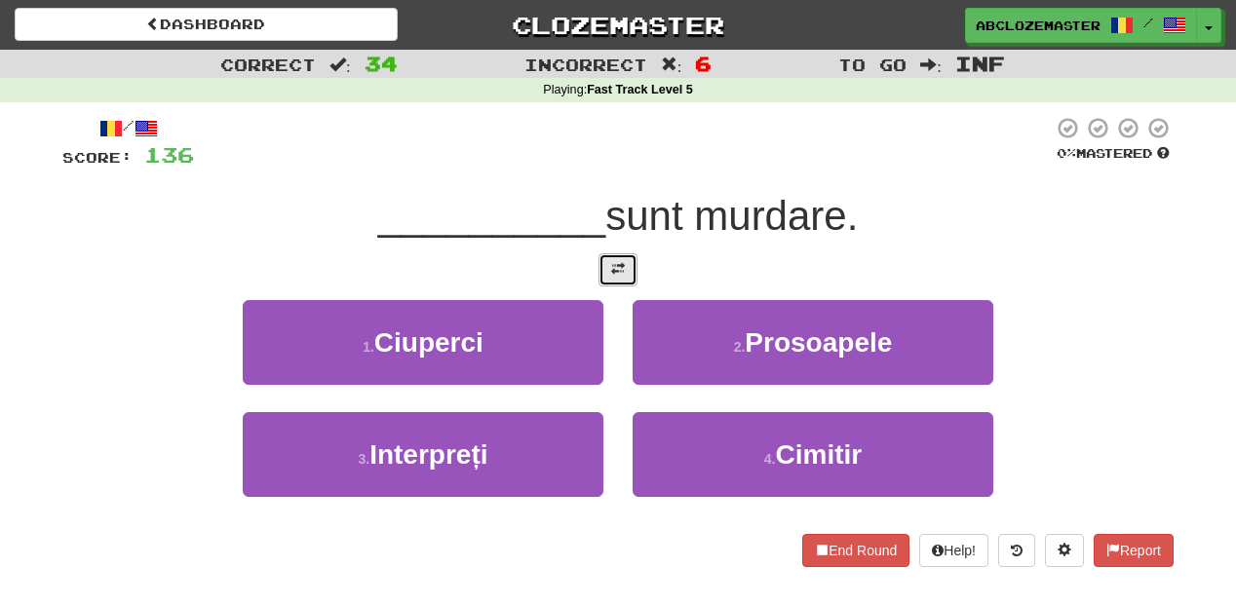
click at [624, 281] on button at bounding box center [617, 269] width 39 height 33
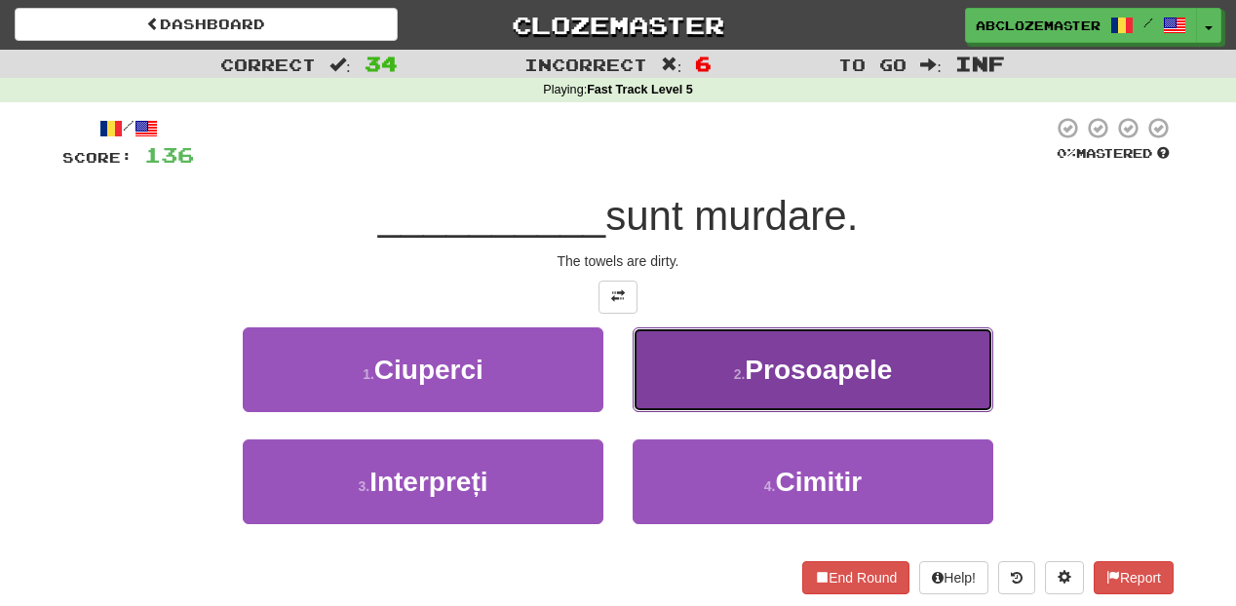
click at [708, 380] on button "2 . Prosoapele" at bounding box center [812, 369] width 361 height 85
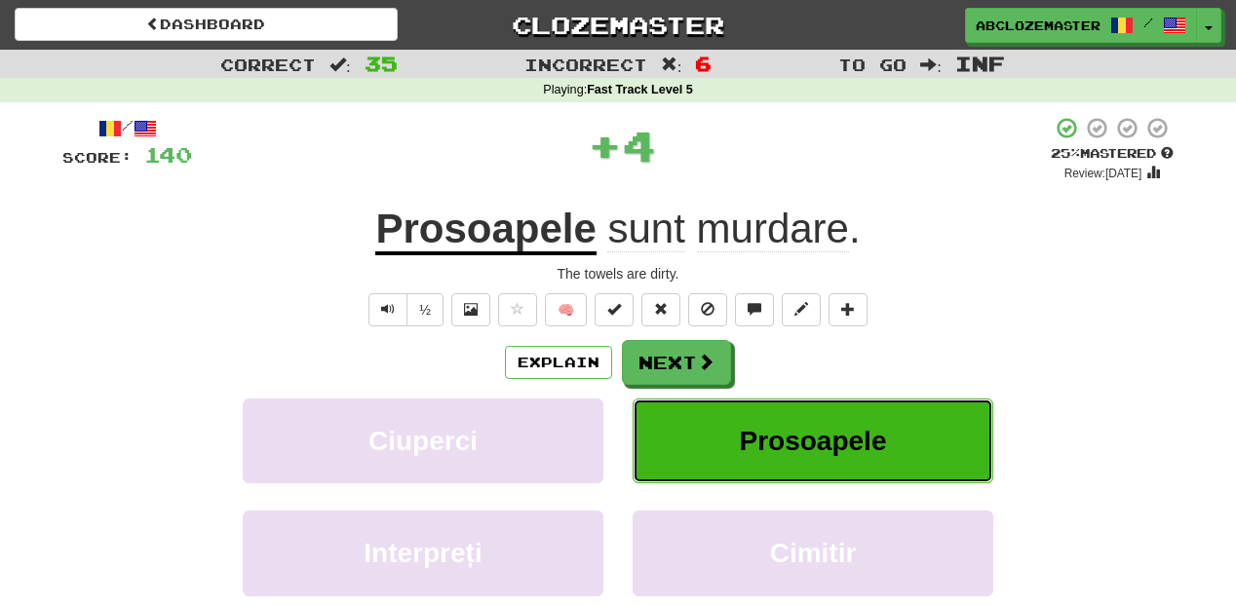
click at [728, 454] on button "Prosoapele" at bounding box center [812, 441] width 361 height 85
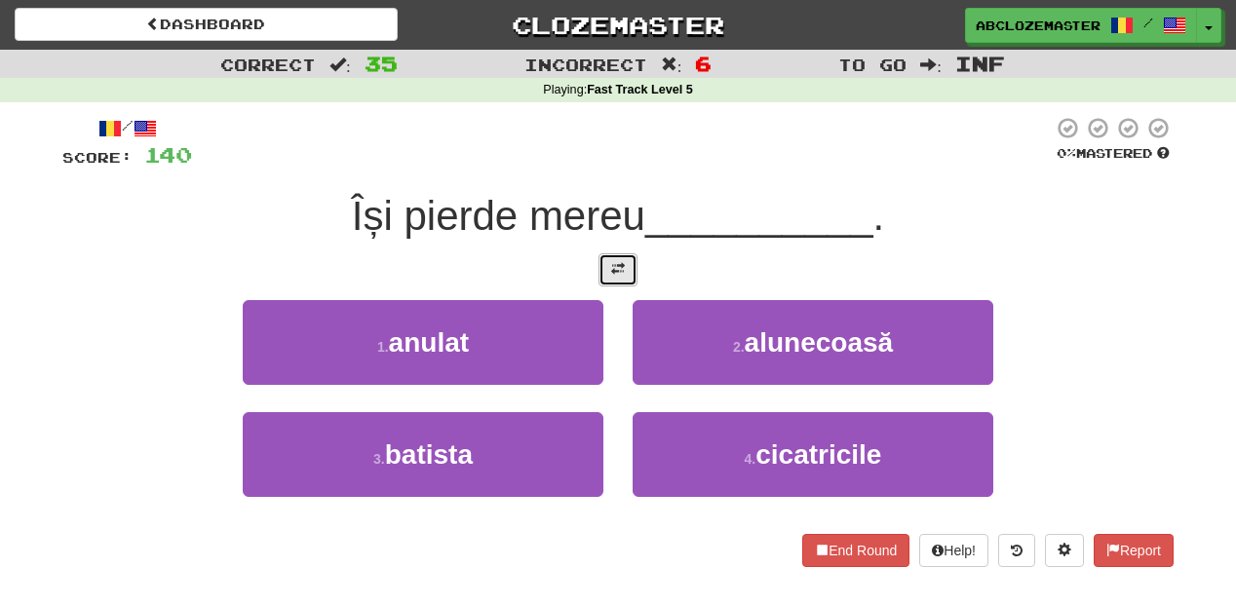
click at [621, 269] on span at bounding box center [618, 269] width 14 height 14
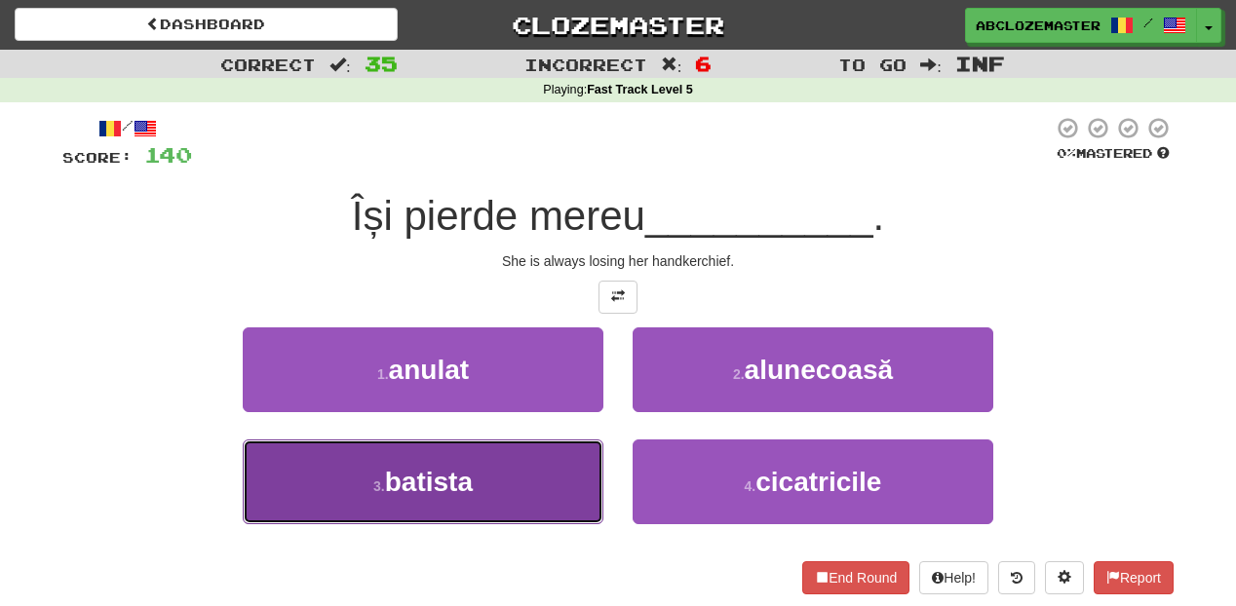
click at [558, 470] on button "3 . batista" at bounding box center [423, 482] width 361 height 85
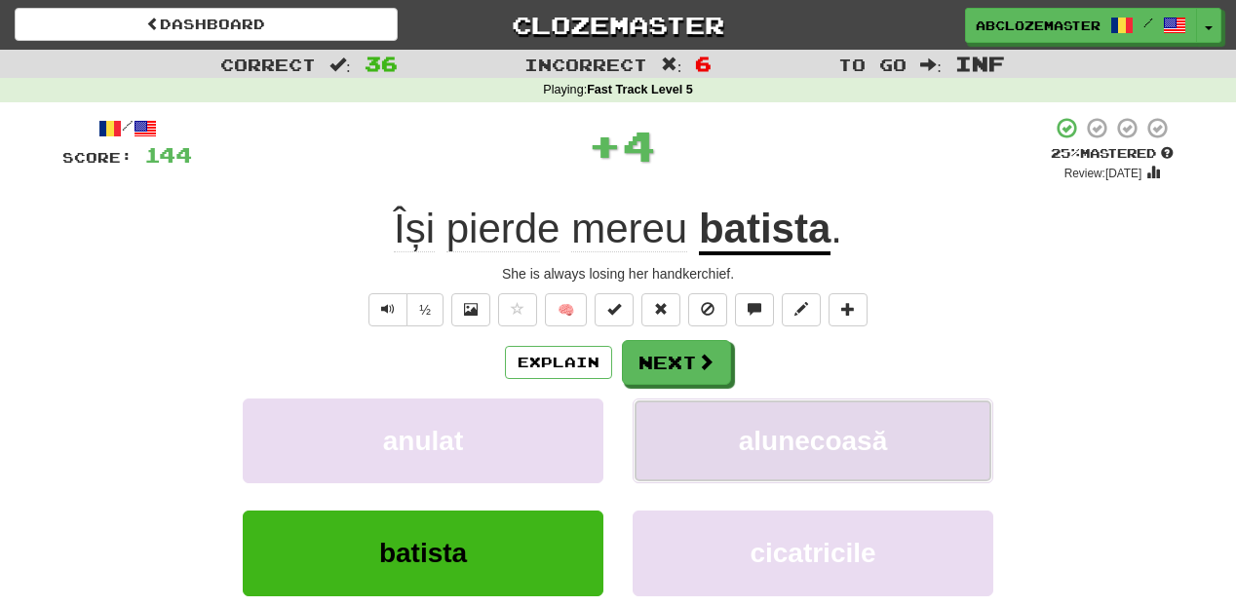
click at [722, 451] on button "alunecoasă" at bounding box center [812, 441] width 361 height 85
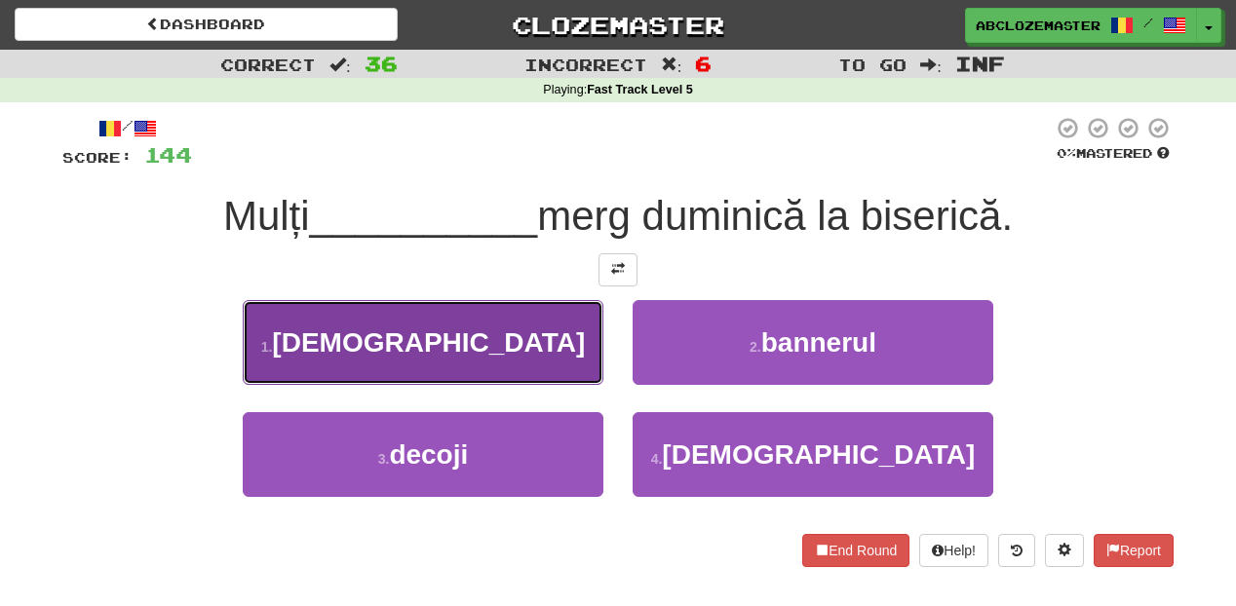
click at [594, 376] on button "1 . [DEMOGRAPHIC_DATA]" at bounding box center [423, 342] width 361 height 85
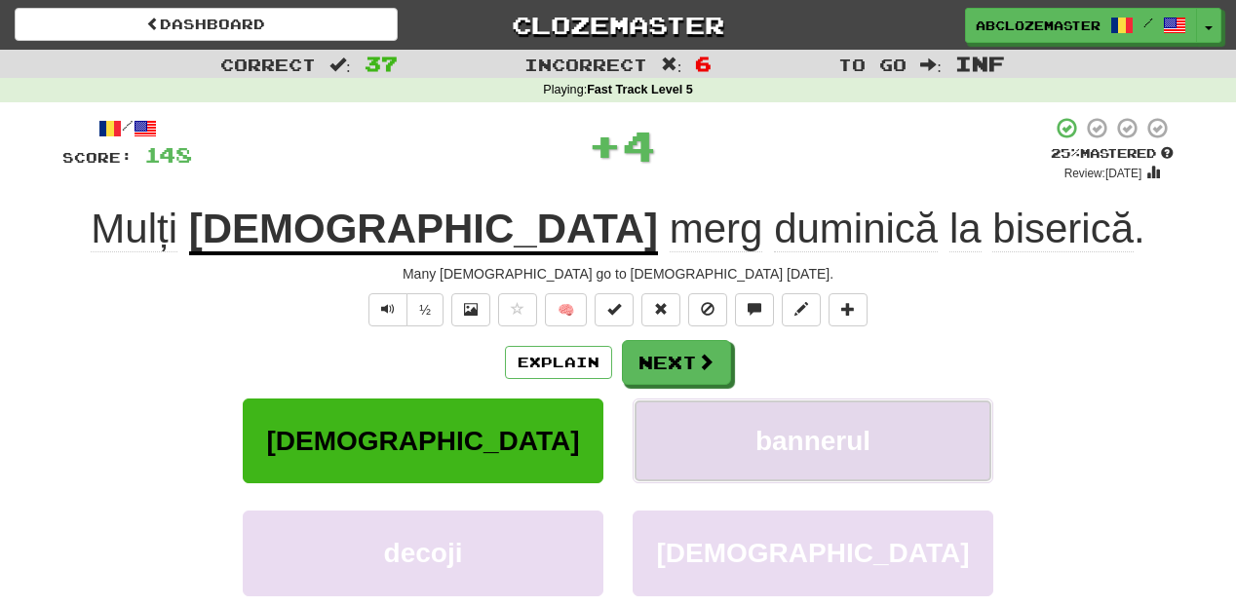
click at [762, 451] on span "bannerul" at bounding box center [812, 441] width 115 height 30
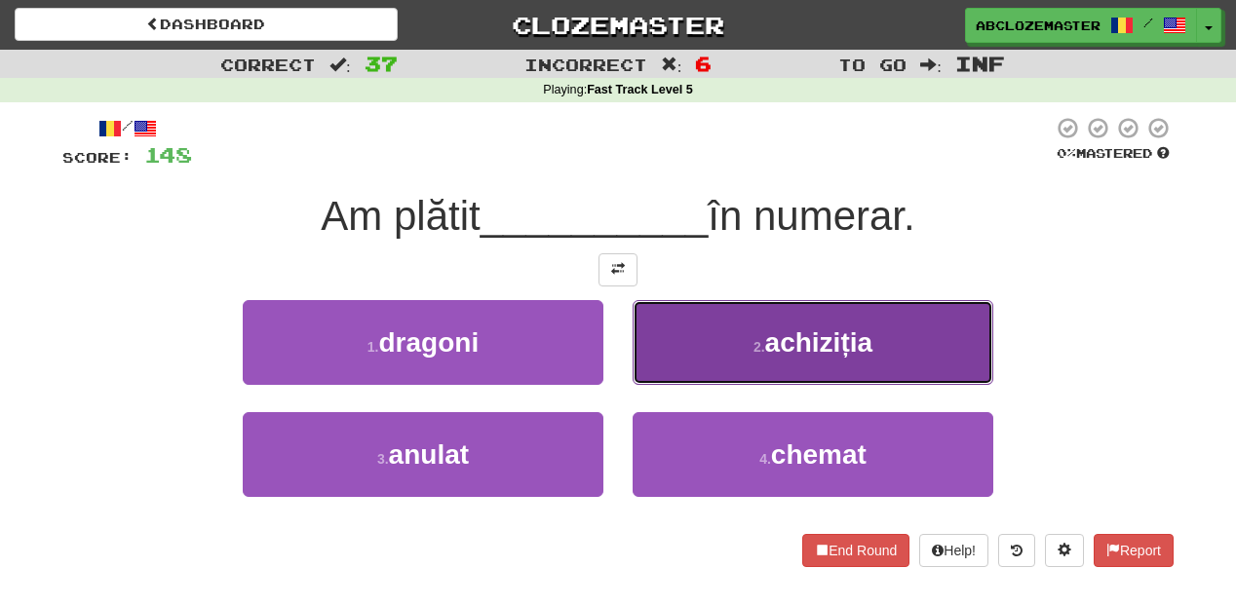
click at [737, 348] on button "2 . achiziția" at bounding box center [812, 342] width 361 height 85
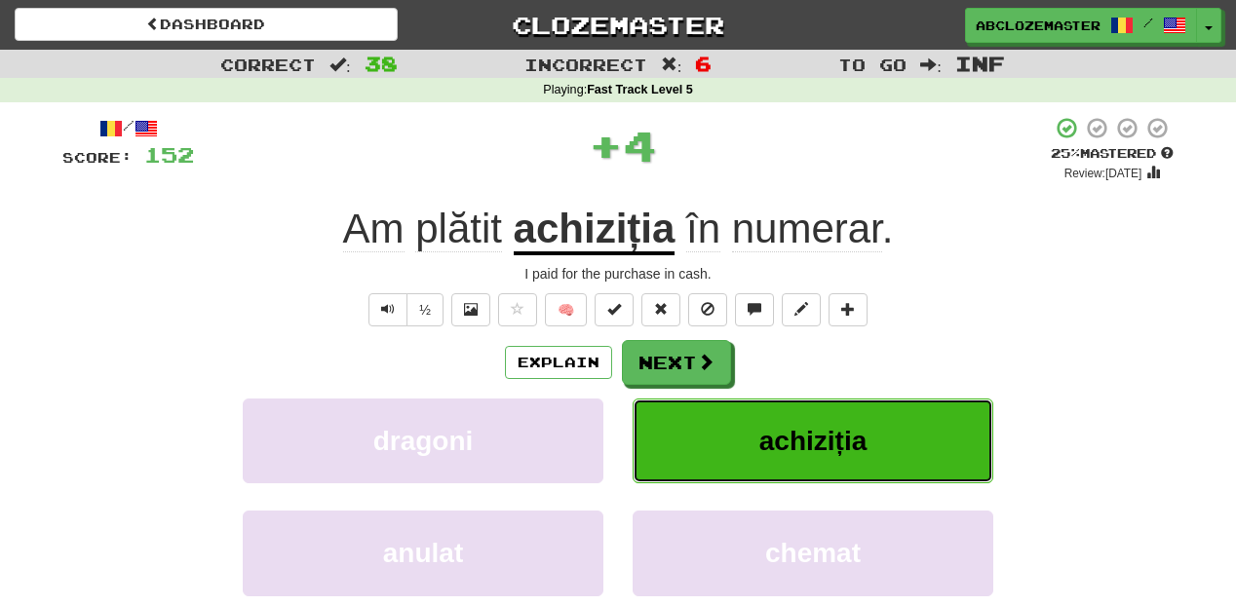
click at [751, 455] on button "achiziția" at bounding box center [812, 441] width 361 height 85
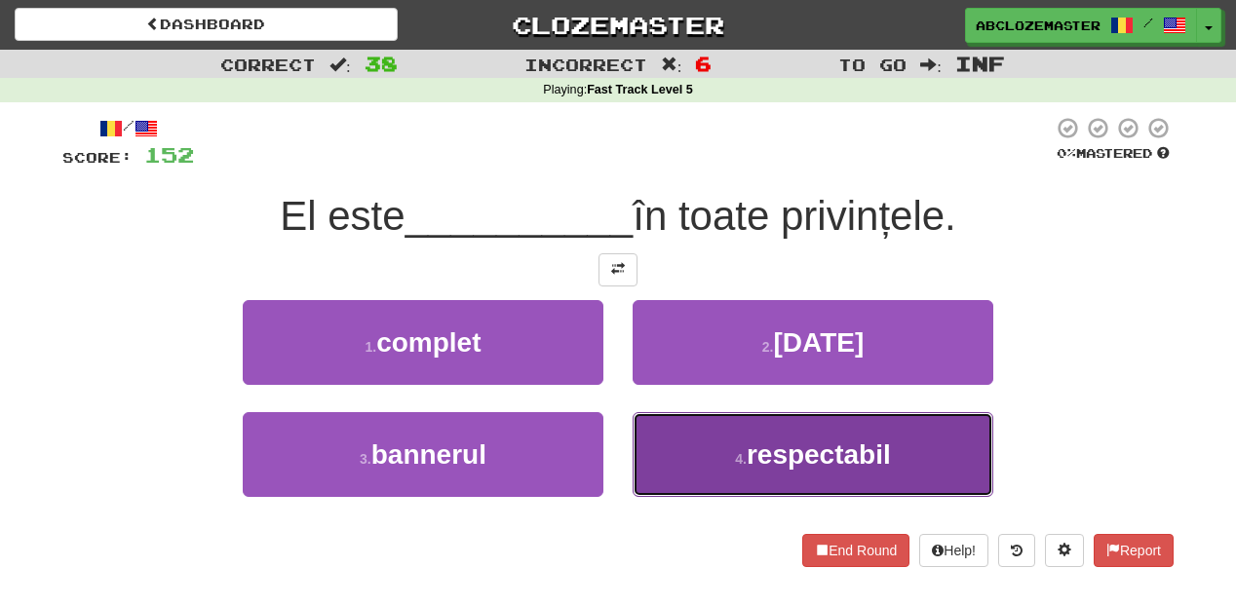
click at [727, 463] on button "4 . respectabil" at bounding box center [812, 454] width 361 height 85
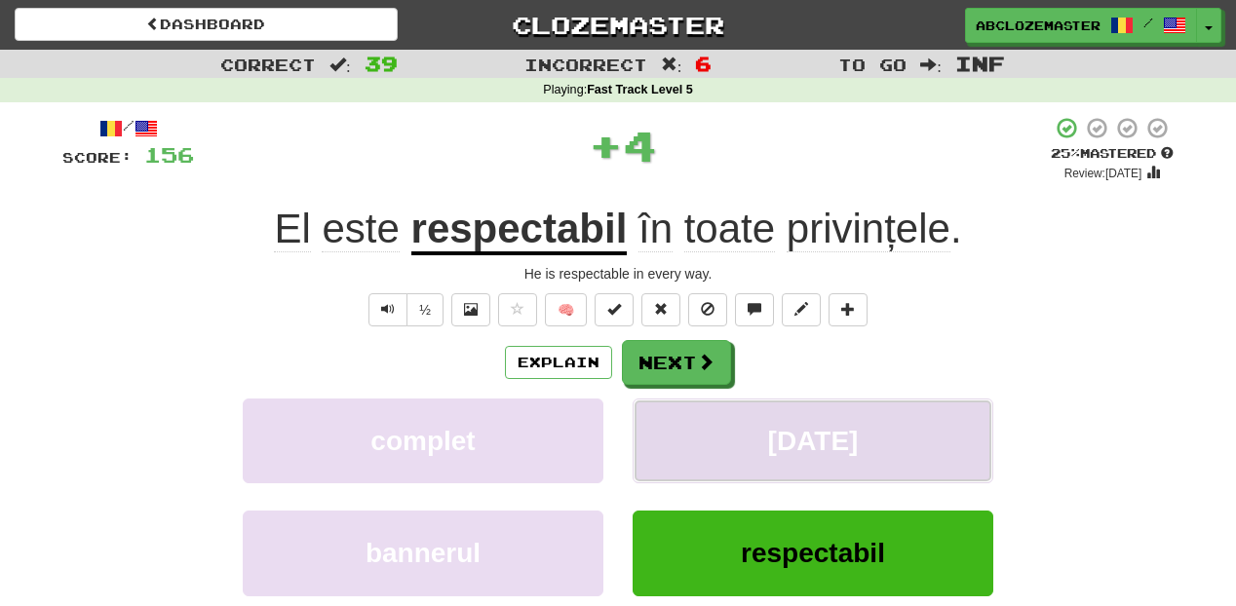
click at [747, 451] on button "[DATE]" at bounding box center [812, 441] width 361 height 85
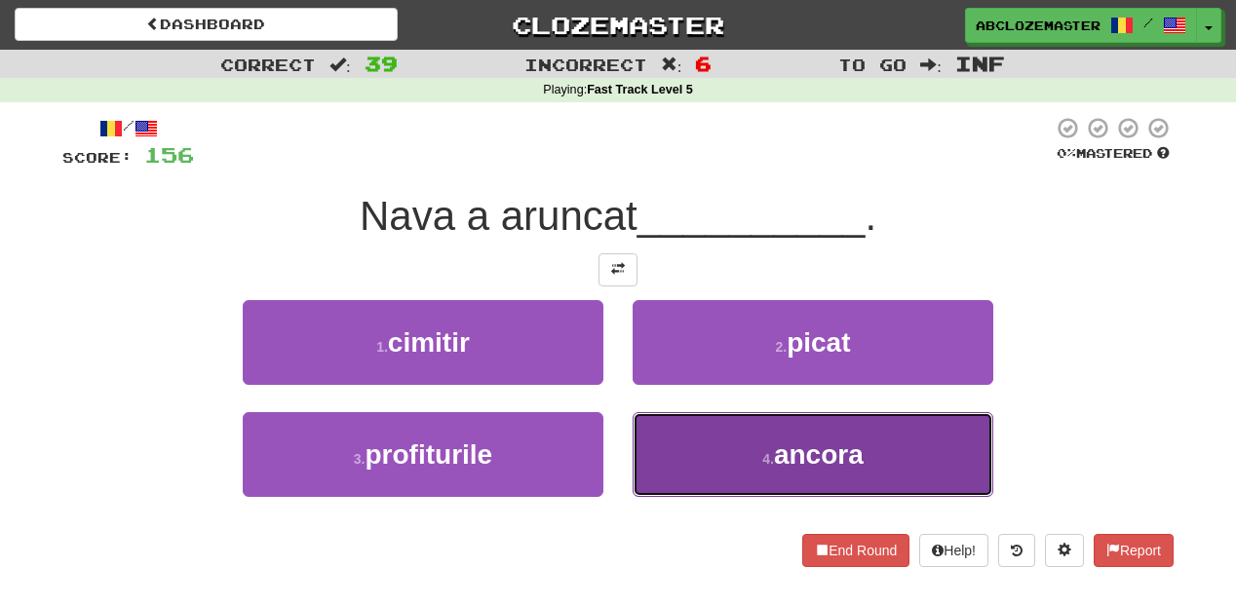
click at [752, 479] on button "4 . ancora" at bounding box center [812, 454] width 361 height 85
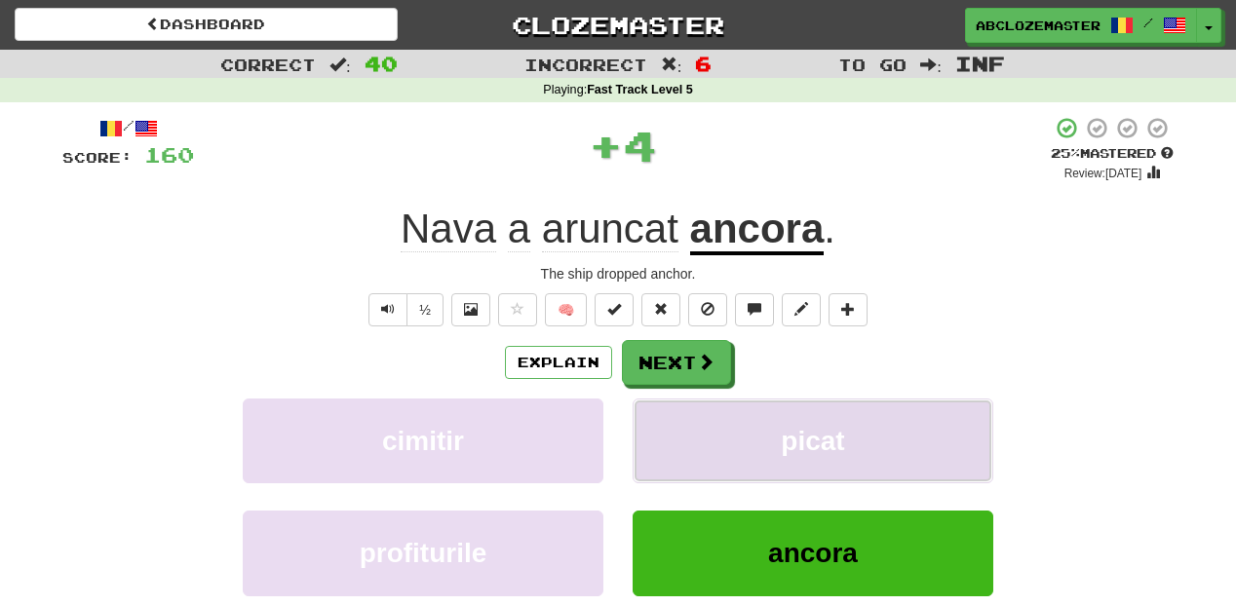
click at [777, 448] on button "picat" at bounding box center [812, 441] width 361 height 85
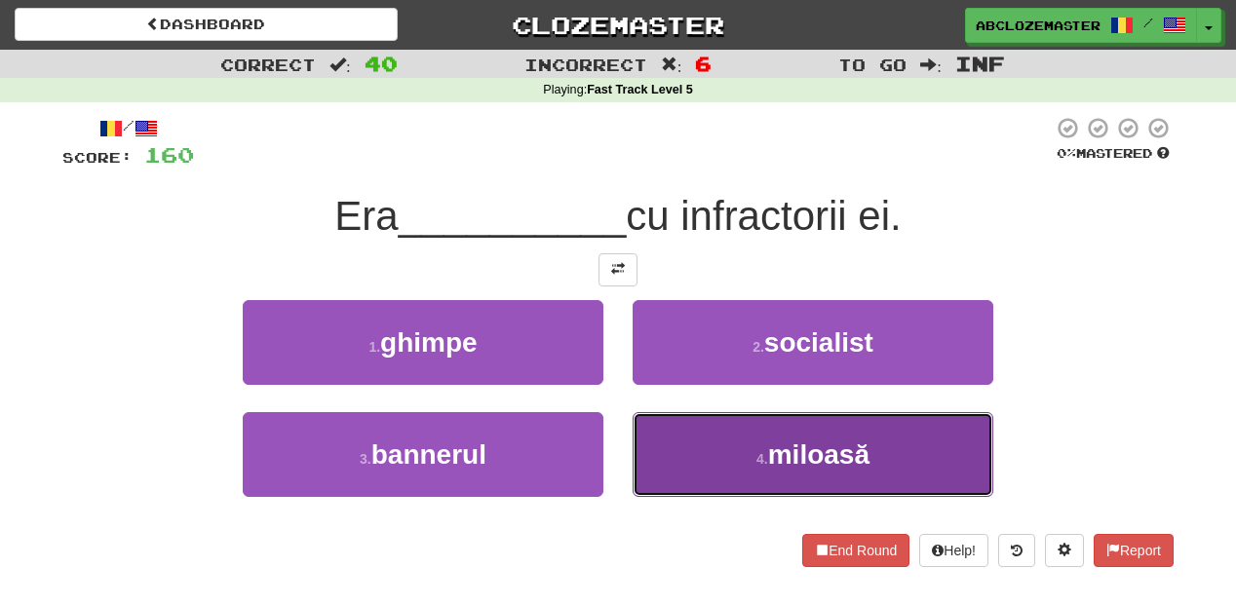
click at [792, 469] on span "miloasă" at bounding box center [818, 455] width 101 height 30
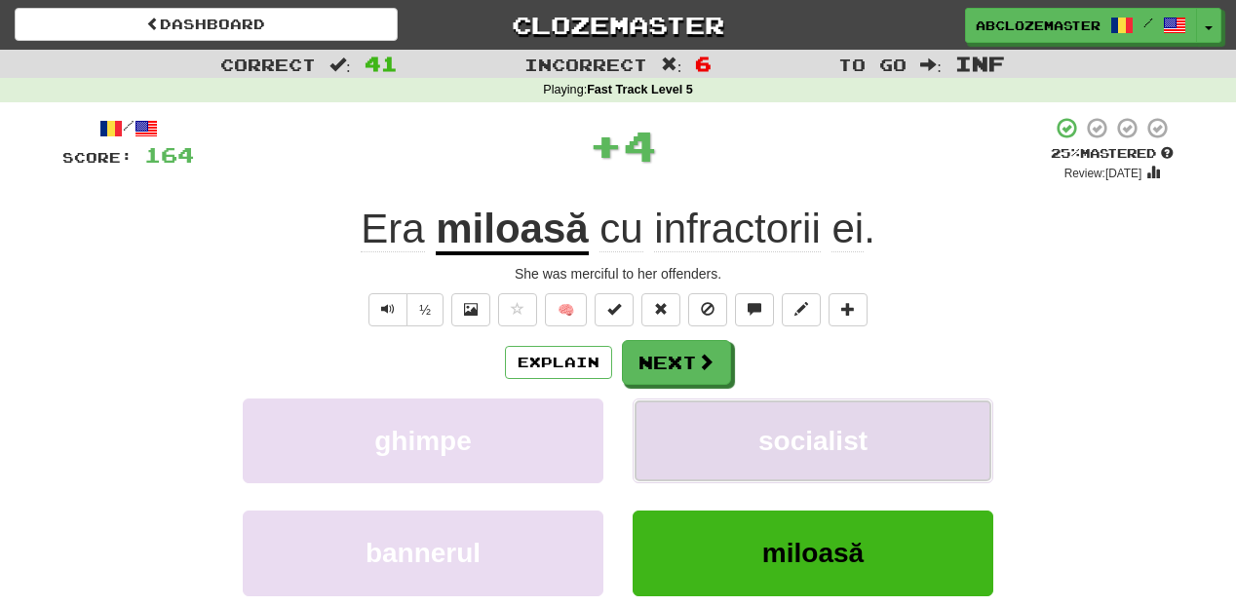
click at [797, 440] on span "socialist" at bounding box center [812, 441] width 109 height 30
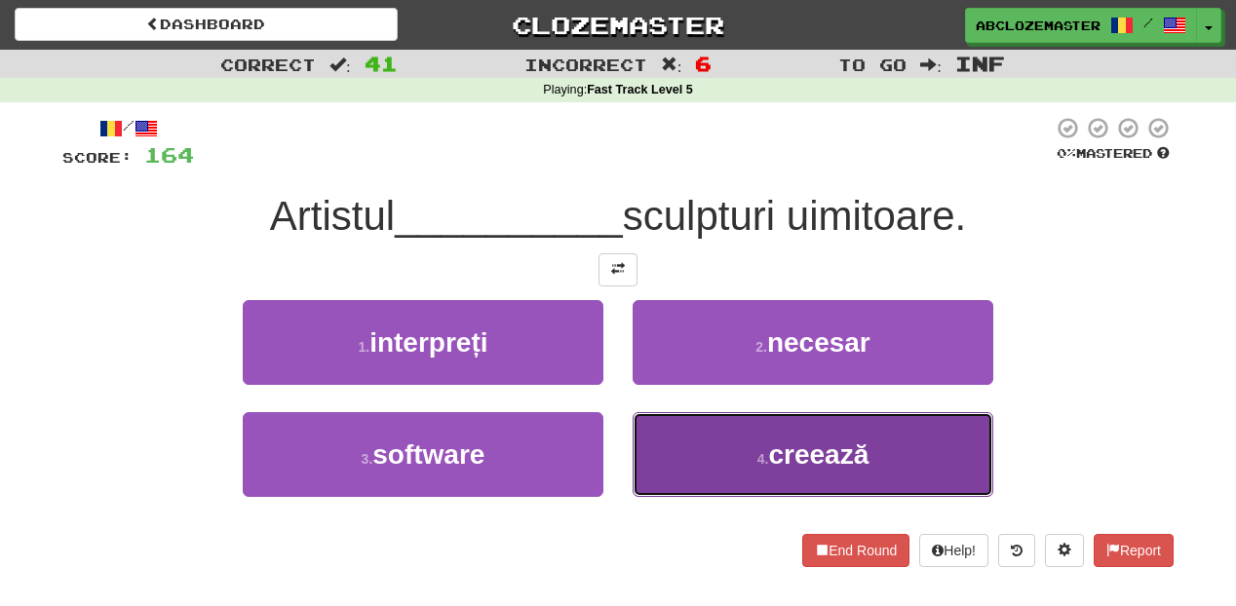
click at [791, 462] on span "creează" at bounding box center [818, 455] width 100 height 30
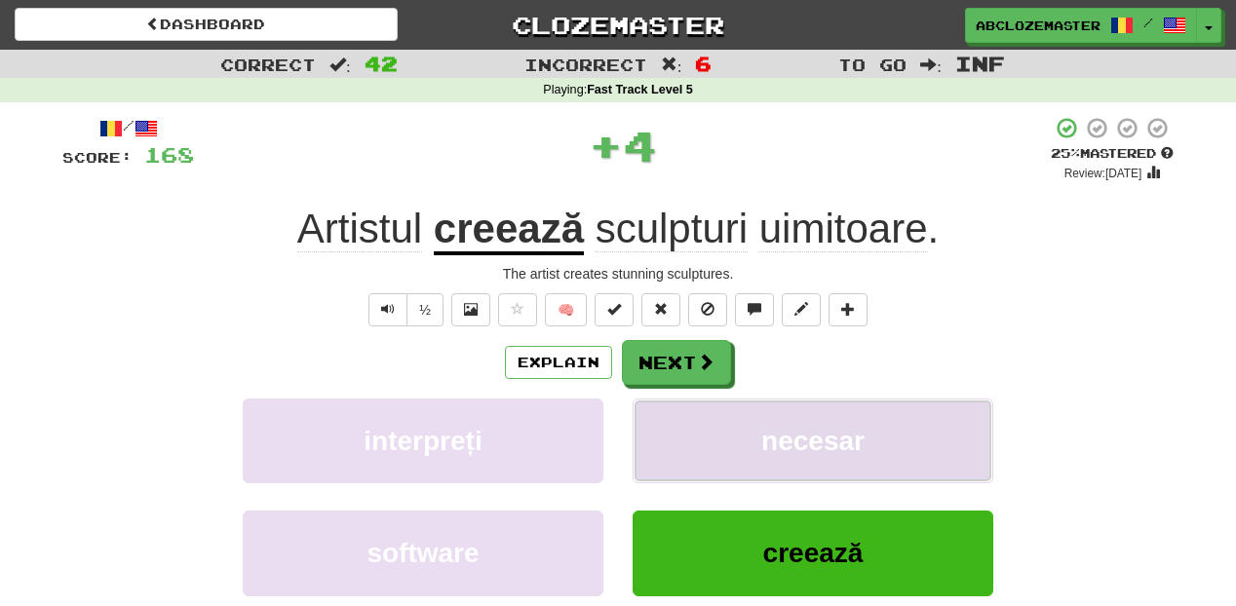
click at [794, 445] on span "necesar" at bounding box center [812, 441] width 103 height 30
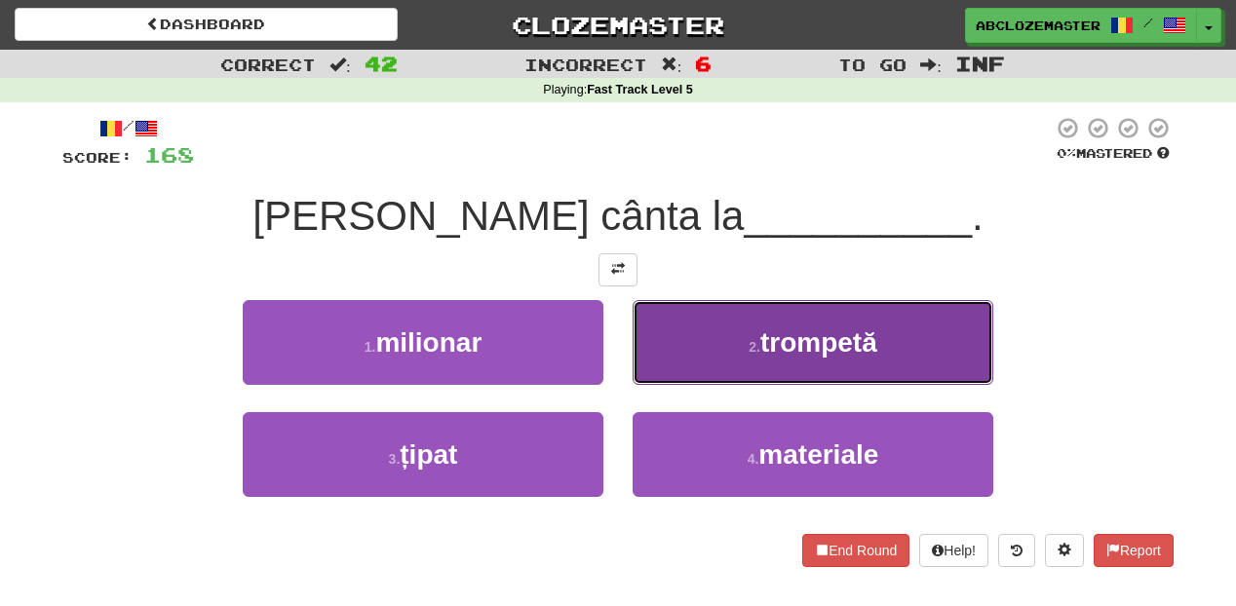
click at [758, 374] on button "2 . trompetă" at bounding box center [812, 342] width 361 height 85
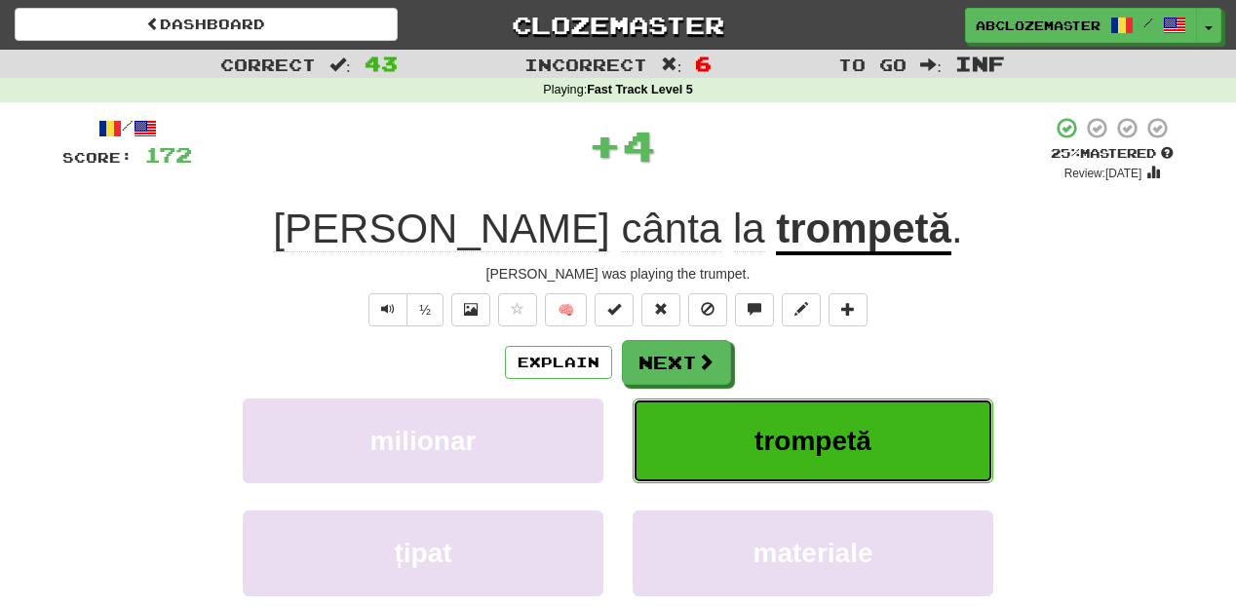
click at [744, 460] on button "trompetă" at bounding box center [812, 441] width 361 height 85
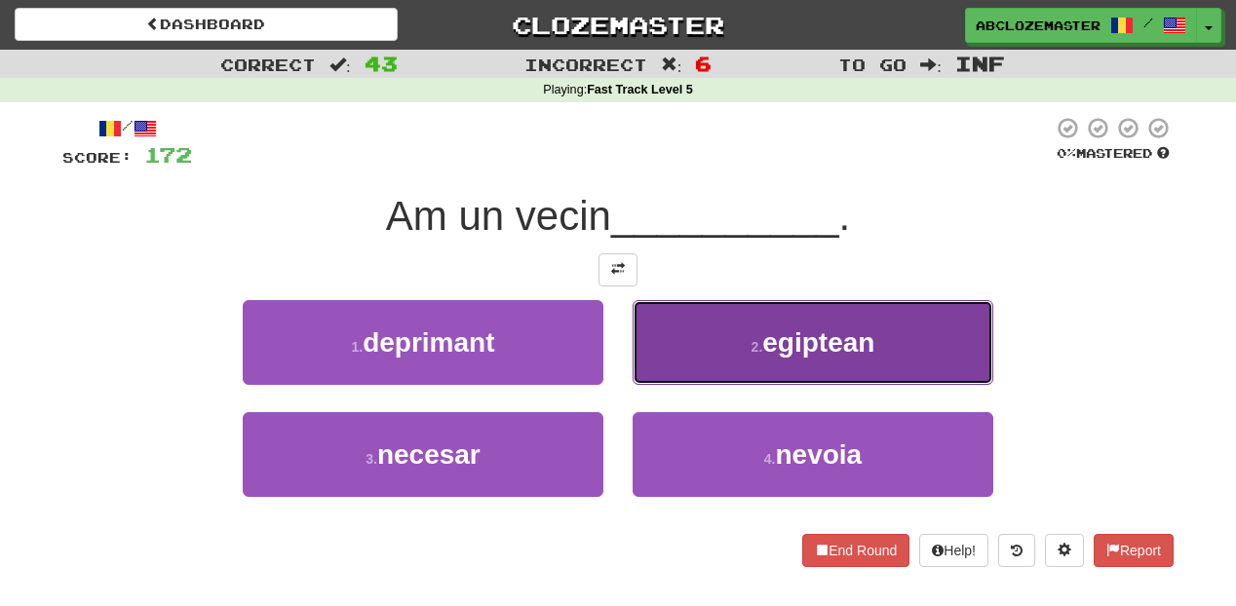
click at [718, 351] on button "2 . [DEMOGRAPHIC_DATA]" at bounding box center [812, 342] width 361 height 85
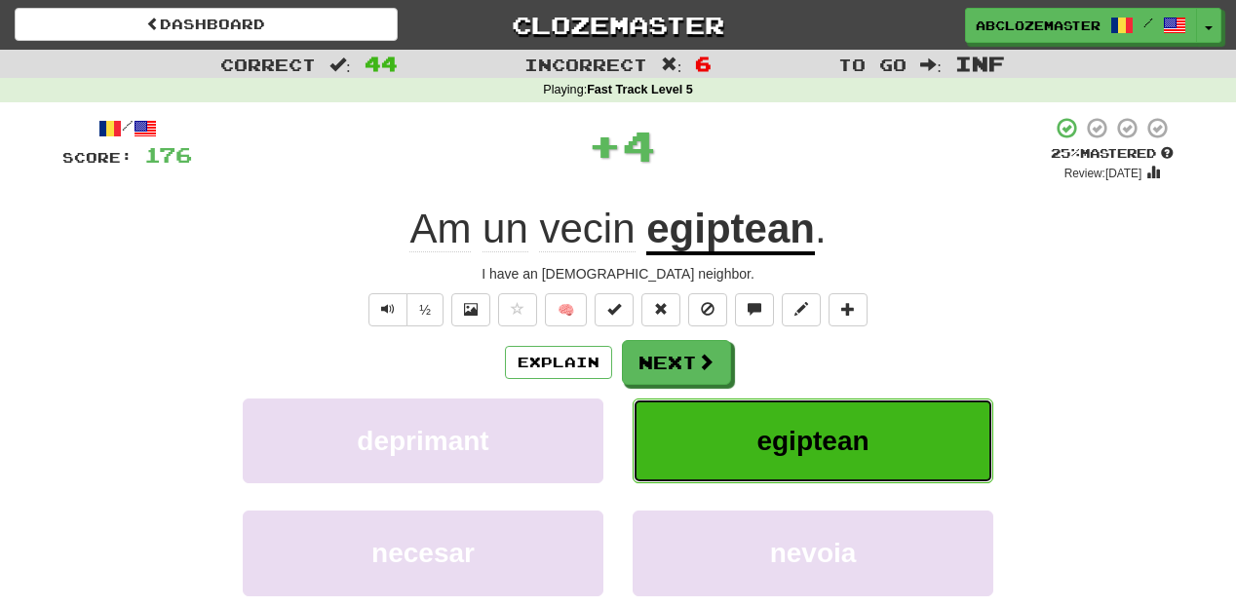
click at [735, 428] on button "egiptean" at bounding box center [812, 441] width 361 height 85
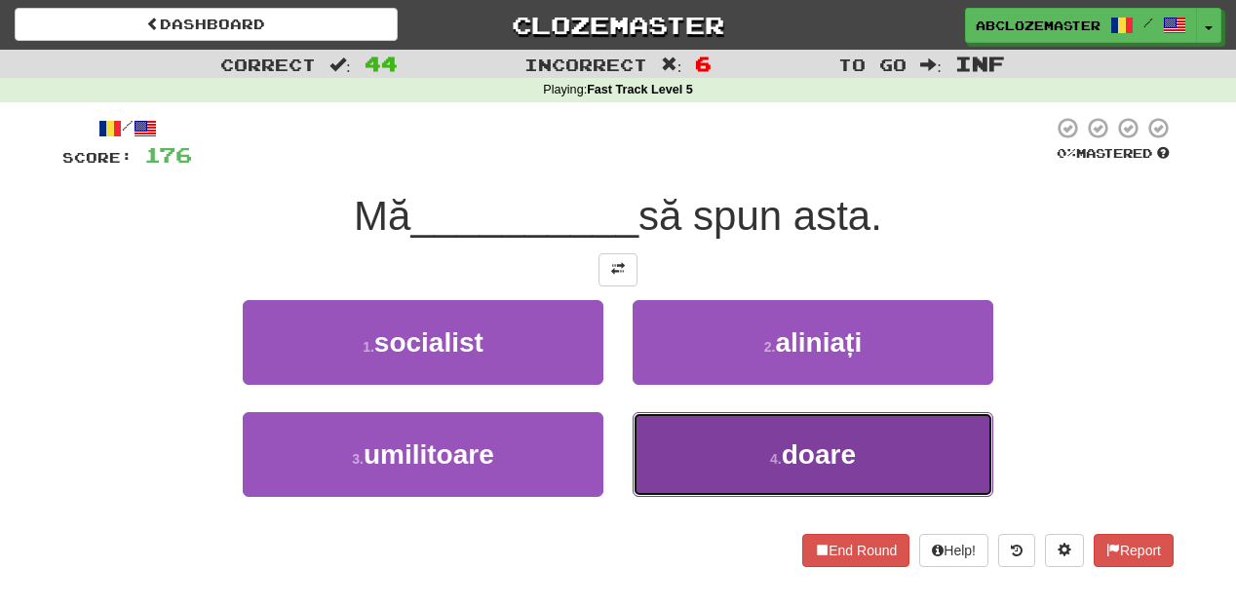
click at [723, 455] on button "4 . doare" at bounding box center [812, 454] width 361 height 85
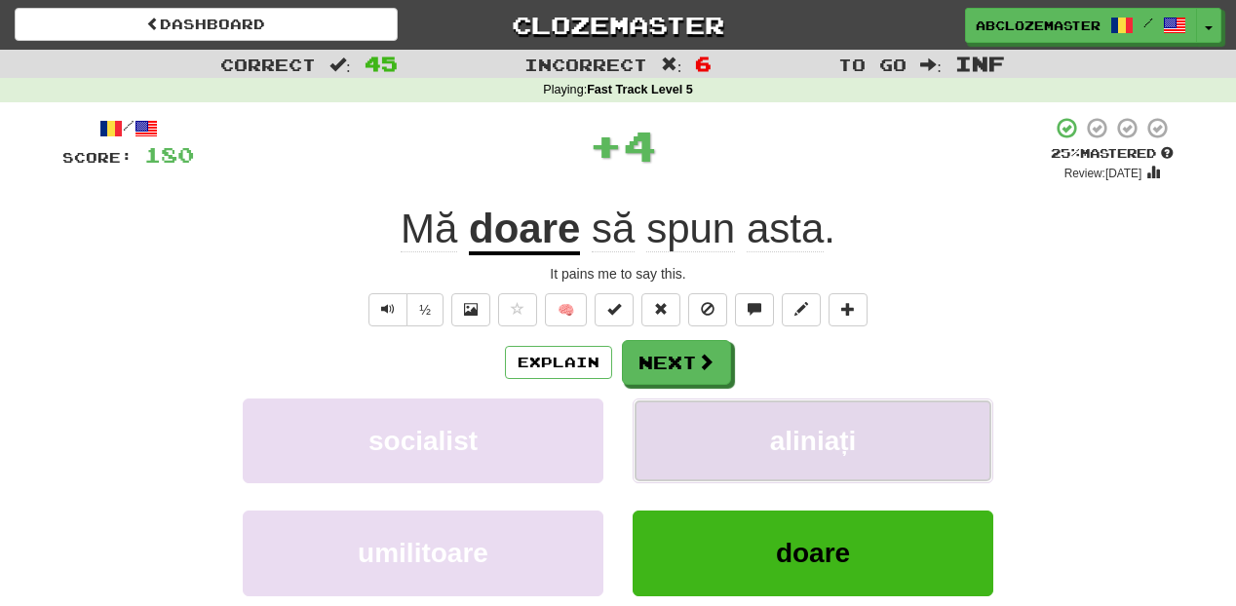
click at [727, 447] on button "aliniați" at bounding box center [812, 441] width 361 height 85
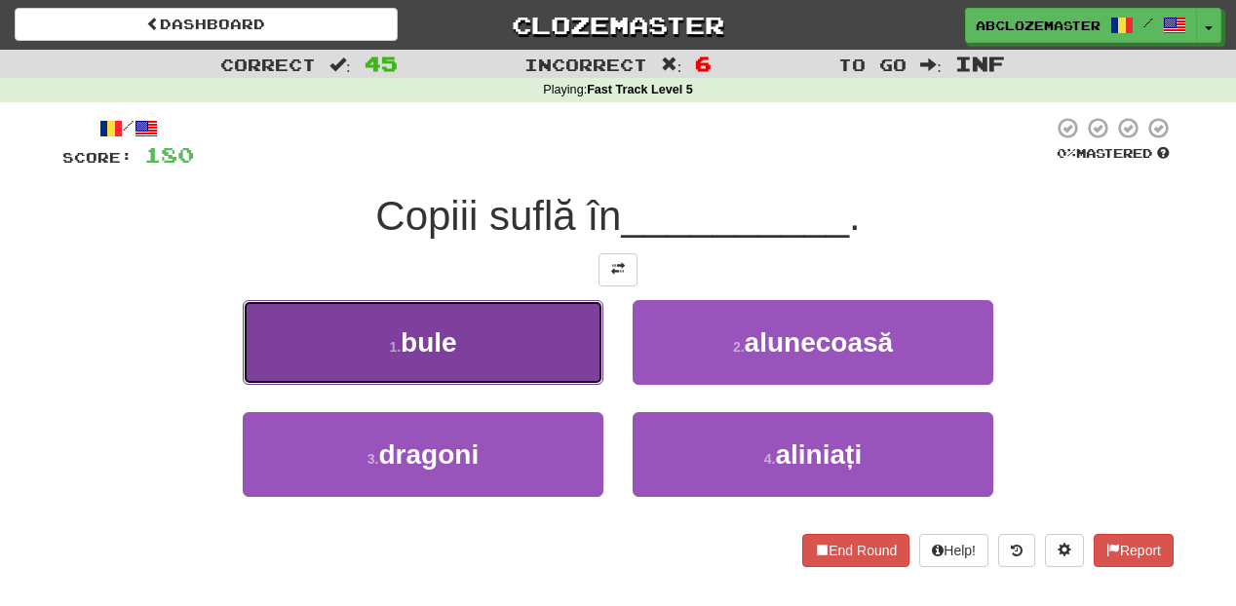
click at [533, 348] on button "1 . bule" at bounding box center [423, 342] width 361 height 85
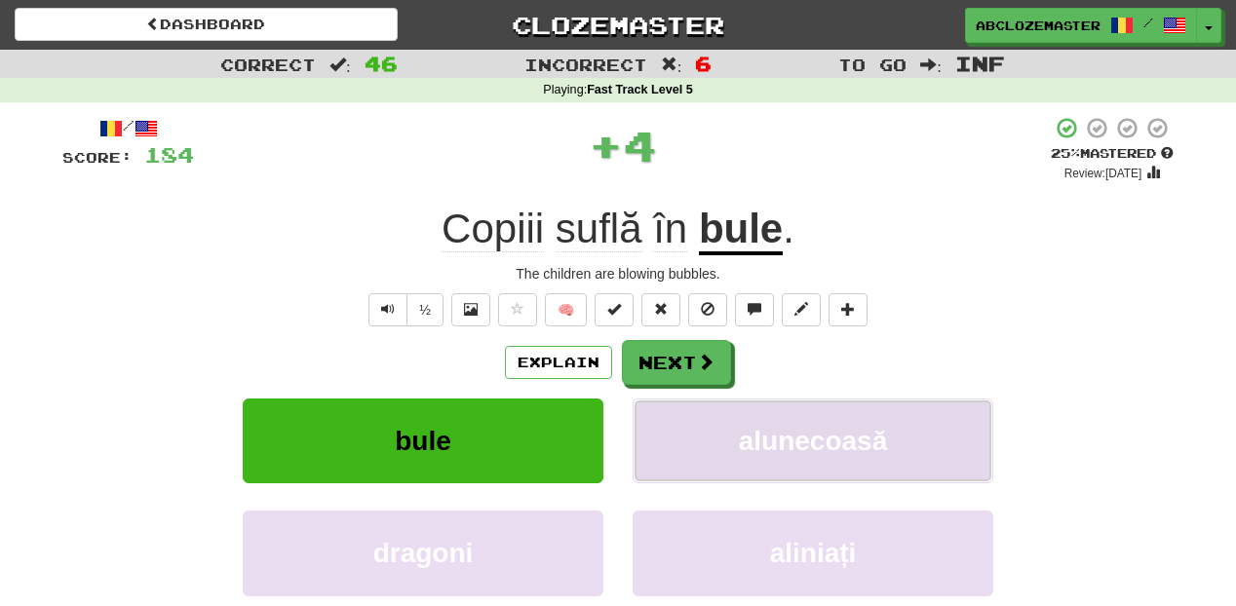
click at [764, 437] on span "alunecoasă" at bounding box center [813, 441] width 149 height 30
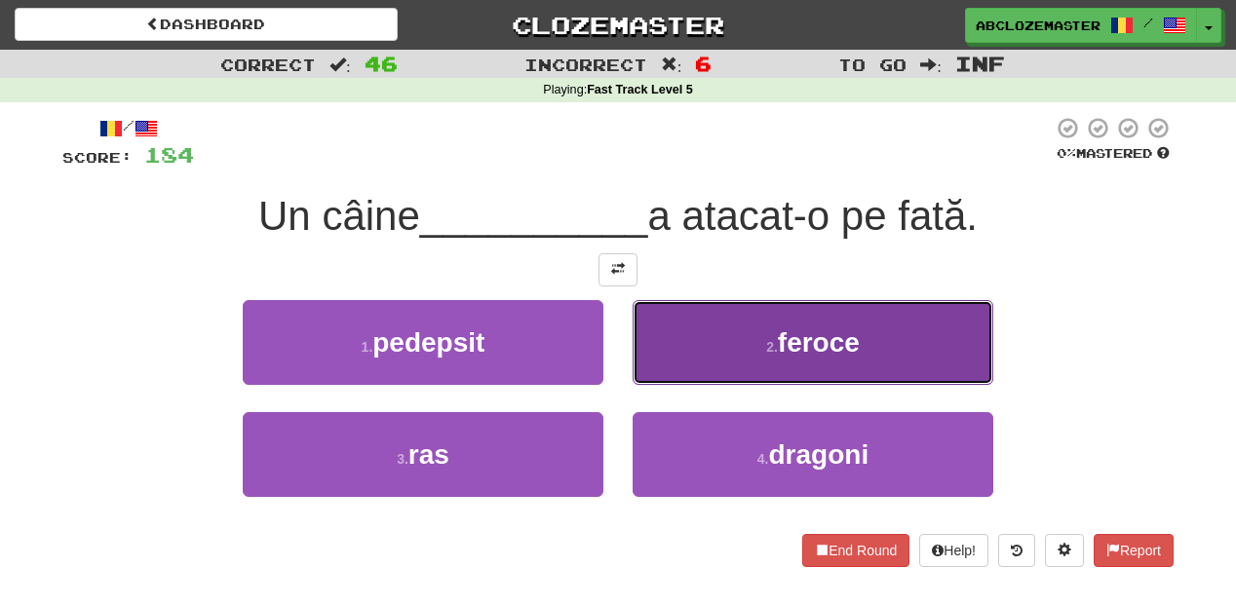
click at [682, 343] on button "2 . feroce" at bounding box center [812, 342] width 361 height 85
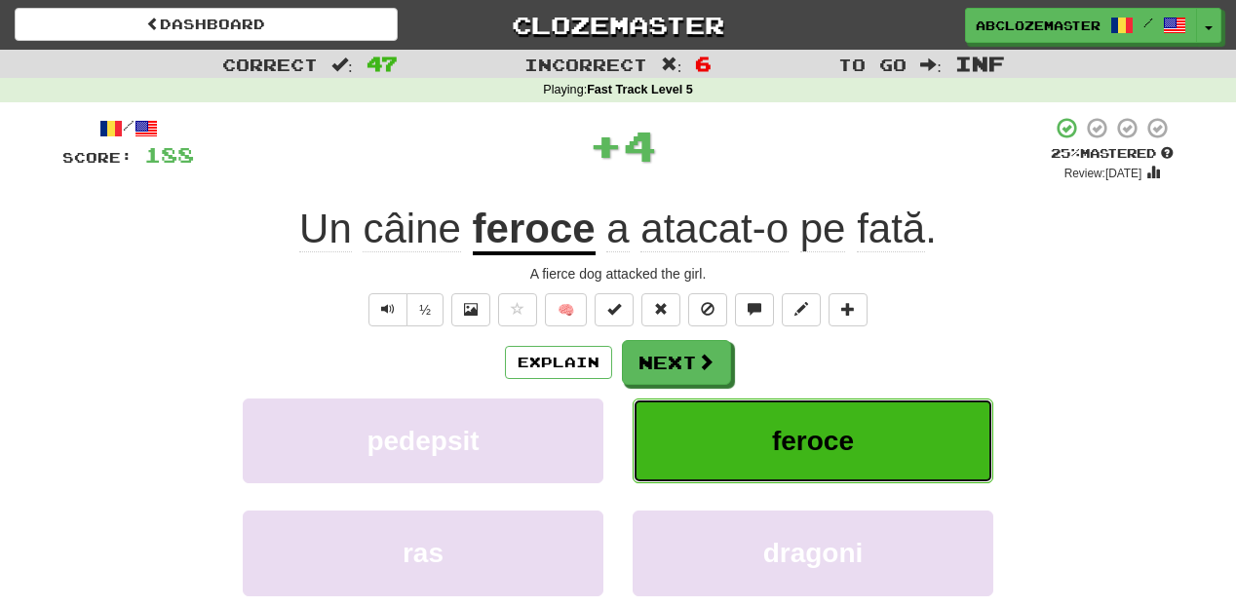
click at [727, 447] on button "feroce" at bounding box center [812, 441] width 361 height 85
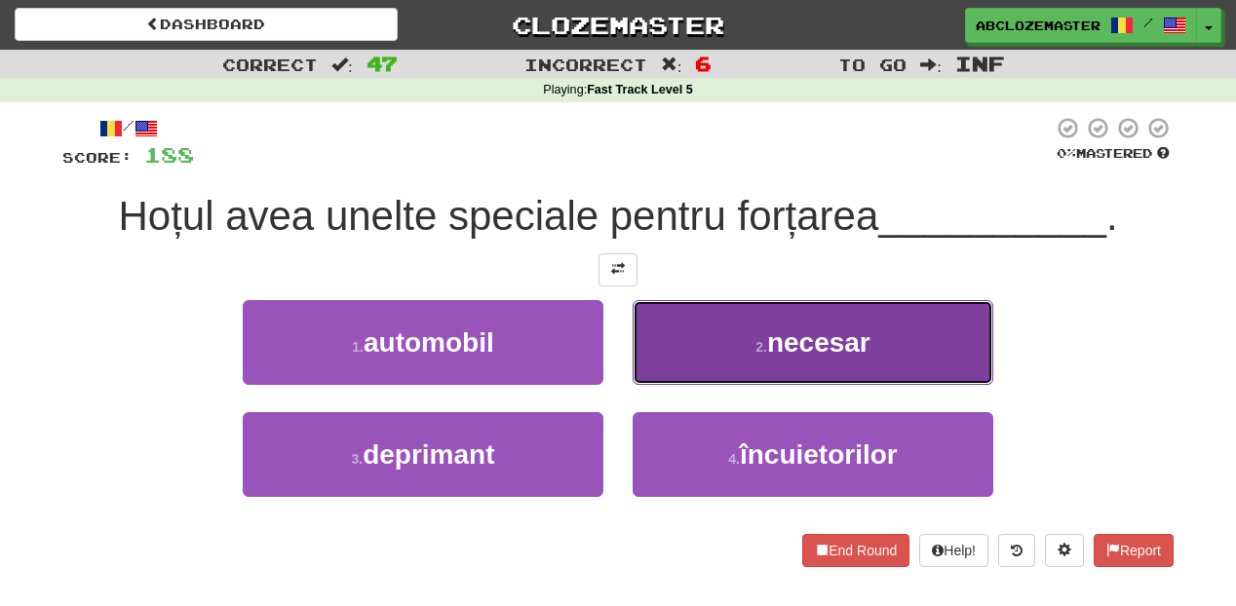
click at [713, 343] on button "2 . necesar" at bounding box center [812, 342] width 361 height 85
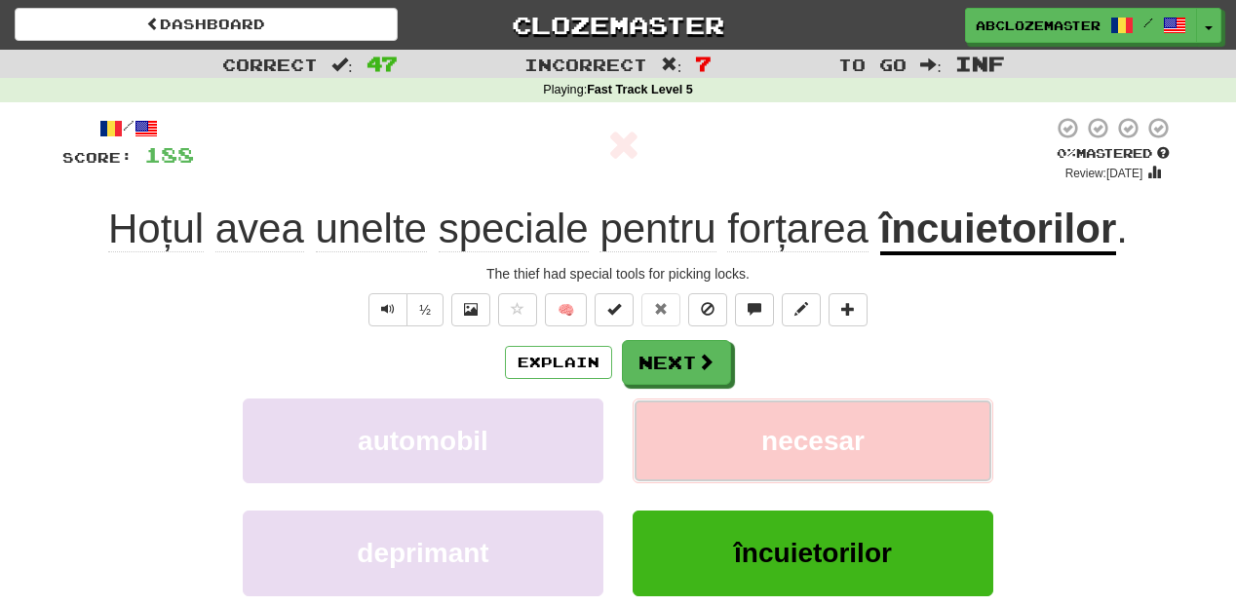
click at [754, 425] on button "necesar" at bounding box center [812, 441] width 361 height 85
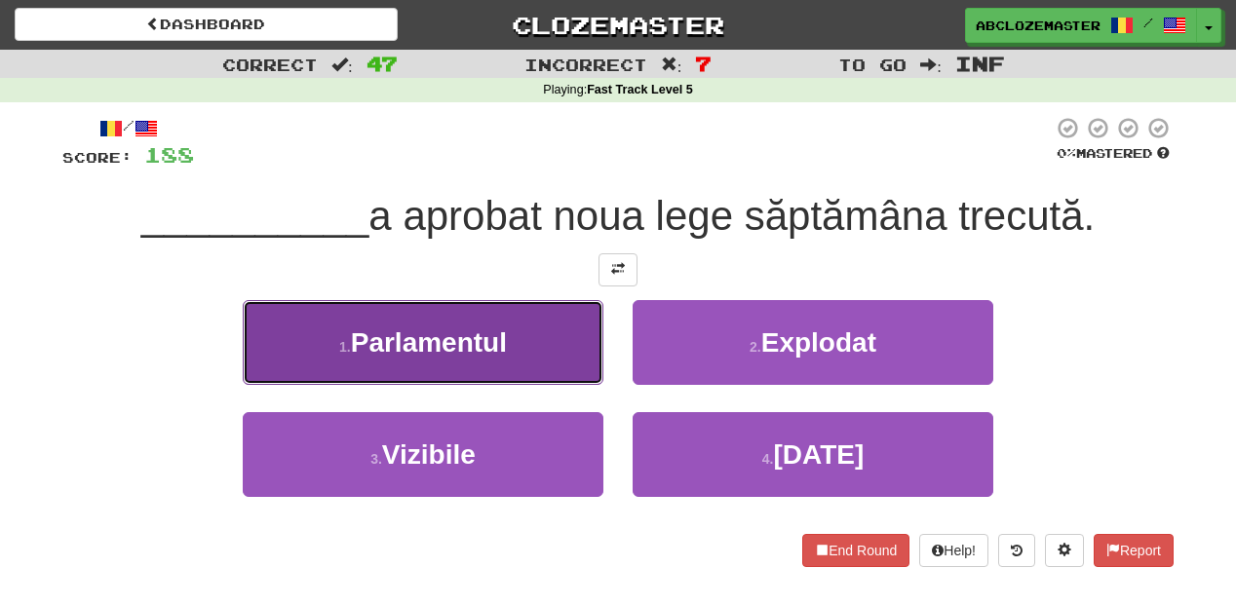
click at [534, 335] on button "1 . Parlamentul" at bounding box center [423, 342] width 361 height 85
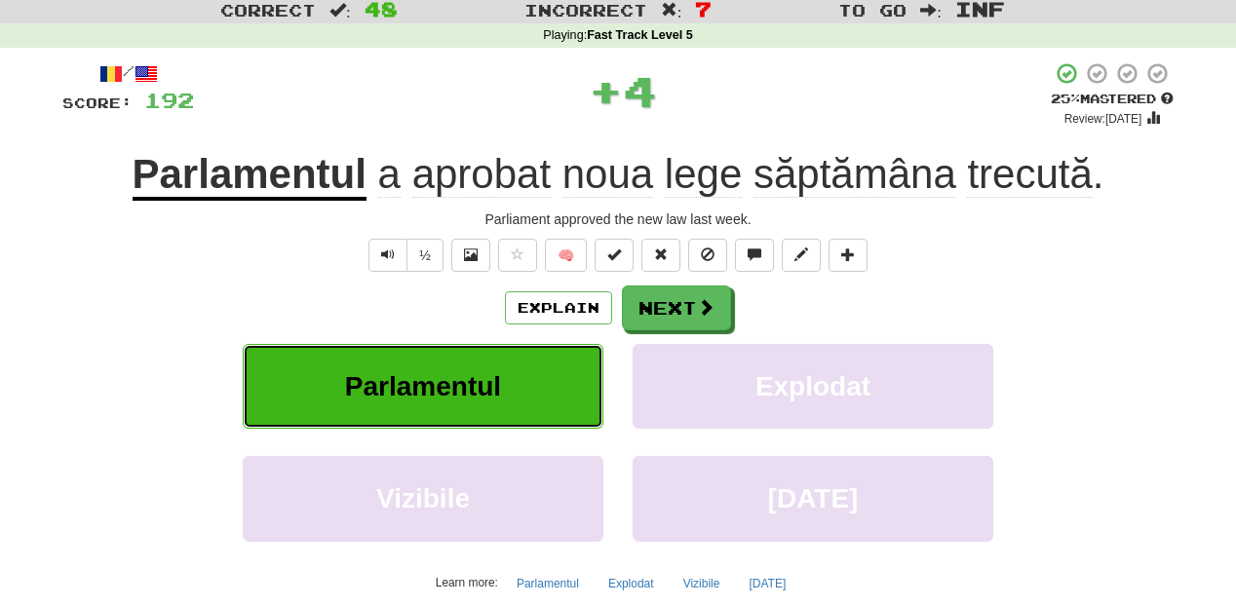
scroll to position [156, 0]
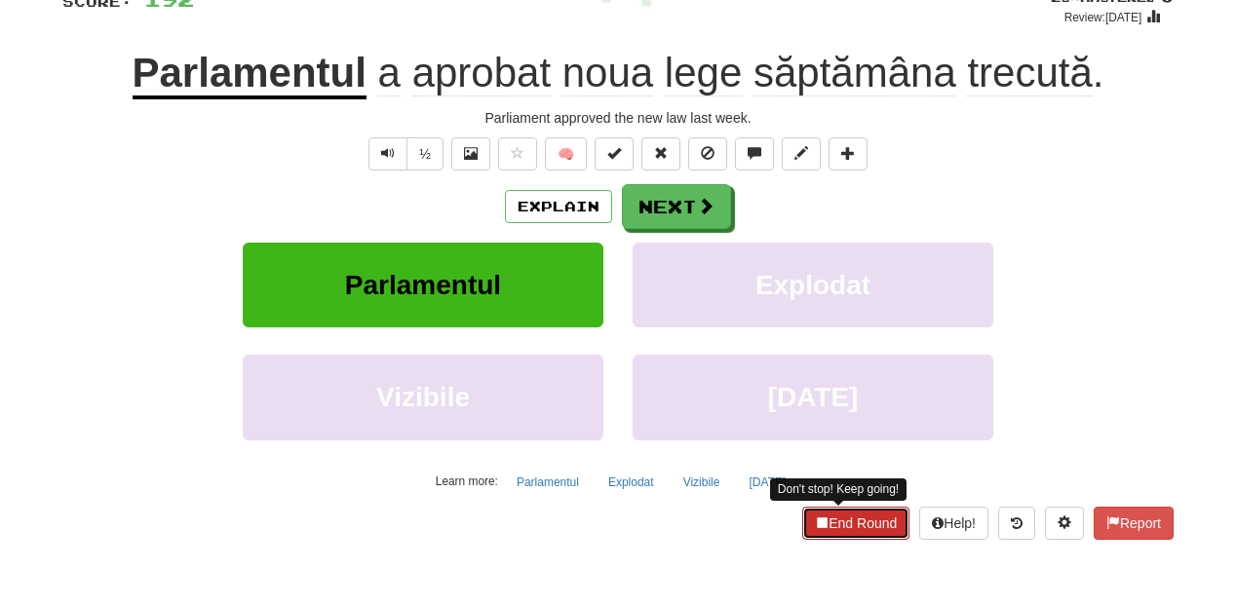
click at [870, 536] on button "End Round" at bounding box center [855, 523] width 107 height 33
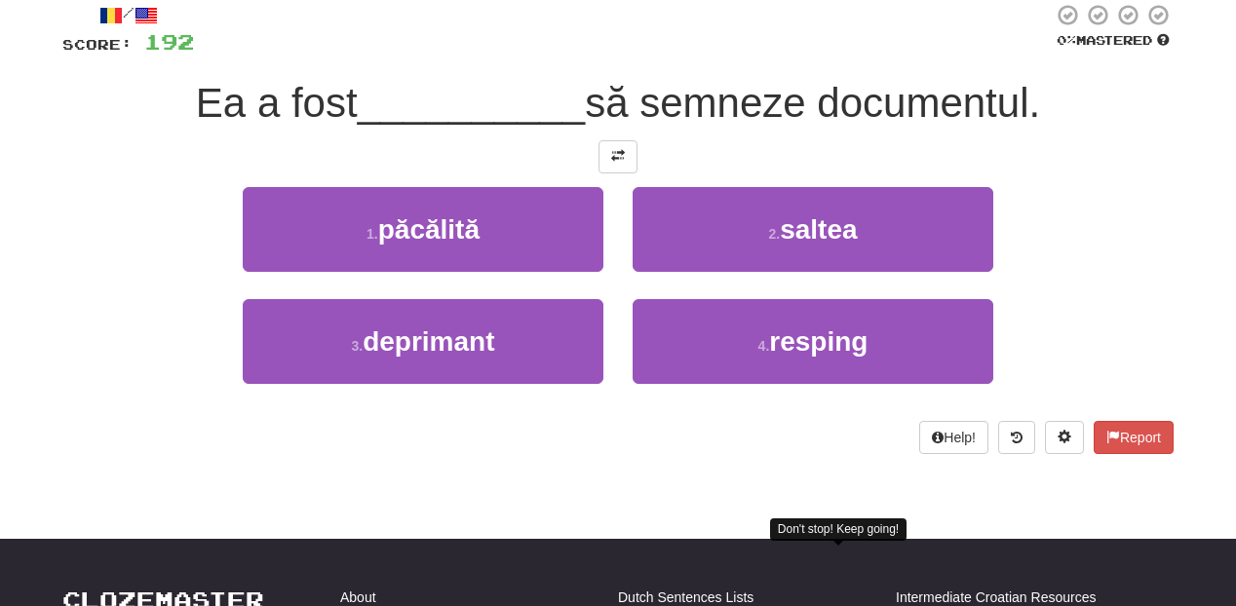
scroll to position [81, 0]
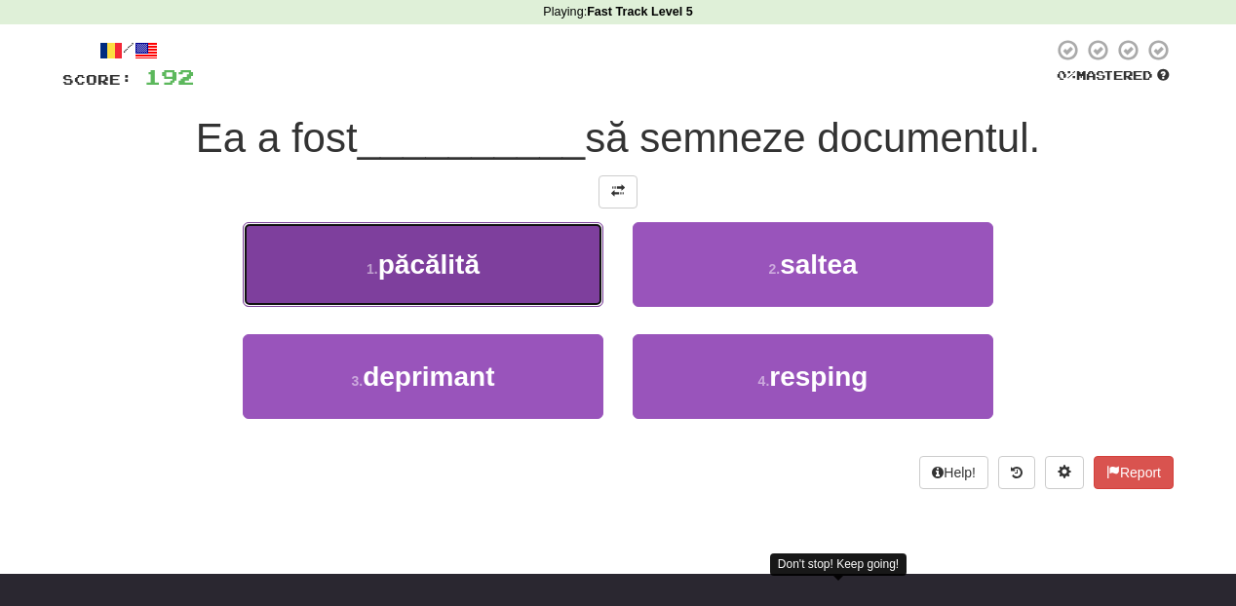
click at [566, 293] on button "1 . păcălită" at bounding box center [423, 264] width 361 height 85
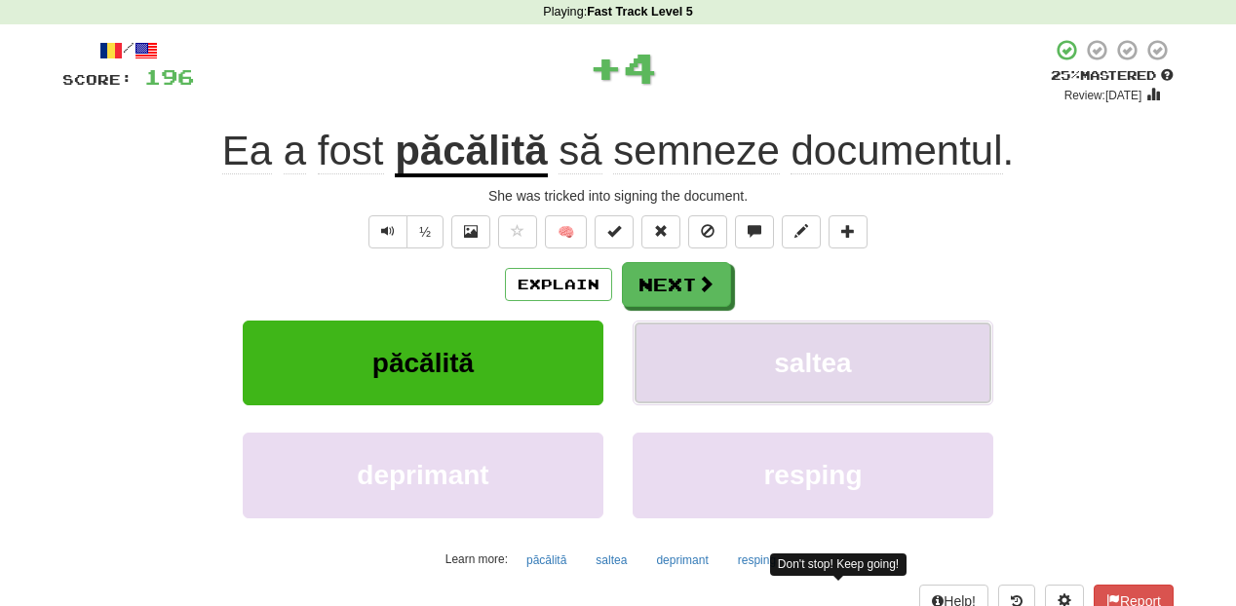
click at [778, 372] on span "saltea" at bounding box center [812, 363] width 77 height 30
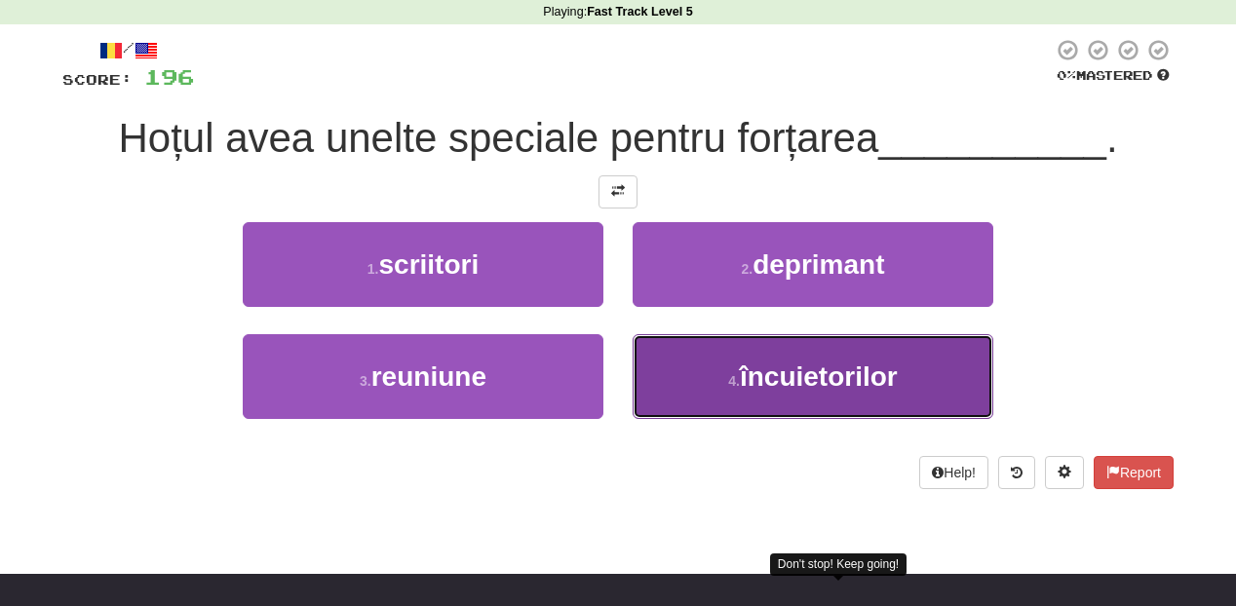
click at [681, 380] on button "4 . încuietorilor" at bounding box center [812, 376] width 361 height 85
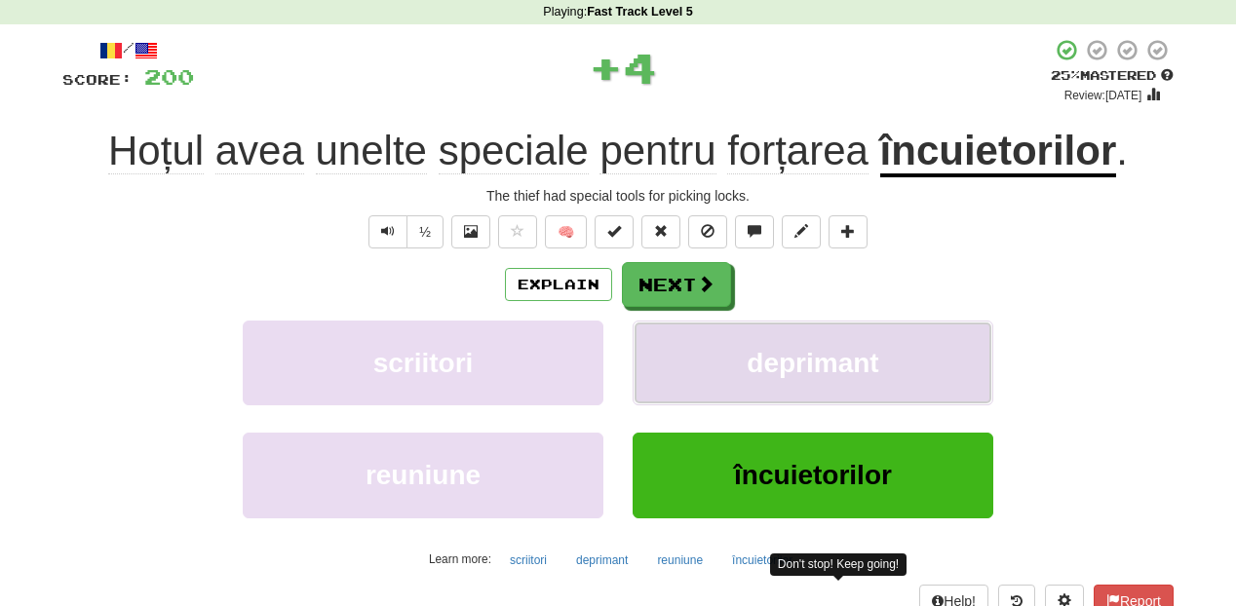
click at [748, 355] on span "deprimant" at bounding box center [813, 363] width 132 height 30
